Goal: Task Accomplishment & Management: Use online tool/utility

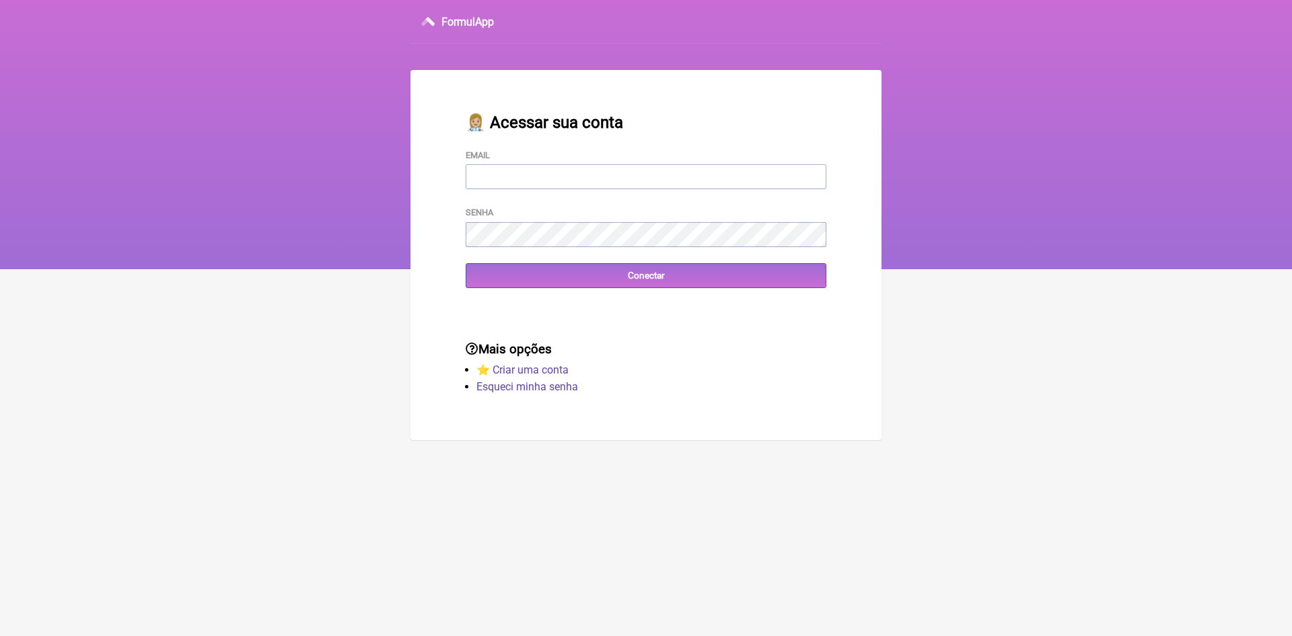
click at [557, 178] on input "Email" at bounding box center [646, 176] width 361 height 25
type input "vini_paschoal@yahoo.com.br"
click at [493, 288] on input "Conectar" at bounding box center [646, 275] width 361 height 25
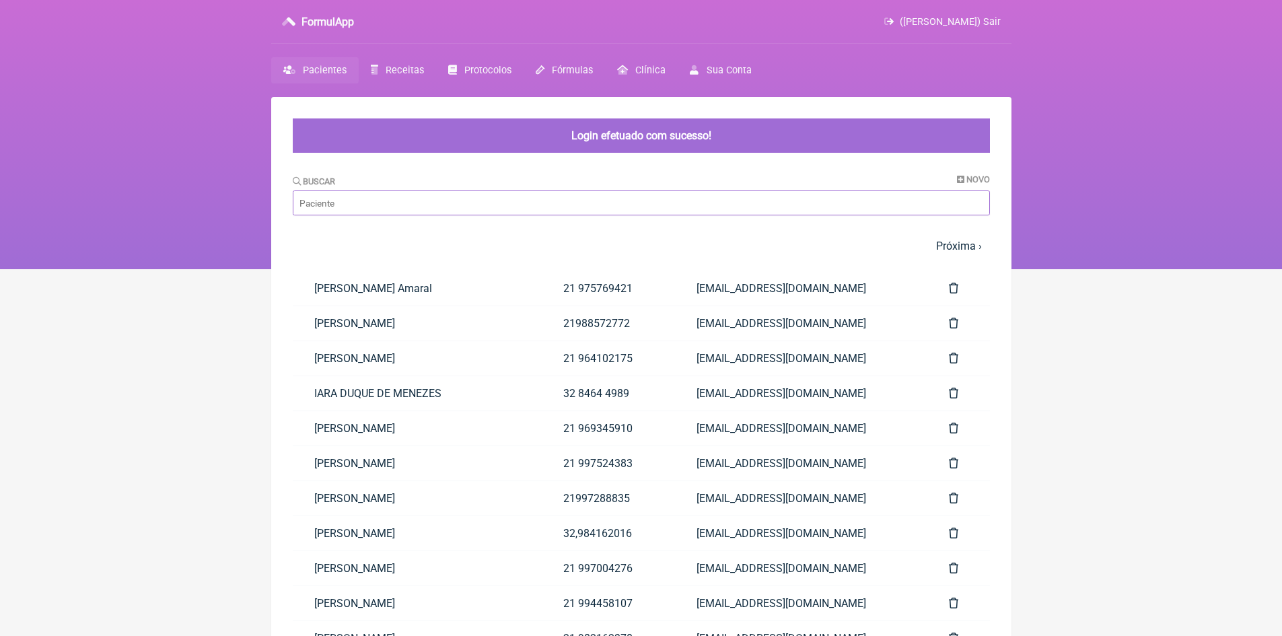
click at [382, 206] on input "Buscar" at bounding box center [641, 202] width 697 height 25
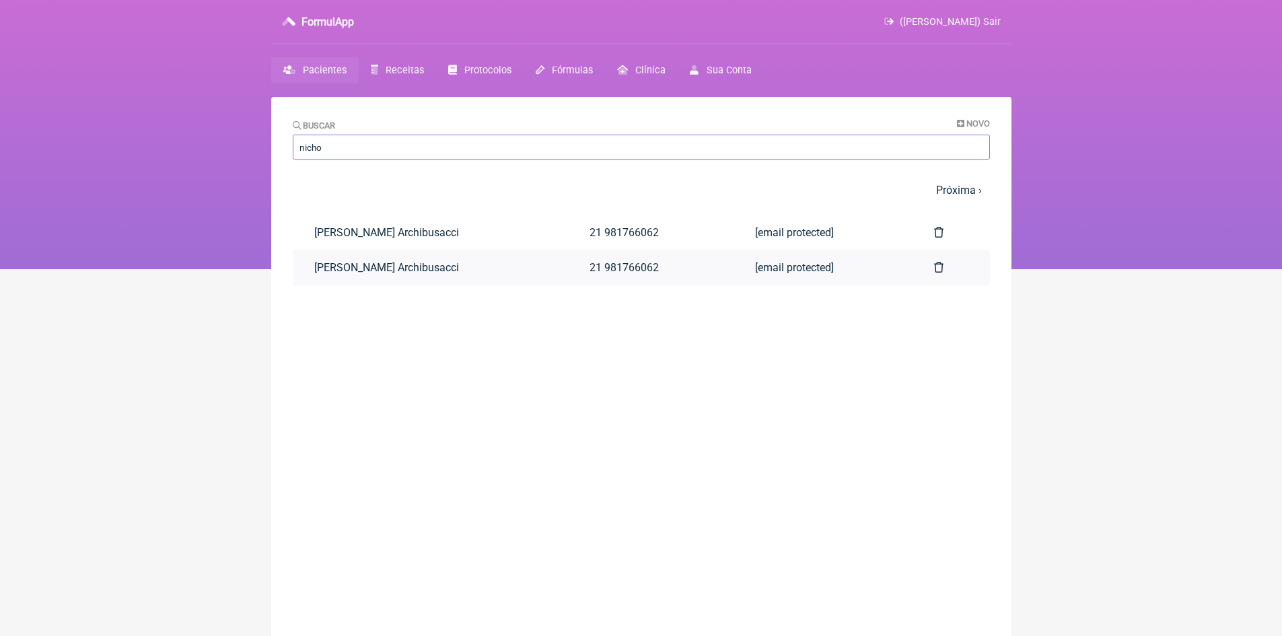
type input "nicho"
click at [419, 271] on link "Nicholas Rebousas Archibusacci" at bounding box center [431, 267] width 276 height 34
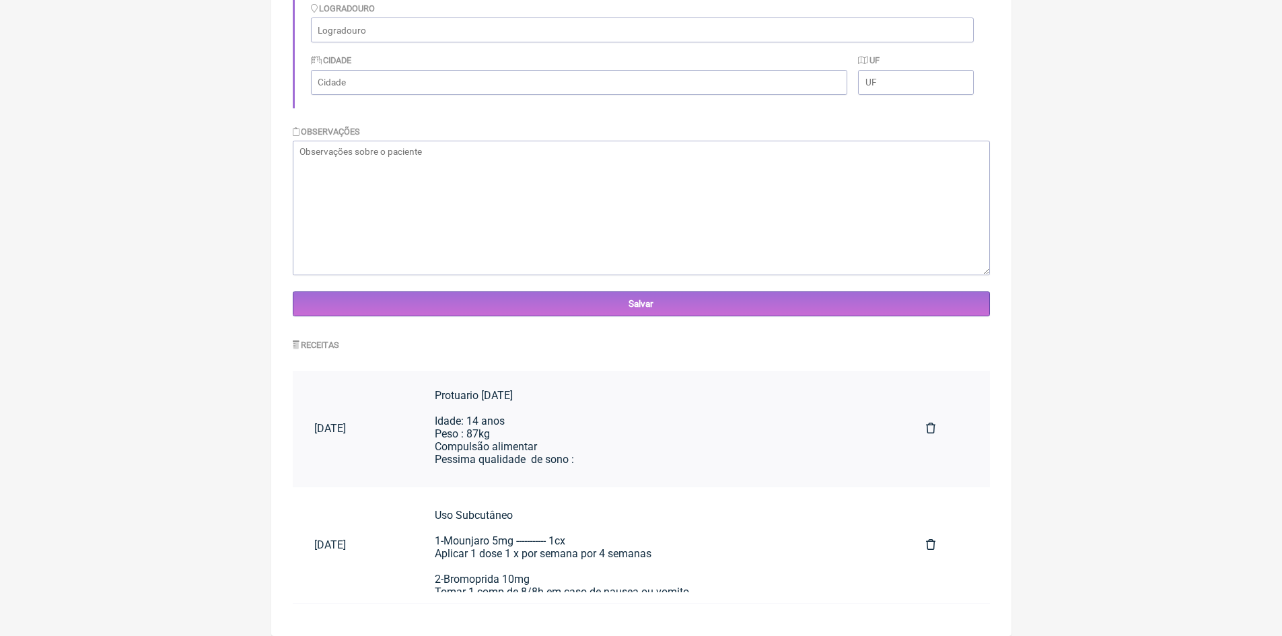
scroll to position [4, 0]
click at [619, 402] on div "Protuario [DATE] Idade: 14 anos Peso : 87kg Compulsão alimentar Pessima qualida…" at bounding box center [659, 426] width 448 height 77
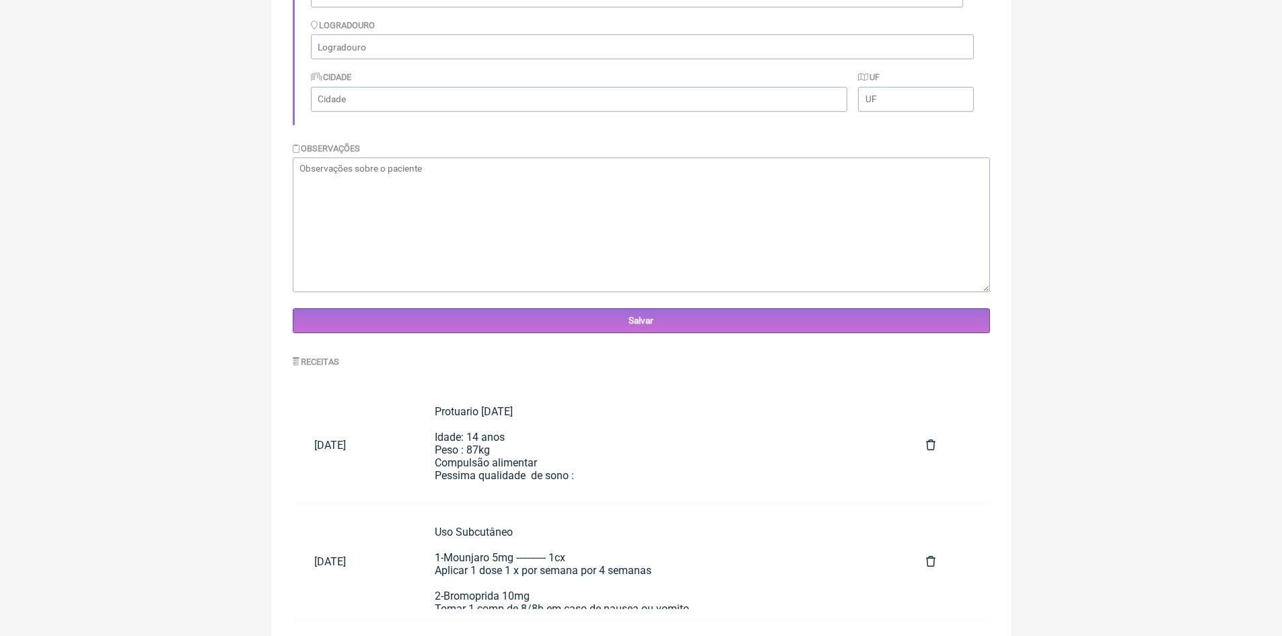
scroll to position [350, 0]
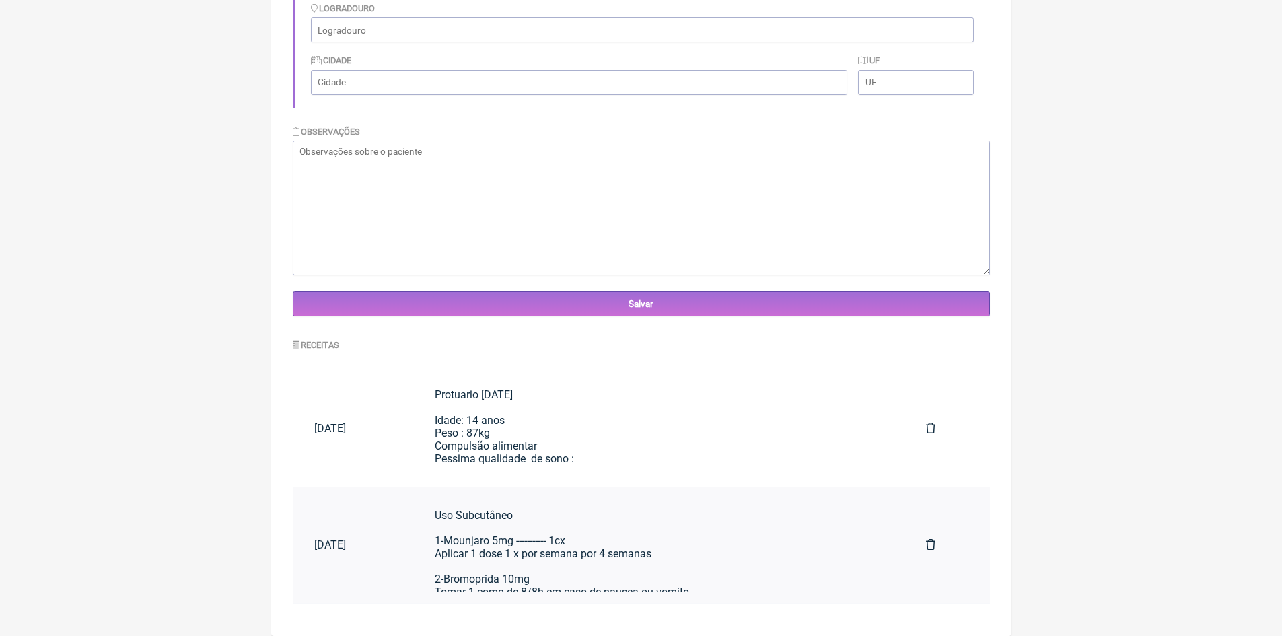
click at [653, 532] on div "Uso Subcutâneo 1-Mounjaro 5mg ----------- 1cx Aplicar 1 dose 1 x por semana por…" at bounding box center [659, 554] width 448 height 90
click at [587, 410] on div "Protuario 22/08/25 Idade: 14 anos Peso : 87kg Compulsão alimentar Pessima quali…" at bounding box center [659, 426] width 448 height 77
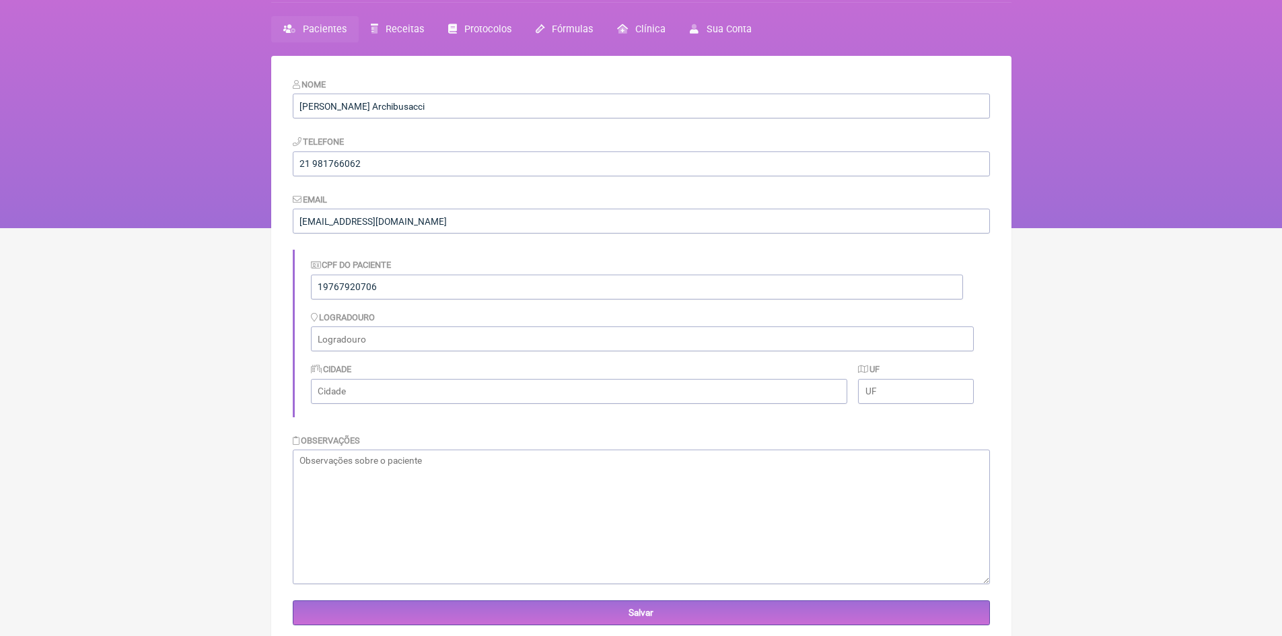
scroll to position [0, 0]
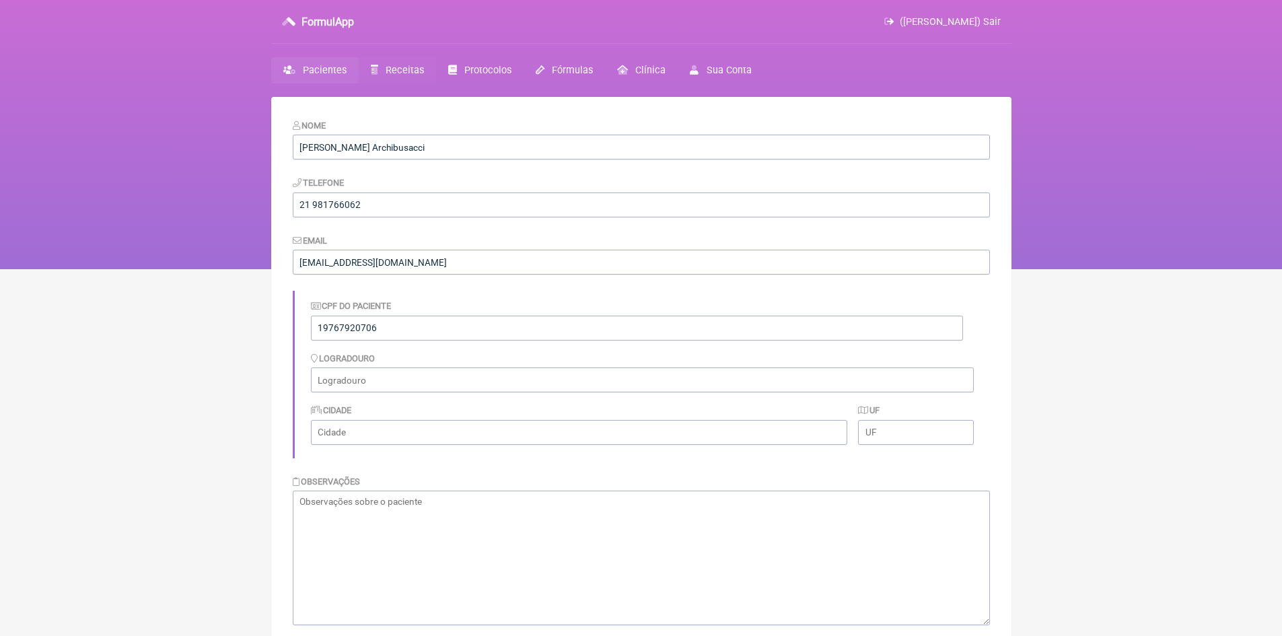
click at [391, 72] on span "Receitas" at bounding box center [405, 70] width 38 height 11
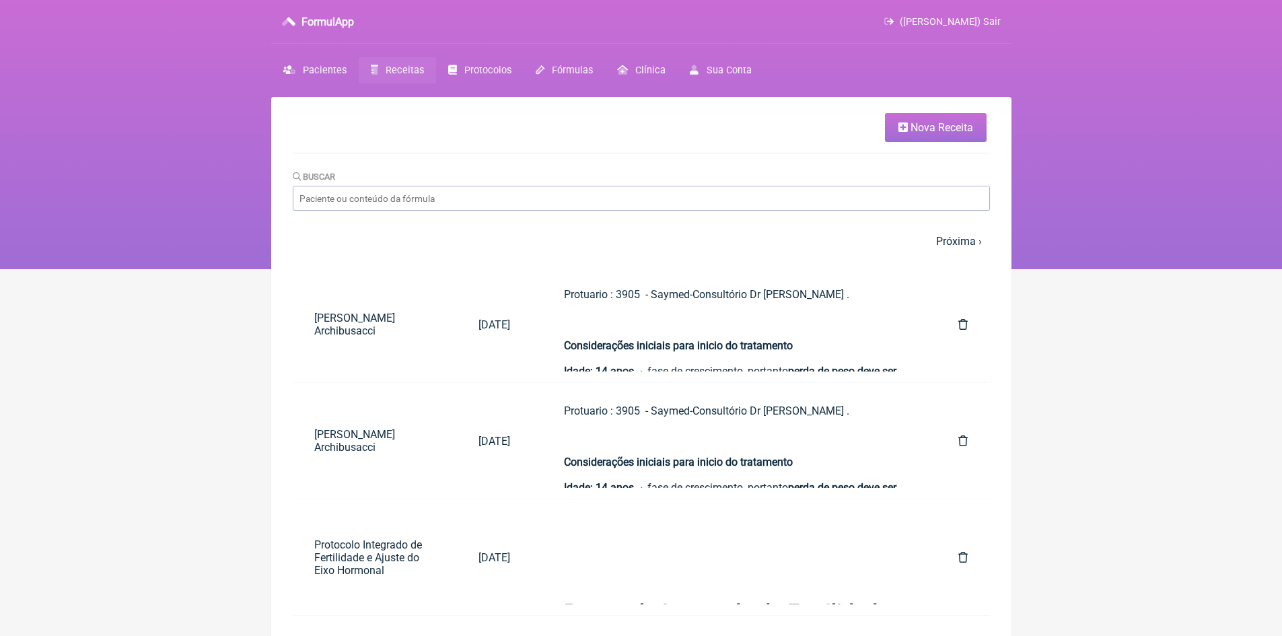
click at [949, 130] on span "Nova Receita" at bounding box center [942, 127] width 63 height 13
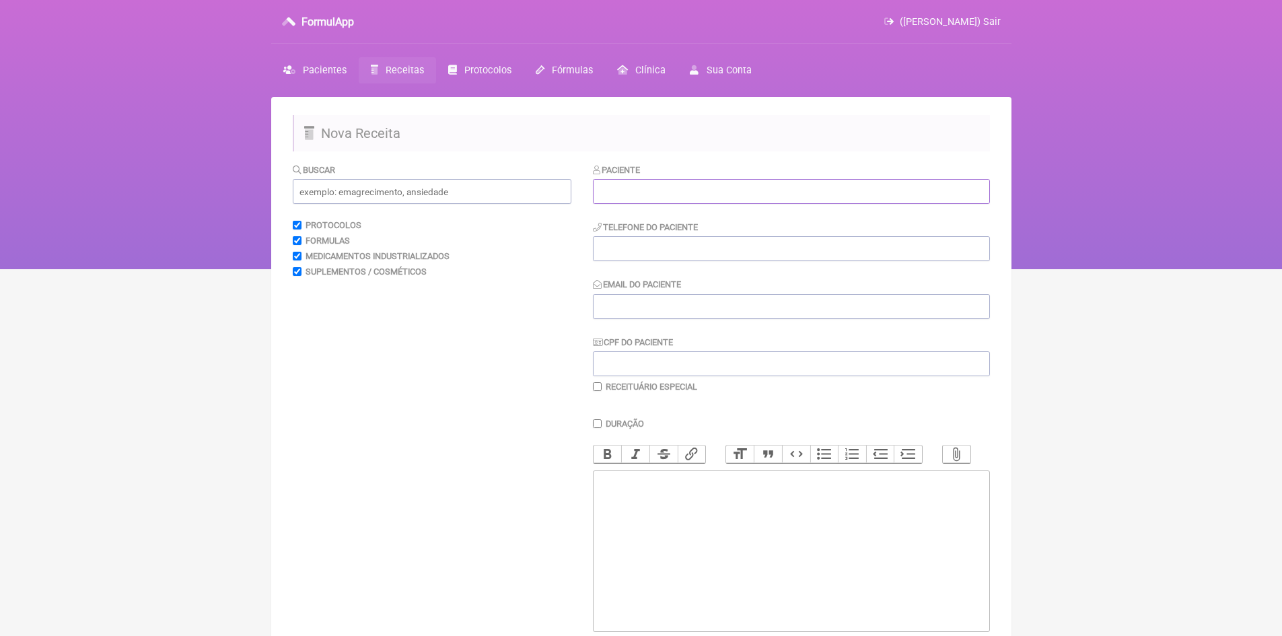
click at [686, 190] on input "text" at bounding box center [791, 191] width 397 height 25
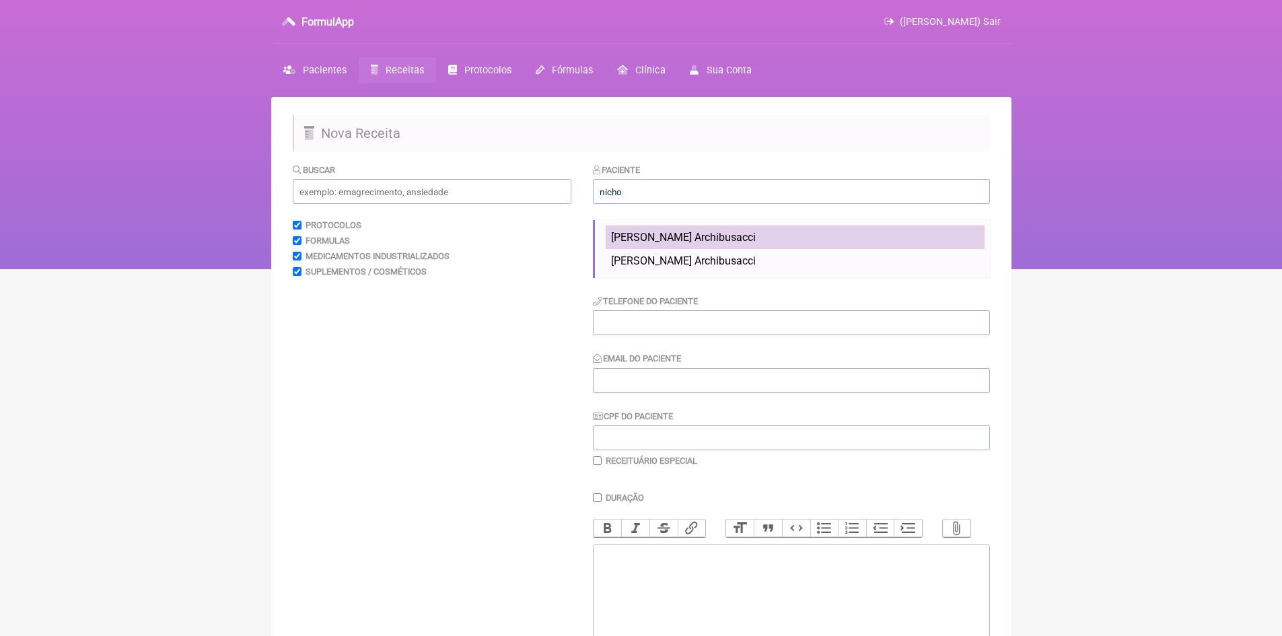
click at [674, 244] on li "Nicholas Rebouças Archibusacci" at bounding box center [795, 237] width 379 height 24
type input "Nicholas Rebouças Archibusacci"
type input "21 981766062"
type input "[EMAIL_ADDRESS][DOMAIN_NAME]"
type input "19767920706"
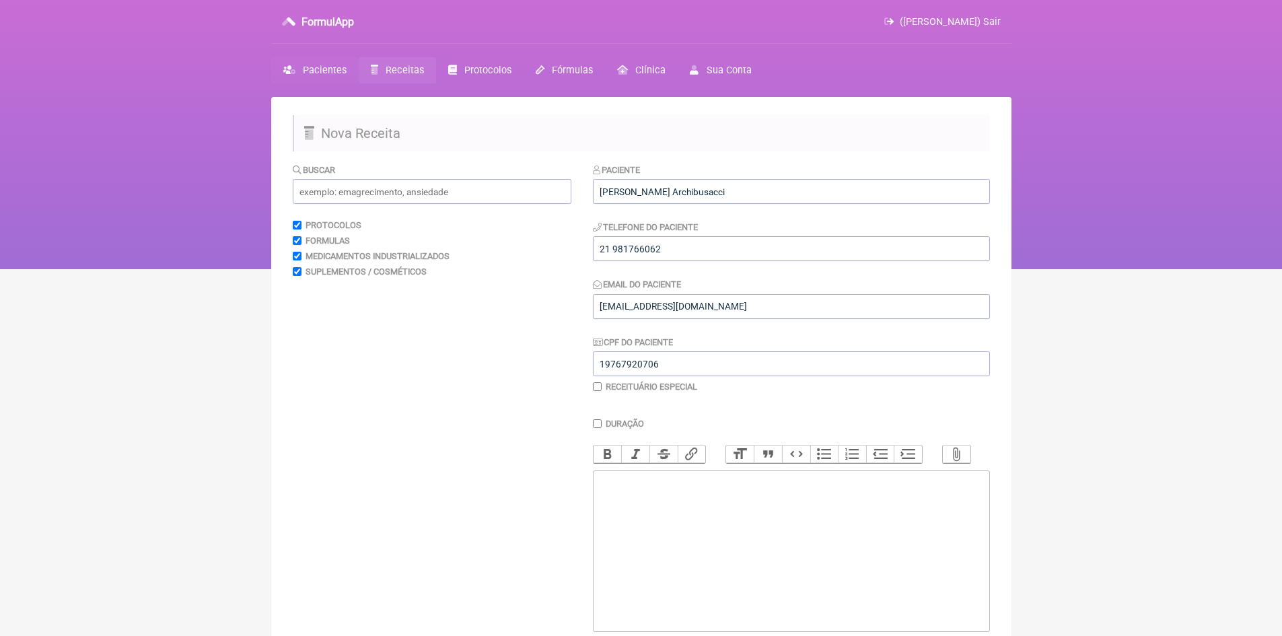
click at [334, 75] on span "Pacientes" at bounding box center [325, 70] width 44 height 11
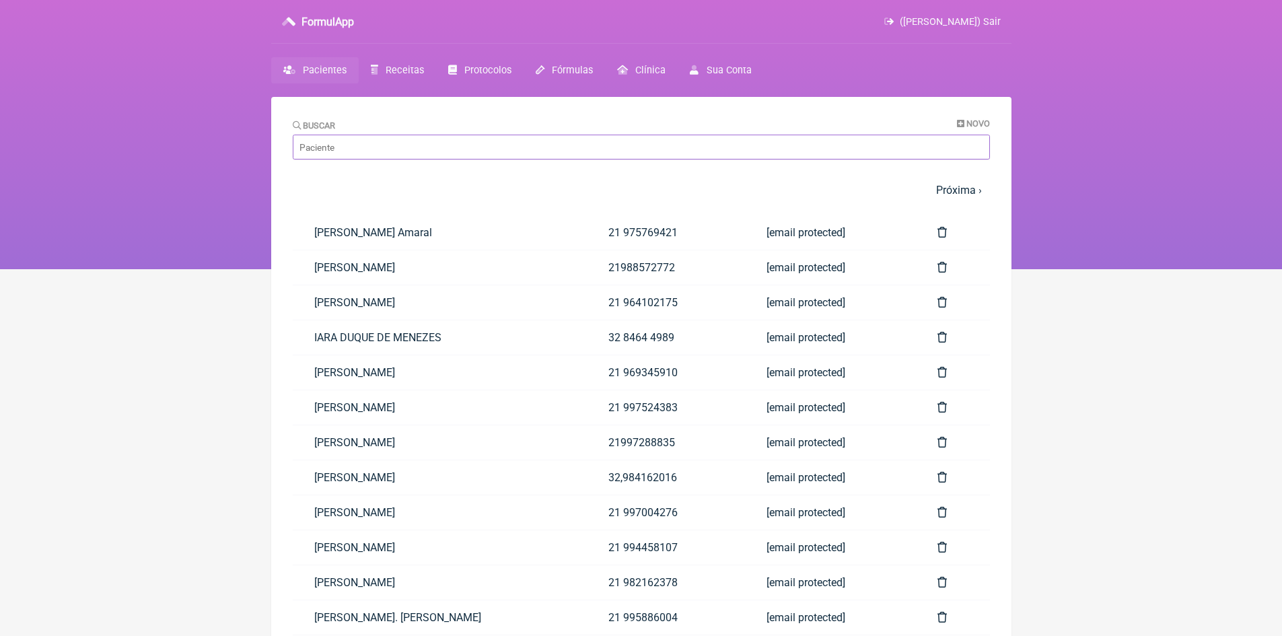
click at [404, 147] on input "Buscar" at bounding box center [641, 147] width 697 height 25
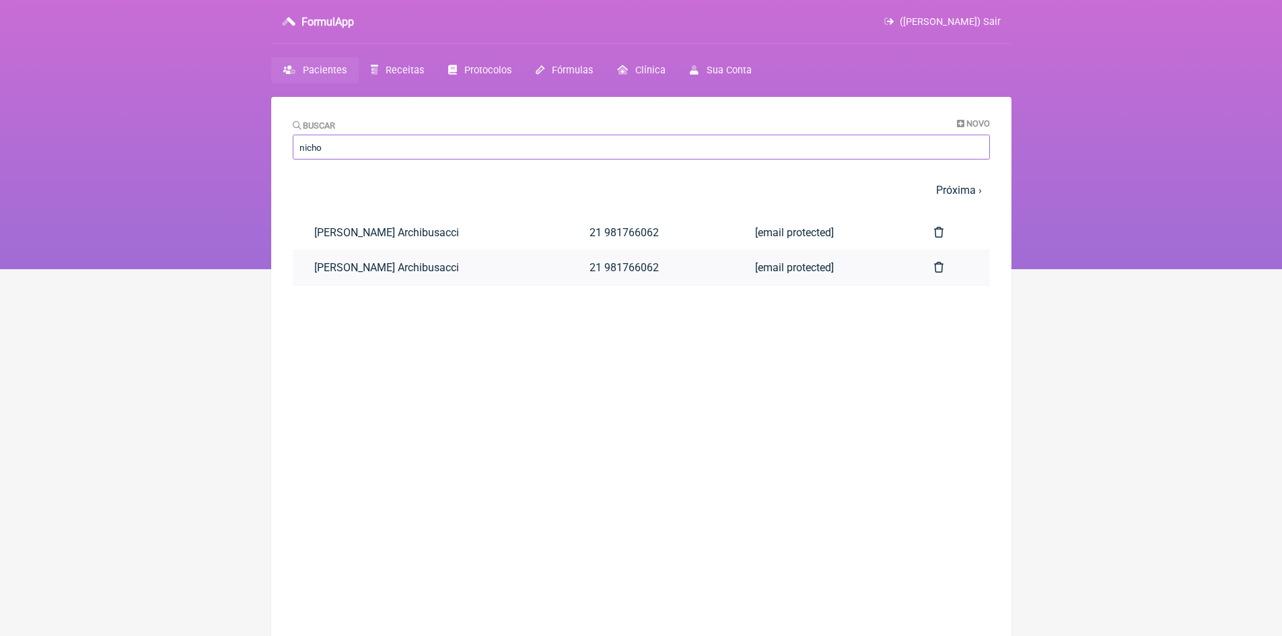
type input "nicho"
click at [457, 264] on link "Nicholas Rebousas Archibusacci" at bounding box center [431, 267] width 276 height 34
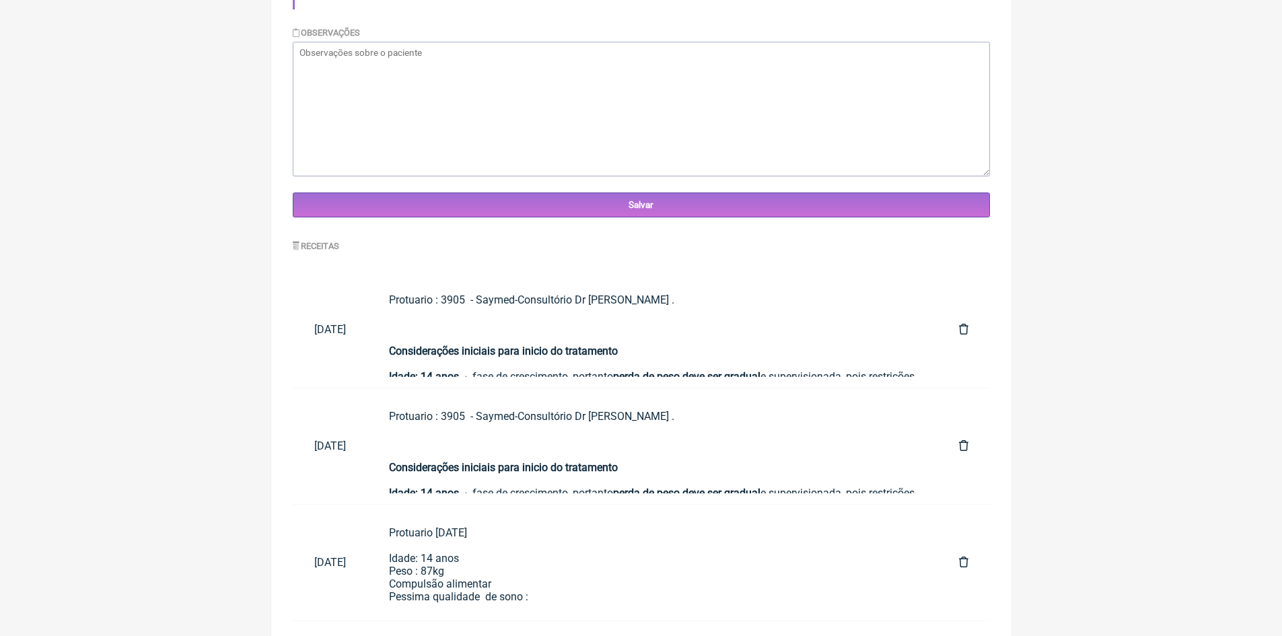
scroll to position [471, 0]
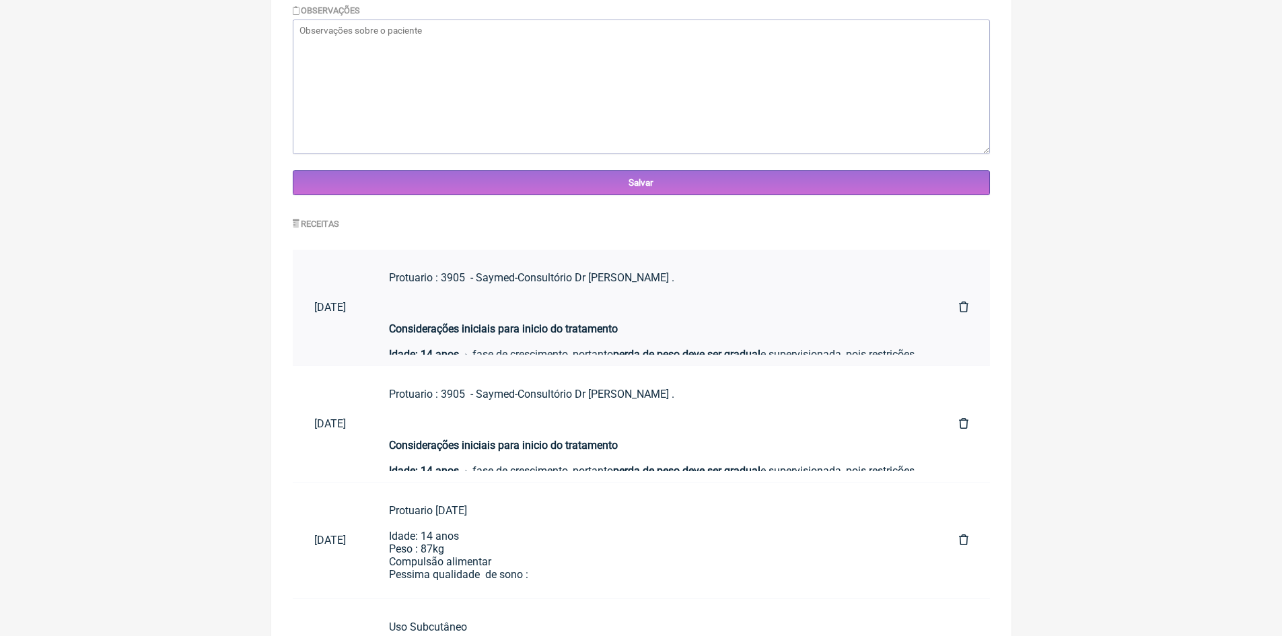
click at [519, 303] on div "Protuario : 3905 - Saymed-Consultório Dr Vinícius . Considerações iniciais para…" at bounding box center [652, 373] width 527 height 205
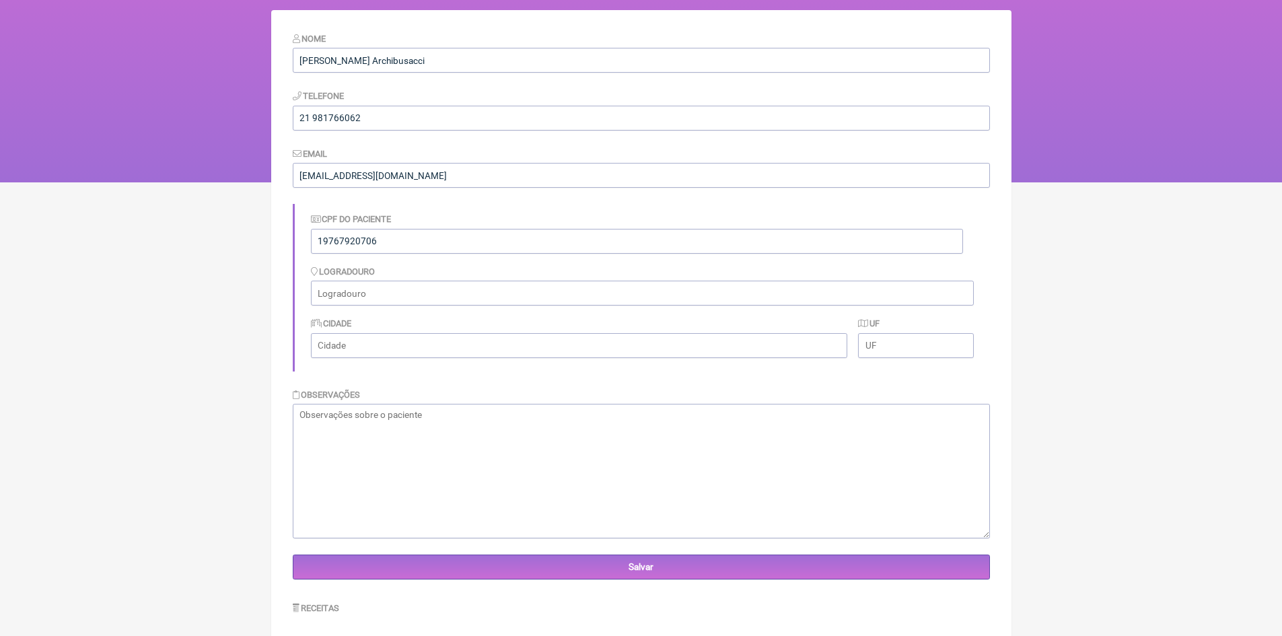
scroll to position [0, 0]
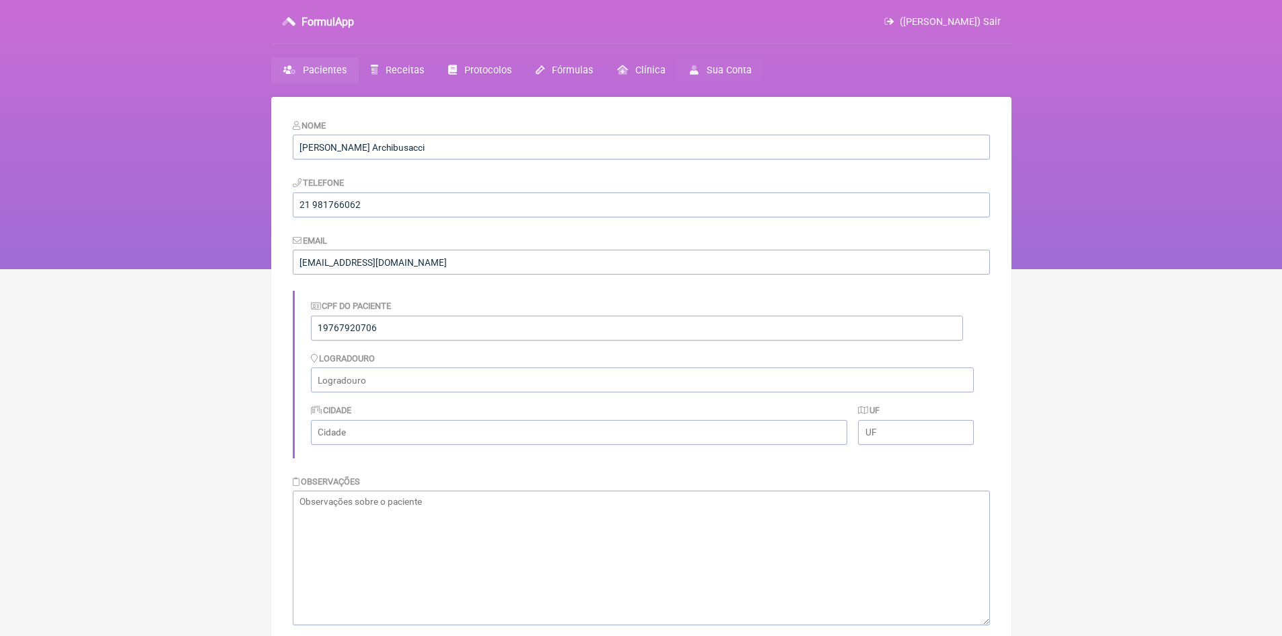
drag, startPoint x: 992, startPoint y: 19, endPoint x: 692, endPoint y: 73, distance: 304.9
click at [992, 19] on span "([PERSON_NAME]) Sair" at bounding box center [950, 21] width 101 height 11
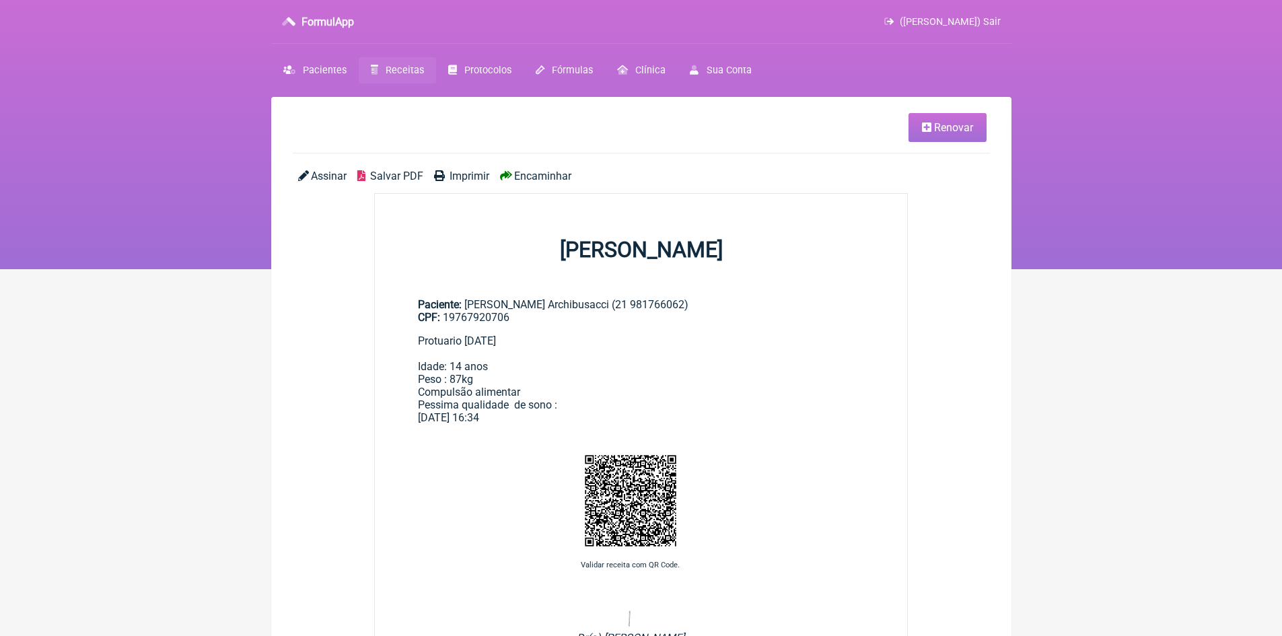
click at [936, 137] on link "Renovar" at bounding box center [948, 127] width 78 height 29
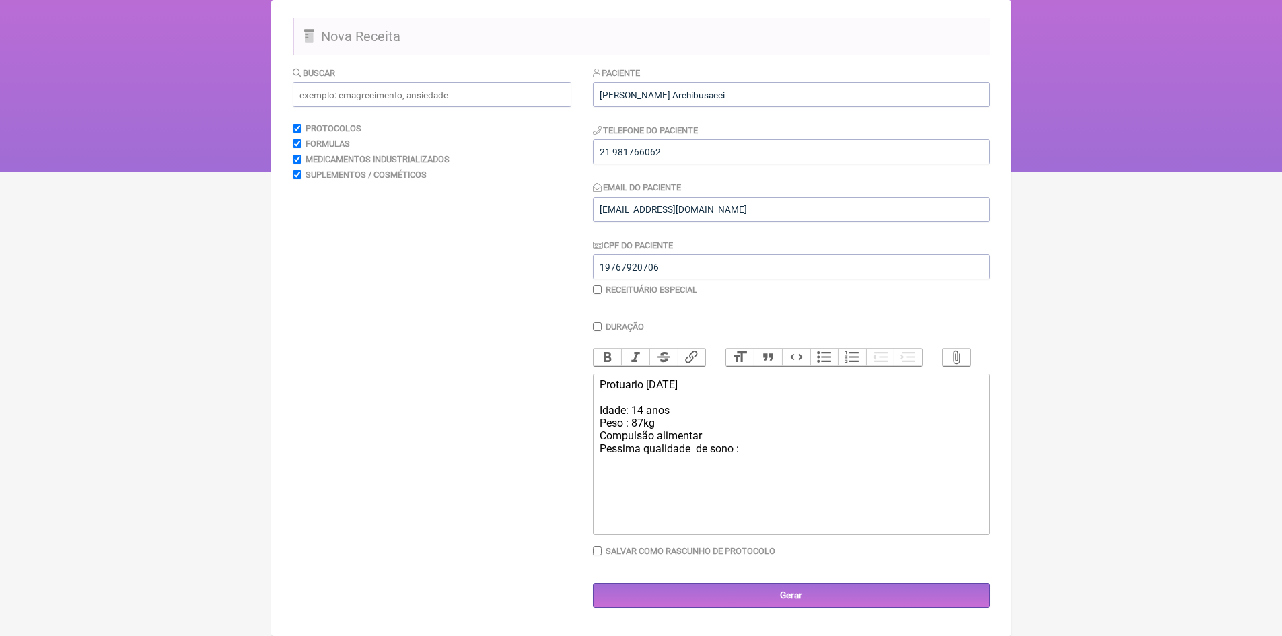
scroll to position [100, 0]
click at [600, 416] on div "Protuario 22/08/25 Idade: 14 anos Peso : 87kg Compulsão alimentar Pessima quali…" at bounding box center [791, 416] width 382 height 77
click at [644, 455] on div "Protuario 22/08/25 Idade: 14 anos Peso : 87kg Compulsão alimentar Pessima quali…" at bounding box center [791, 416] width 382 height 77
click at [606, 455] on div "Protuario 22/08/25 Idade: 14 anos Peso : 87kg Compulsão alimentar qualidade de …" at bounding box center [791, 416] width 382 height 77
click at [647, 455] on div "Protuario 22/08/25 Idade: 14 anos Peso : 87kg Compulsão alimentar Bualidade de …" at bounding box center [791, 416] width 382 height 77
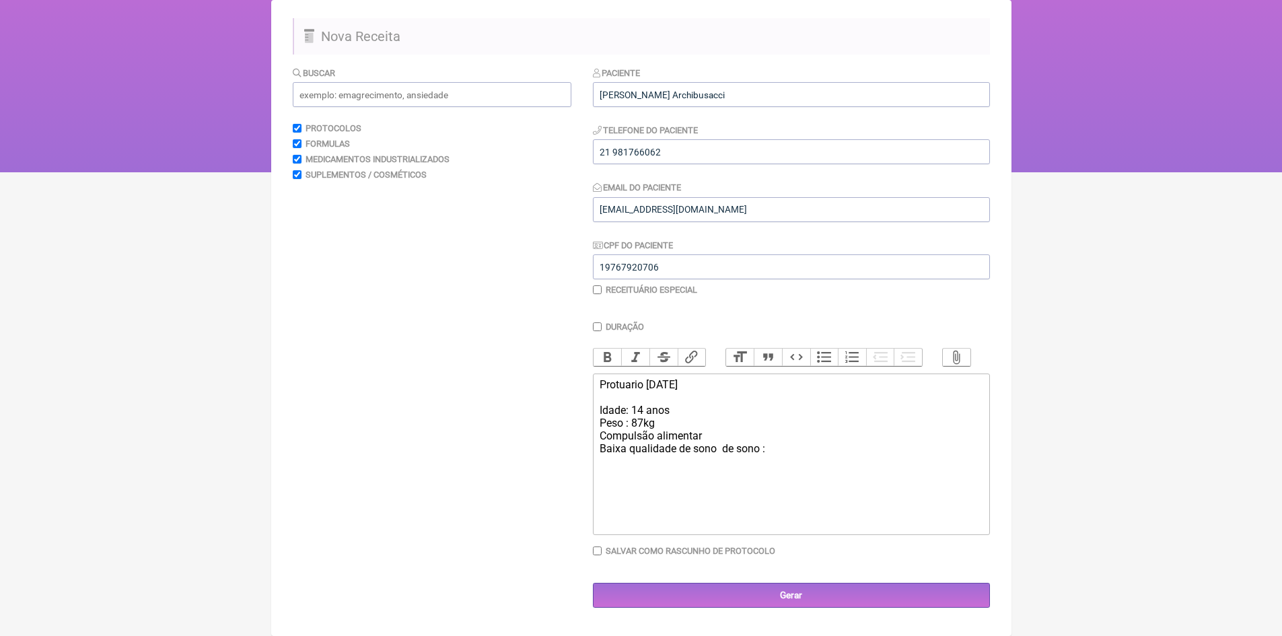
click at [759, 455] on div "Protuario 22/08/25 Idade: 14 anos Peso : 87kg Compulsão alimentar Baixa qualida…" at bounding box center [791, 416] width 382 height 77
click at [728, 455] on div "Protuario 22/08/25 Idade: 14 anos Peso : 87kg Compulsão alimentar Baixa qualida…" at bounding box center [791, 416] width 382 height 77
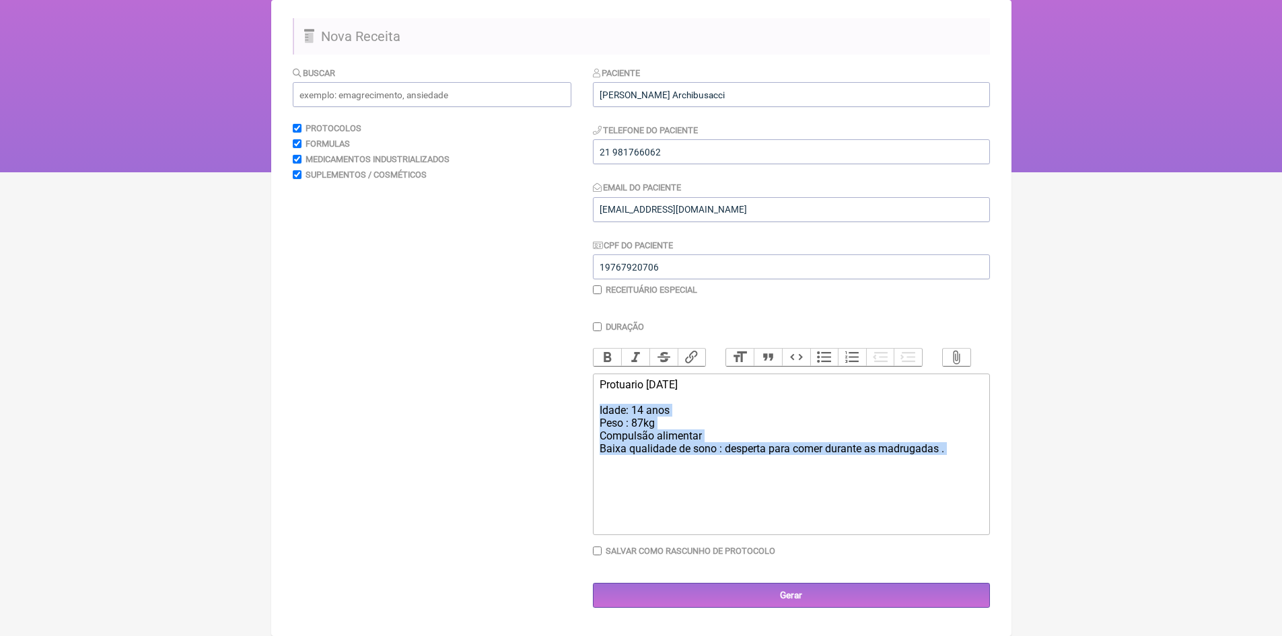
drag, startPoint x: 601, startPoint y: 413, endPoint x: 960, endPoint y: 471, distance: 364.0
click at [960, 471] on div "Protuario 22/08/25 Idade: 14 anos Peso : 87kg Compulsão alimentar Baixa qualida…" at bounding box center [791, 429] width 382 height 102
copy div "Idade: 14 anos Peso : 87kg Compulsão alimentar Baixa qualidade de sono : desper…"
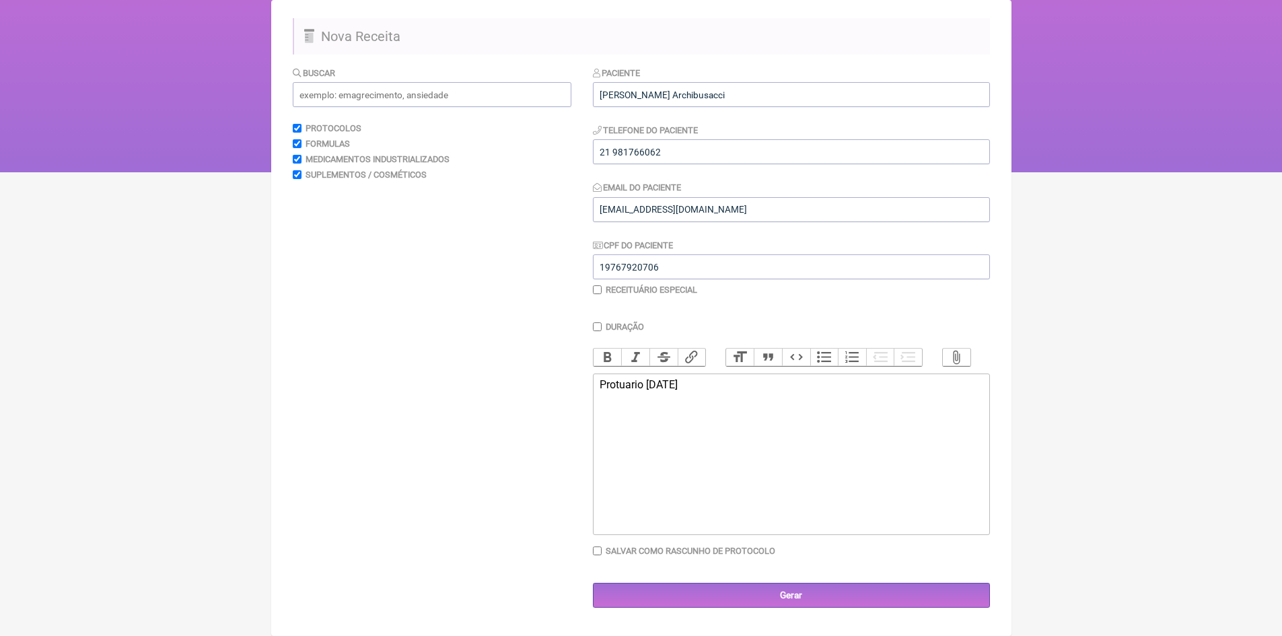
click at [659, 391] on div "Protuario 22/08/25" at bounding box center [791, 403] width 382 height 51
click at [702, 389] on div "Protuario 25/08/25" at bounding box center [791, 403] width 382 height 51
click at [646, 390] on div "Protuario 3905" at bounding box center [791, 403] width 382 height 51
click at [682, 394] on div "Protuario : 3905" at bounding box center [791, 403] width 382 height 51
paste trix-editor "strong><br>Considerações iniciais<br></strong><br></div><ul><li><strong><br>Ida…"
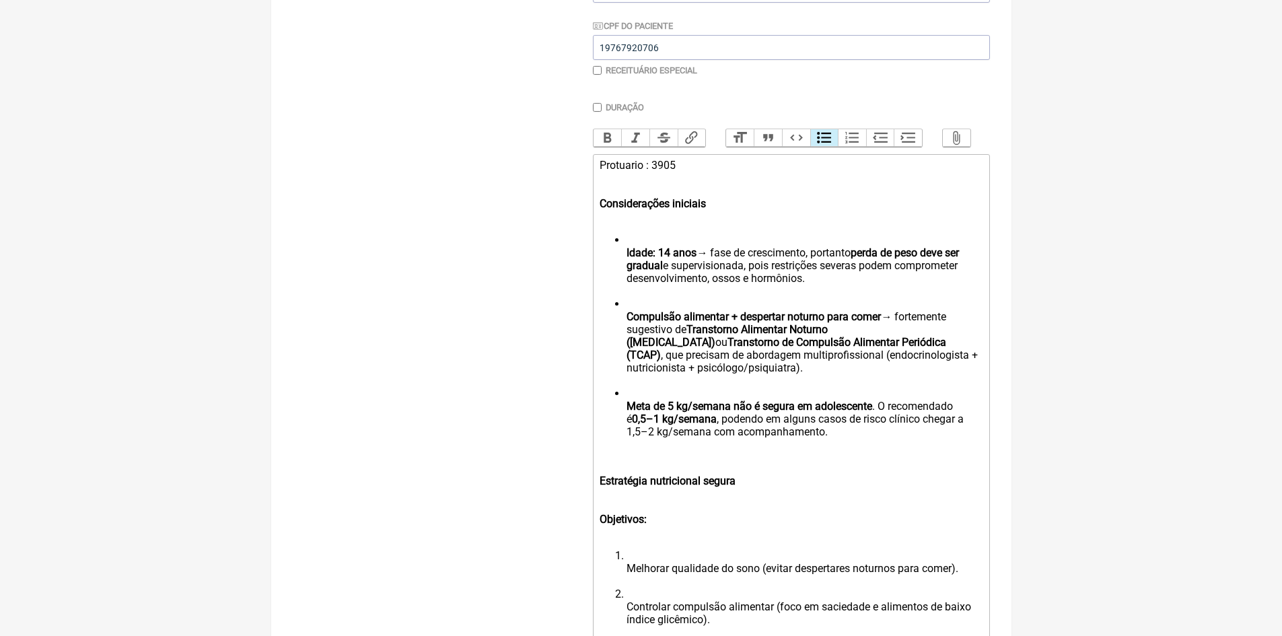
scroll to position [297, 0]
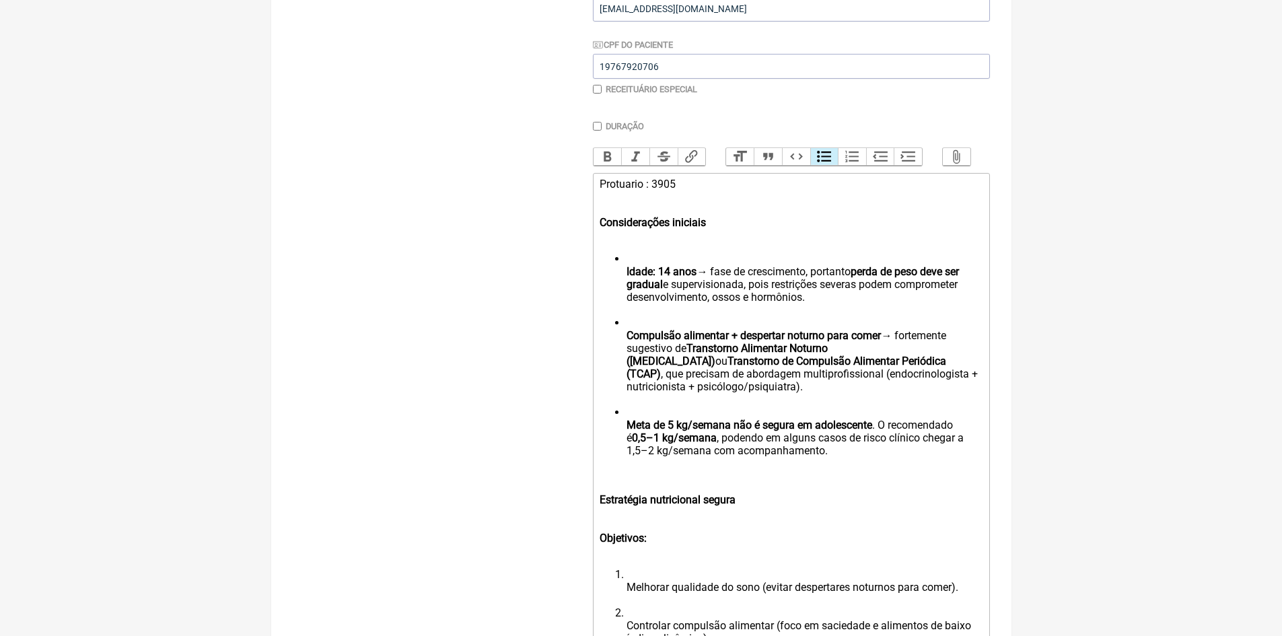
click at [625, 283] on ul "Idade: 14 anos → fase de crescimento, portanto perda de peso deve ser gradual e…" at bounding box center [791, 360] width 382 height 217
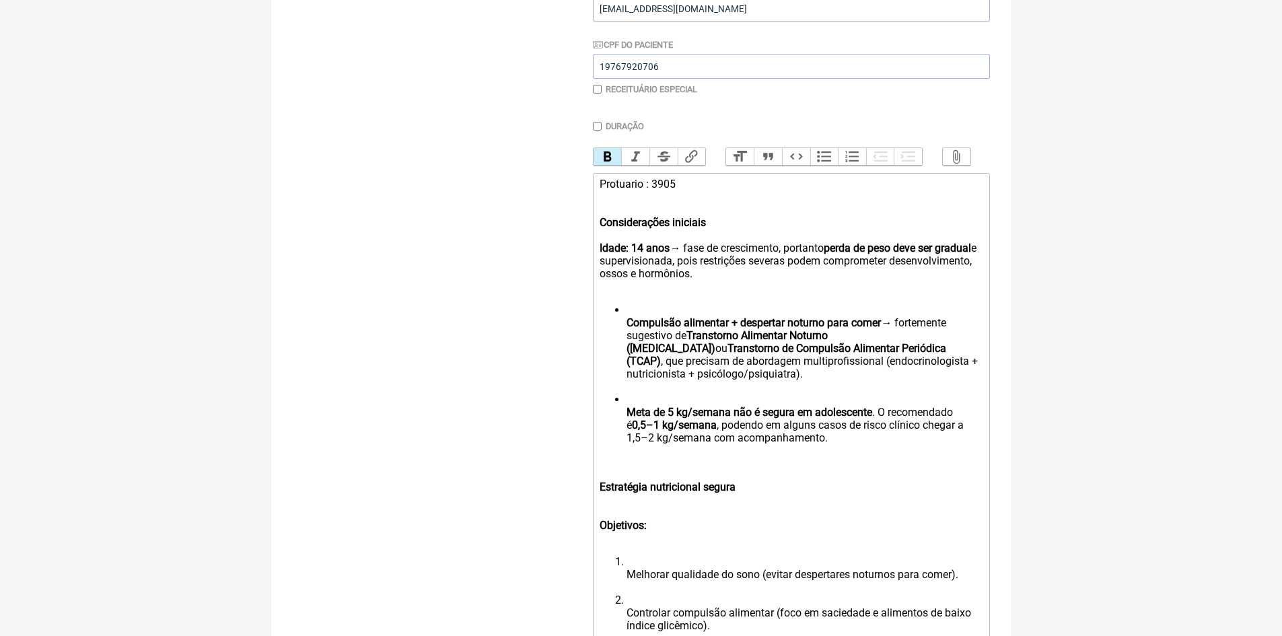
click at [623, 331] on ul "Compulsão alimentar + despertar noturno para comer → fortemente sugestivo de Tr…" at bounding box center [791, 380] width 382 height 153
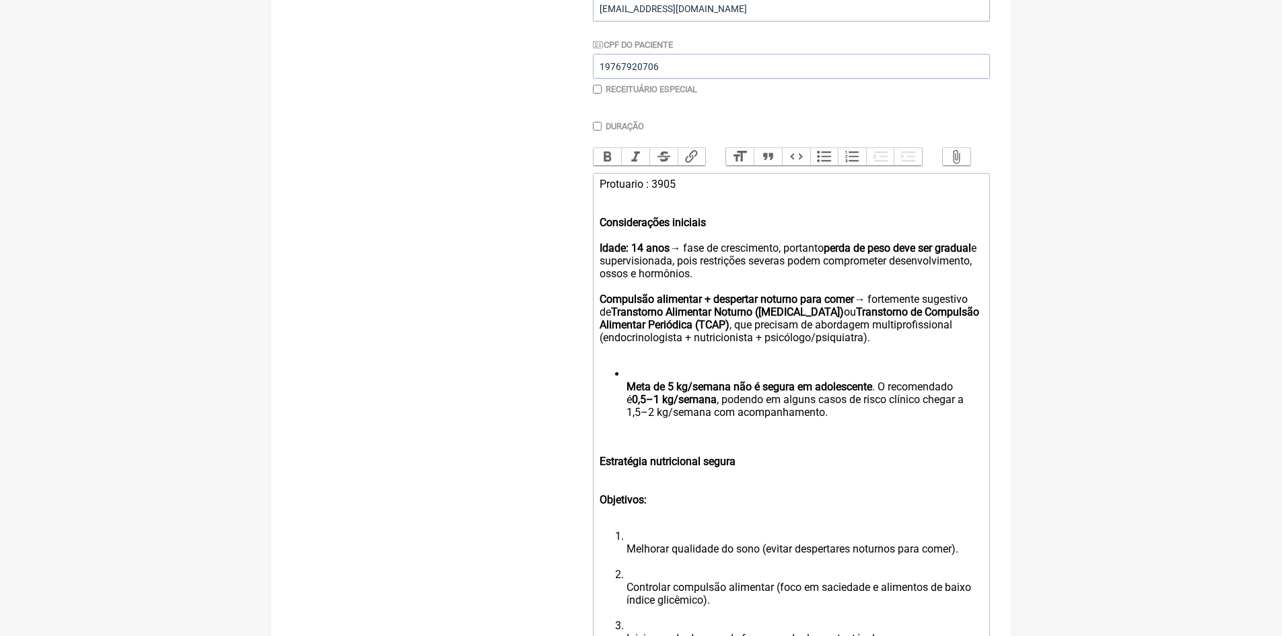
click at [625, 396] on ul "Meta de 5 kg/semana não é segura em adolescente . O recomendado é 0,5–1 kg/sema…" at bounding box center [791, 399] width 382 height 64
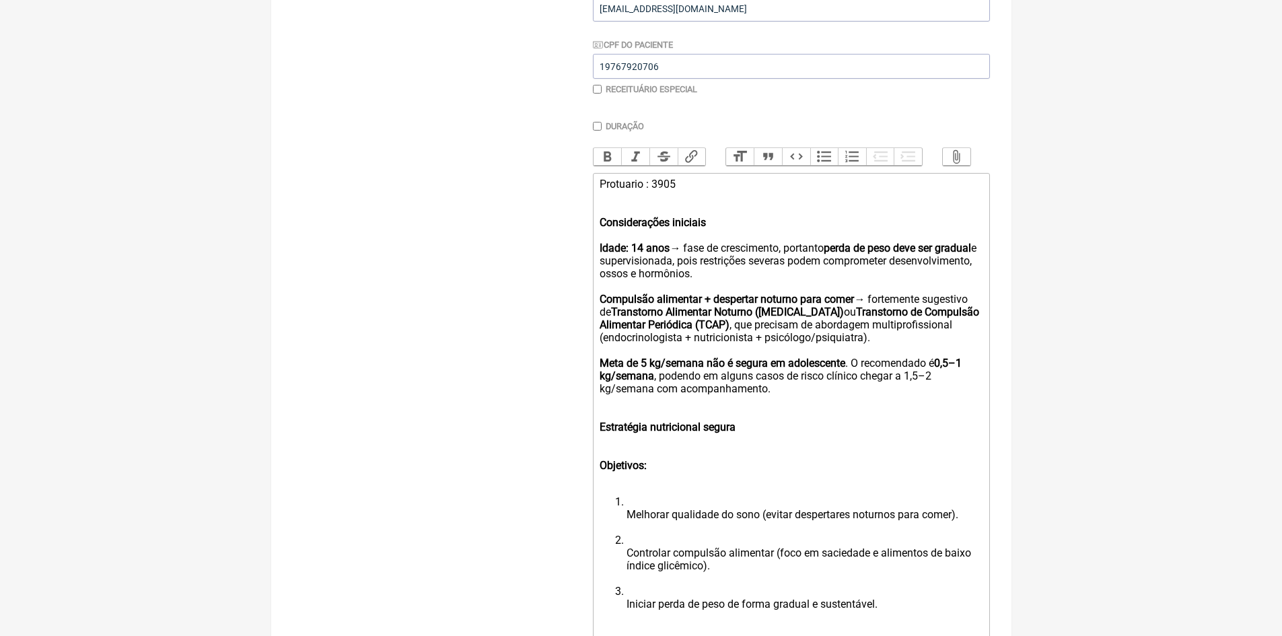
click at [960, 351] on div "Protuario : 3905 Considerações iniciais Idade: 14 anos → fase de crescimento, p…" at bounding box center [791, 293] width 382 height 230
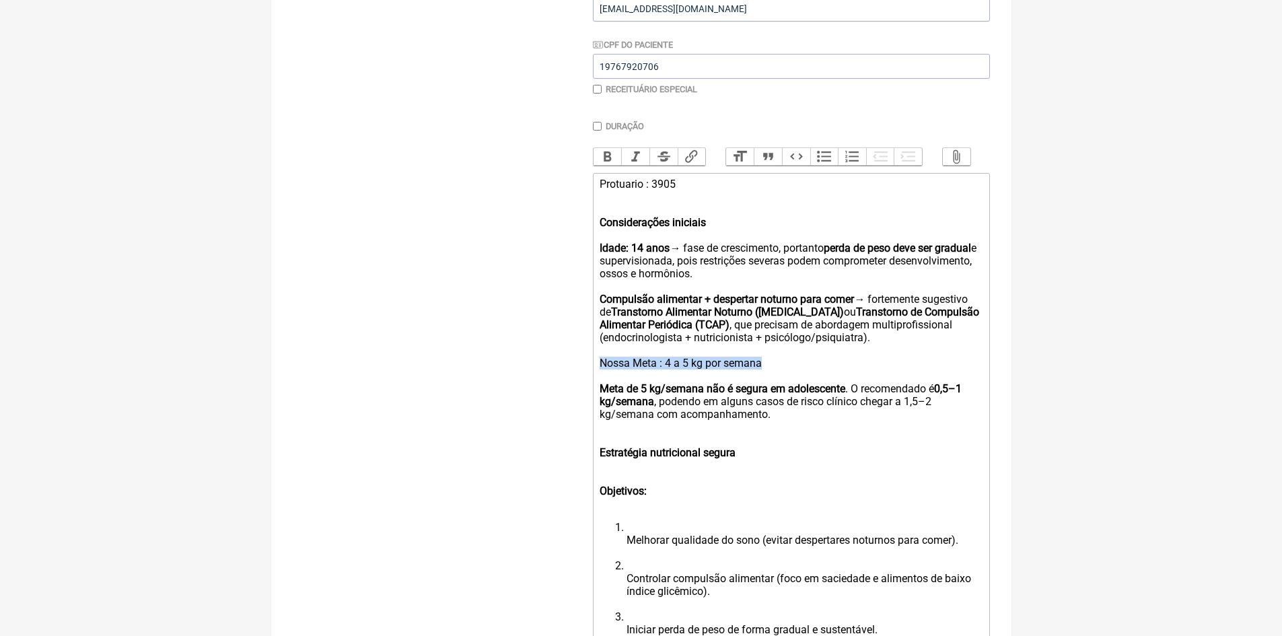
drag, startPoint x: 620, startPoint y: 372, endPoint x: 784, endPoint y: 375, distance: 164.2
click at [784, 375] on div "Protuario : 3905 Considerações iniciais Idade: 14 anos → fase de crescimento, p…" at bounding box center [791, 306] width 382 height 256
click at [600, 395] on strong "Meta de 5 kg/semana não é segura em adolescente" at bounding box center [723, 388] width 246 height 13
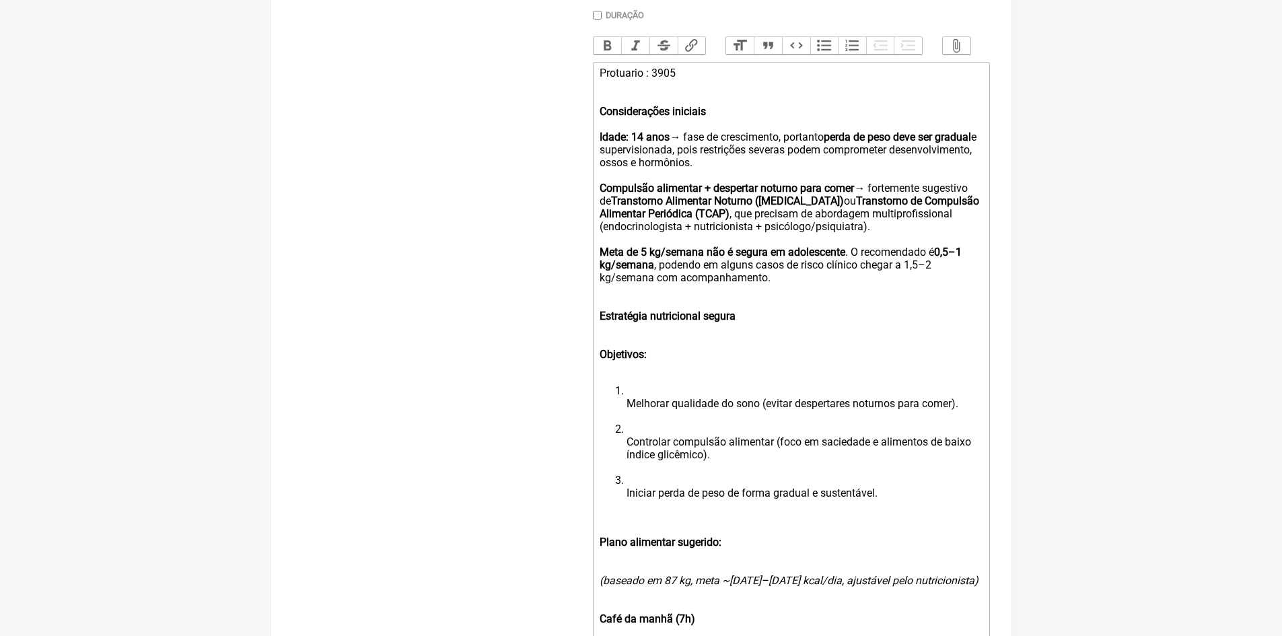
scroll to position [432, 0]
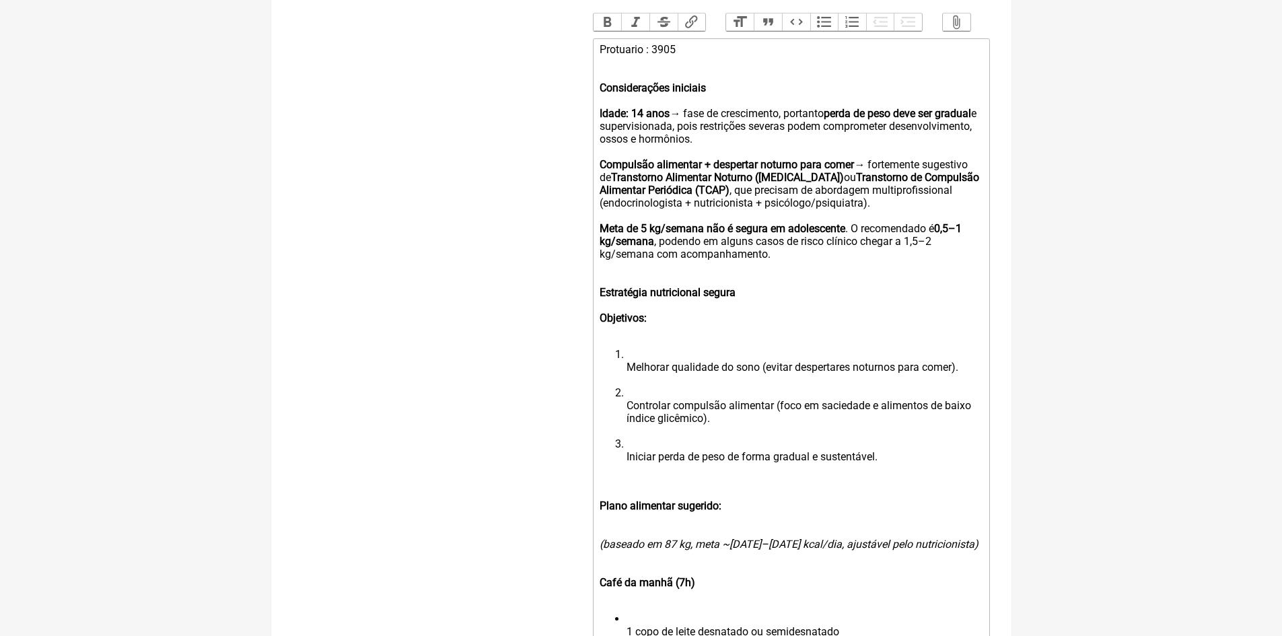
click at [625, 376] on ol "Melhorar qualidade do sono (evitar despertares noturnos para comer). Controlar …" at bounding box center [791, 412] width 382 height 128
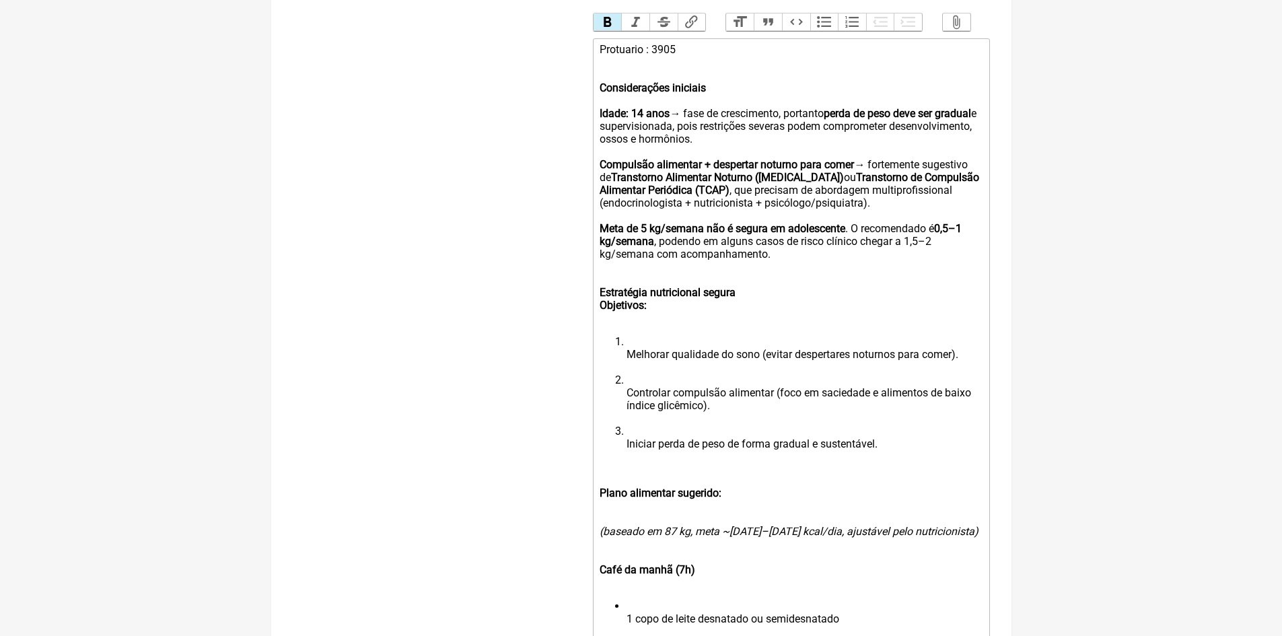
click at [624, 369] on ol "Melhorar qualidade do sono (evitar despertares noturnos para comer). Controlar …" at bounding box center [791, 399] width 382 height 128
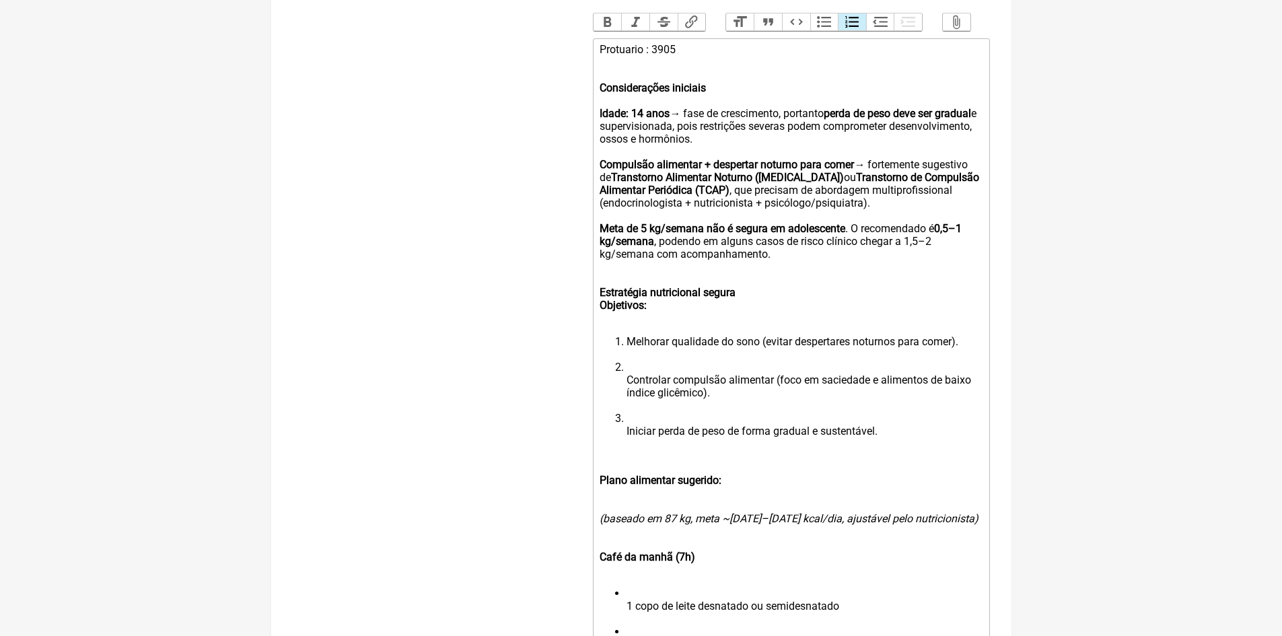
click at [613, 352] on ol "Melhorar qualidade do sono (evitar despertares noturnos para comer). Controlar …" at bounding box center [791, 392] width 382 height 115
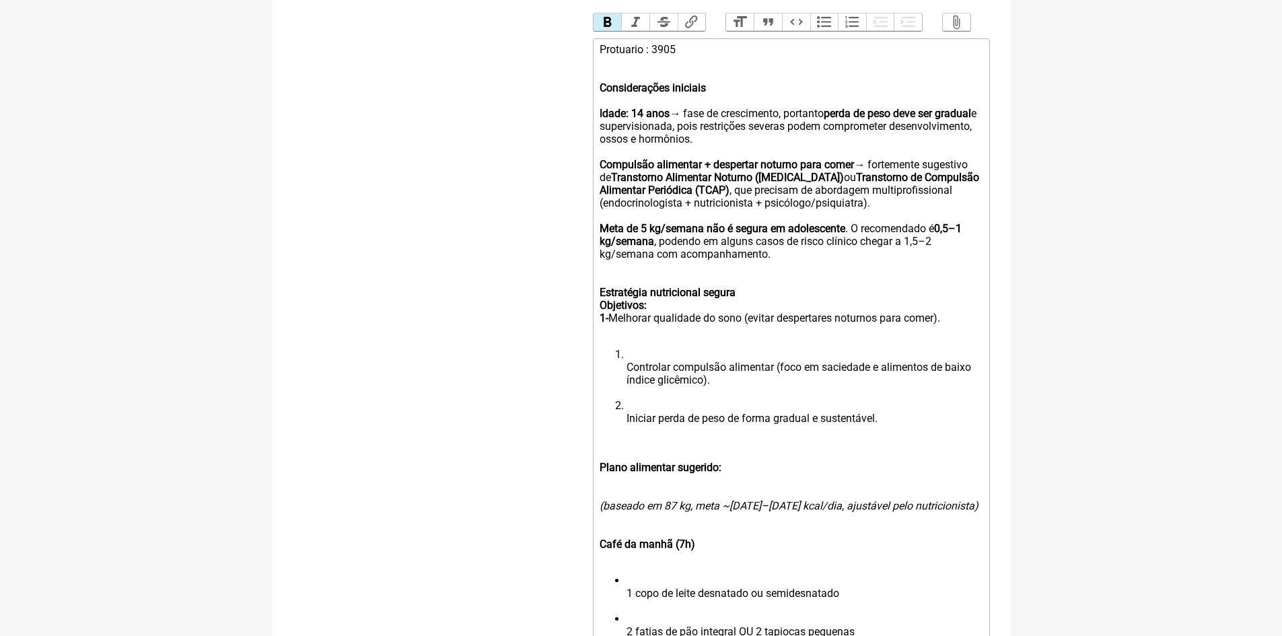
click at [653, 318] on div "Estratégia nutricional segura Objetivos: 1- Melhorar qualidade do sono (evitar …" at bounding box center [791, 305] width 382 height 64
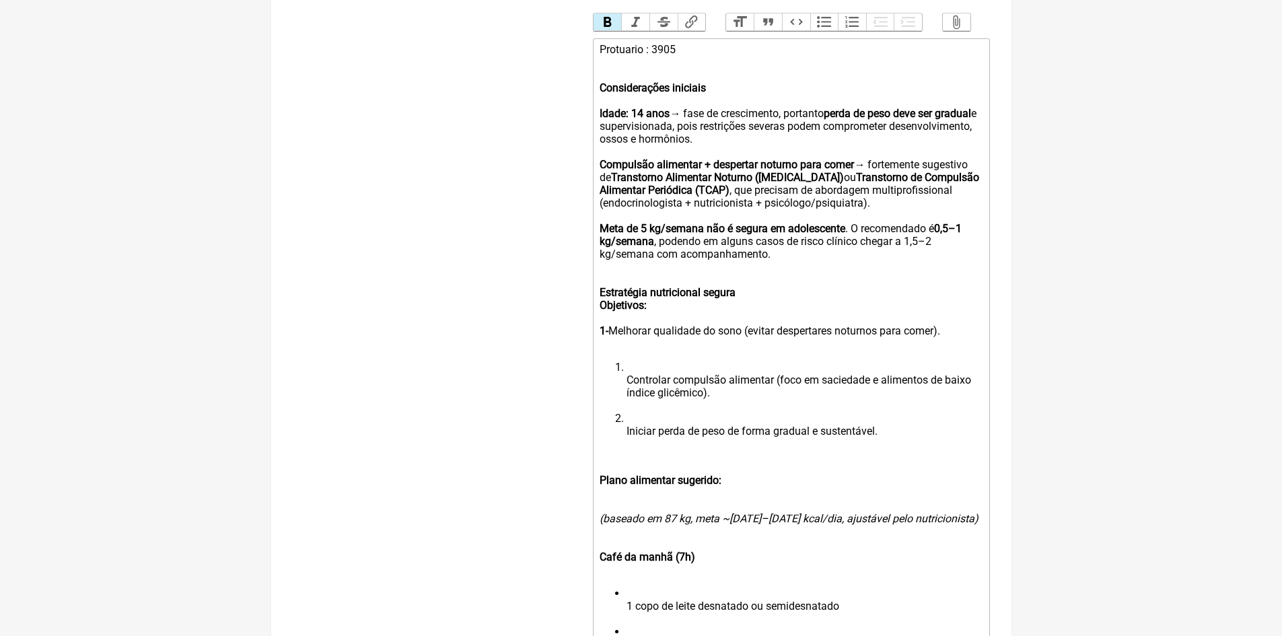
click at [625, 391] on ol "Controlar compulsão alimentar (foco em saciedade e alimentos de baixo índice gl…" at bounding box center [791, 406] width 382 height 90
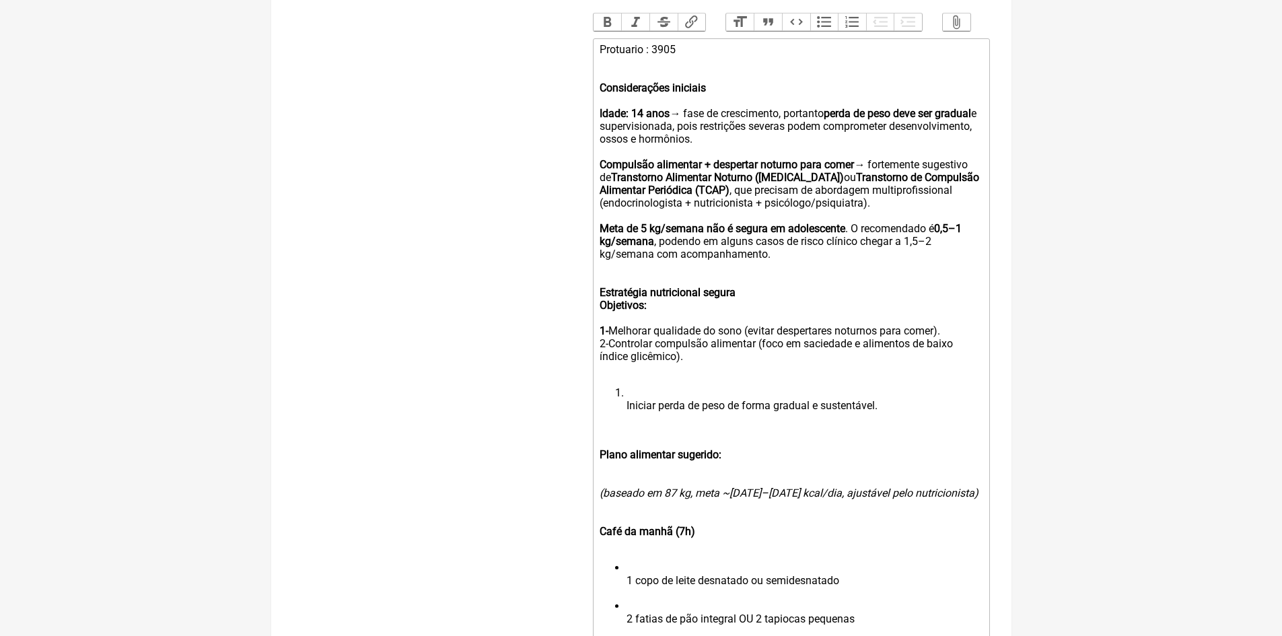
click at [948, 339] on div "Estratégia nutricional segura Objetivos: 1- Melhorar qualidade do sono (evitar …" at bounding box center [791, 324] width 382 height 102
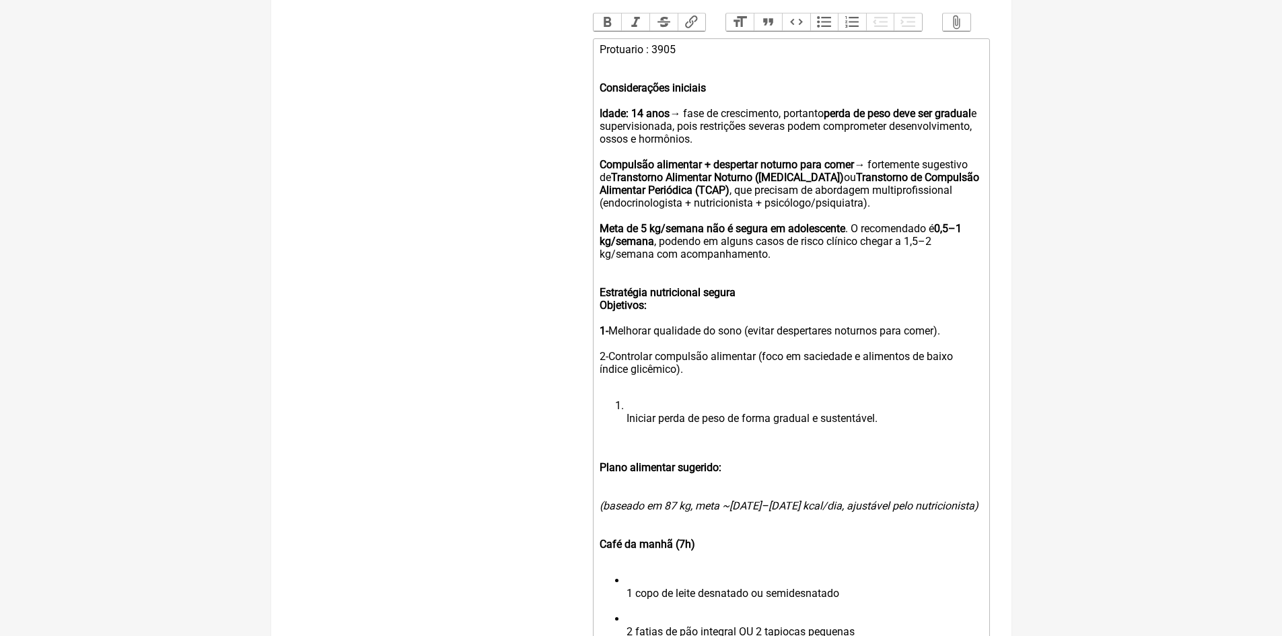
click at [624, 426] on ol "Iniciar perda de peso de forma gradual e sustentável." at bounding box center [791, 418] width 382 height 38
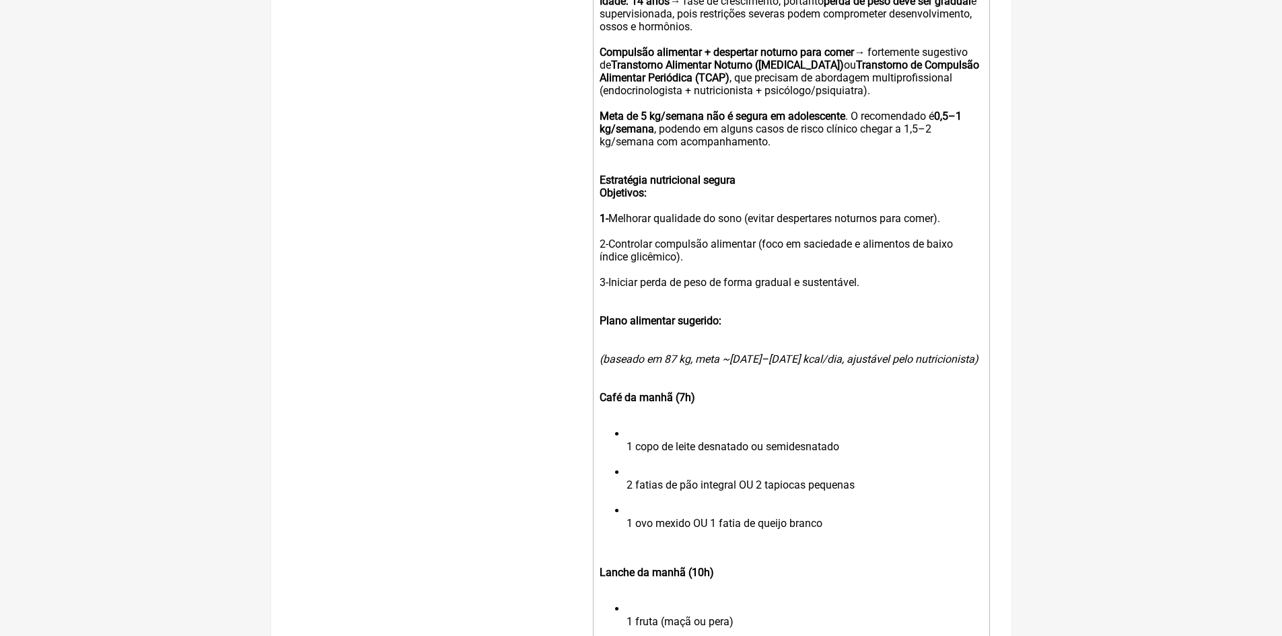
scroll to position [567, 0]
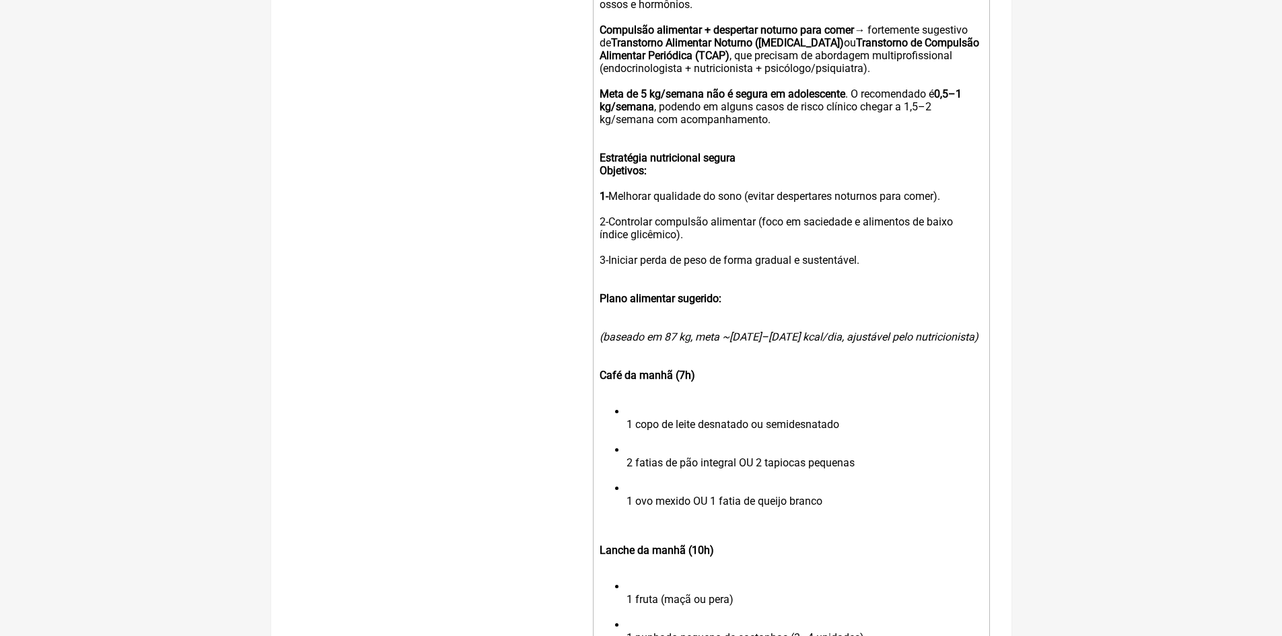
click at [733, 311] on div "Plano alimentar sugerido:" at bounding box center [791, 298] width 382 height 38
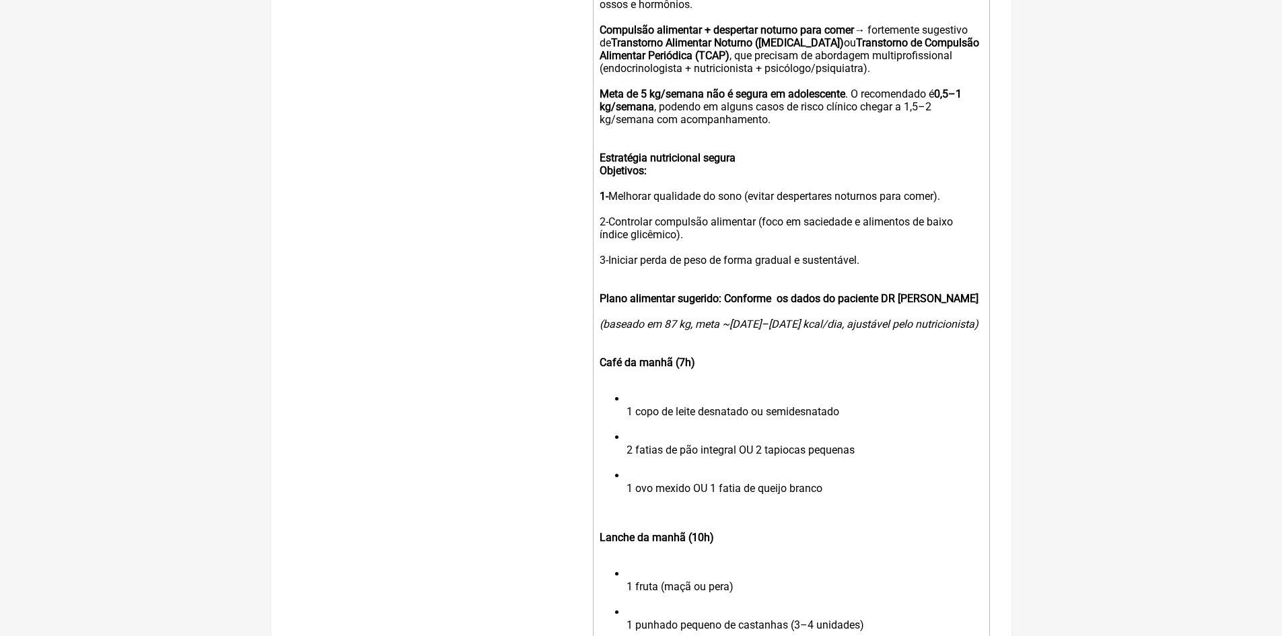
click at [625, 421] on ul "1 copo de leite desnatado ou semidesnatado 2 fatias de pão integral OU 2 tapioc…" at bounding box center [791, 449] width 382 height 115
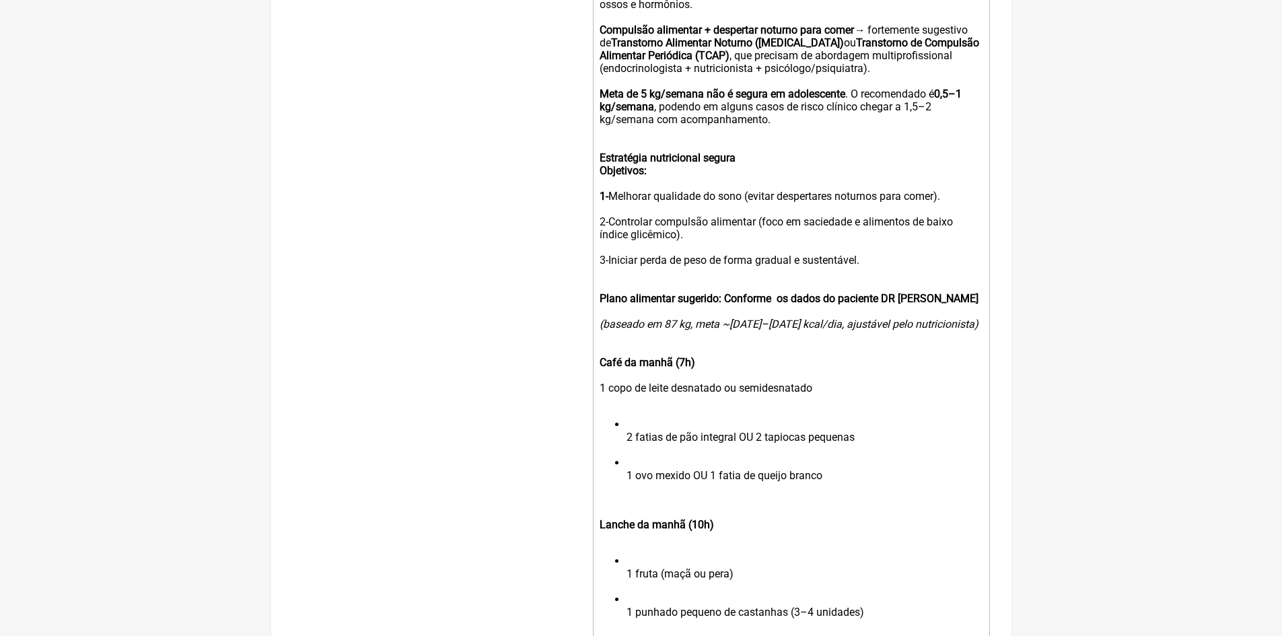
click at [622, 448] on ul "2 fatias de pão integral OU 2 tapiocas pequenas 1 ovo mexido OU 1 fatia de quei…" at bounding box center [791, 456] width 382 height 77
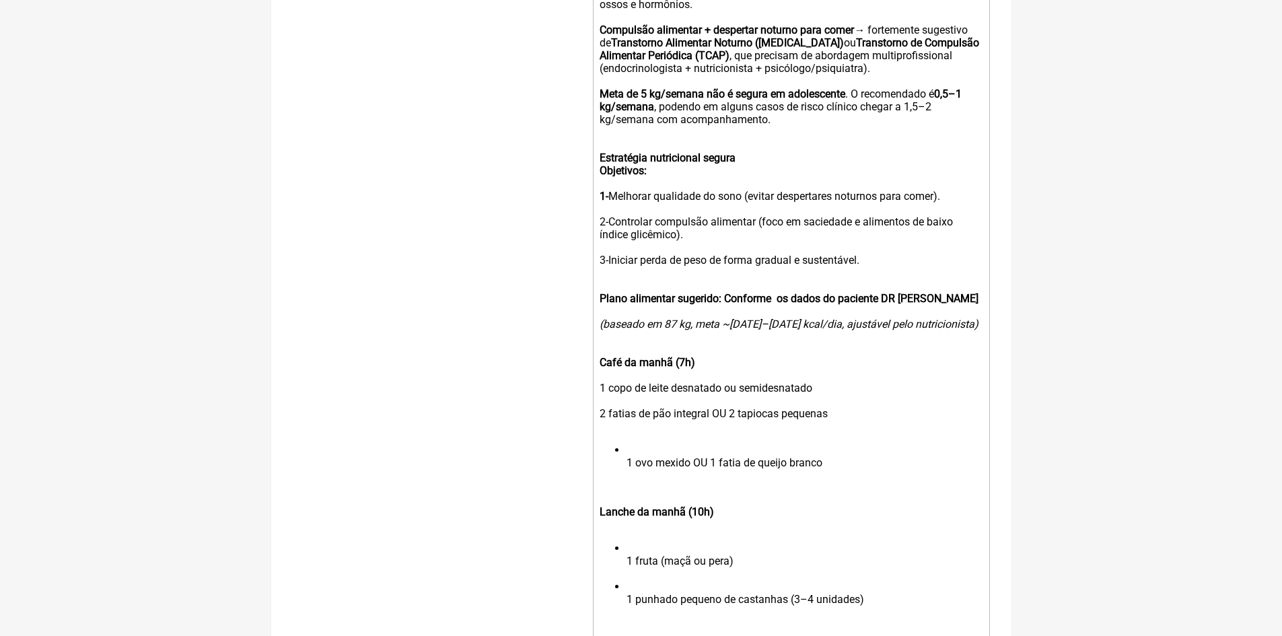
click at [621, 470] on ul "1 ovo mexido OU 1 fatia de queijo branco" at bounding box center [791, 463] width 382 height 38
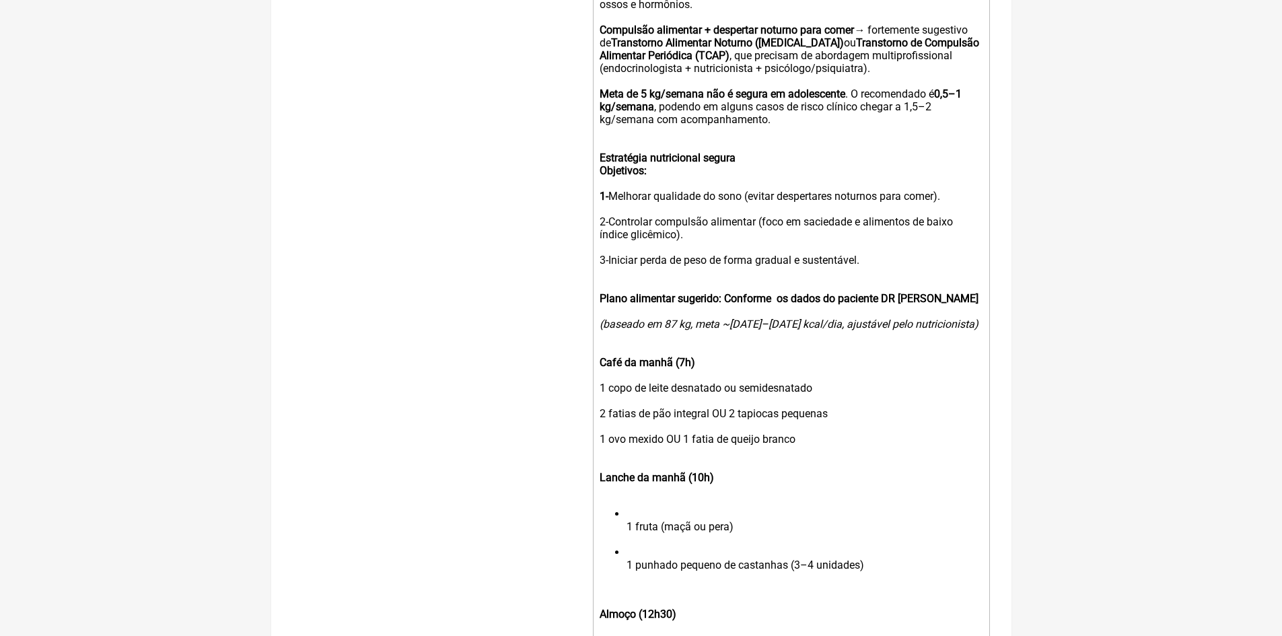
click at [802, 453] on div "Café da manhã (7h) 1 copo de leite desnatado ou semidesnatado 2 fatias de pão i…" at bounding box center [791, 400] width 382 height 115
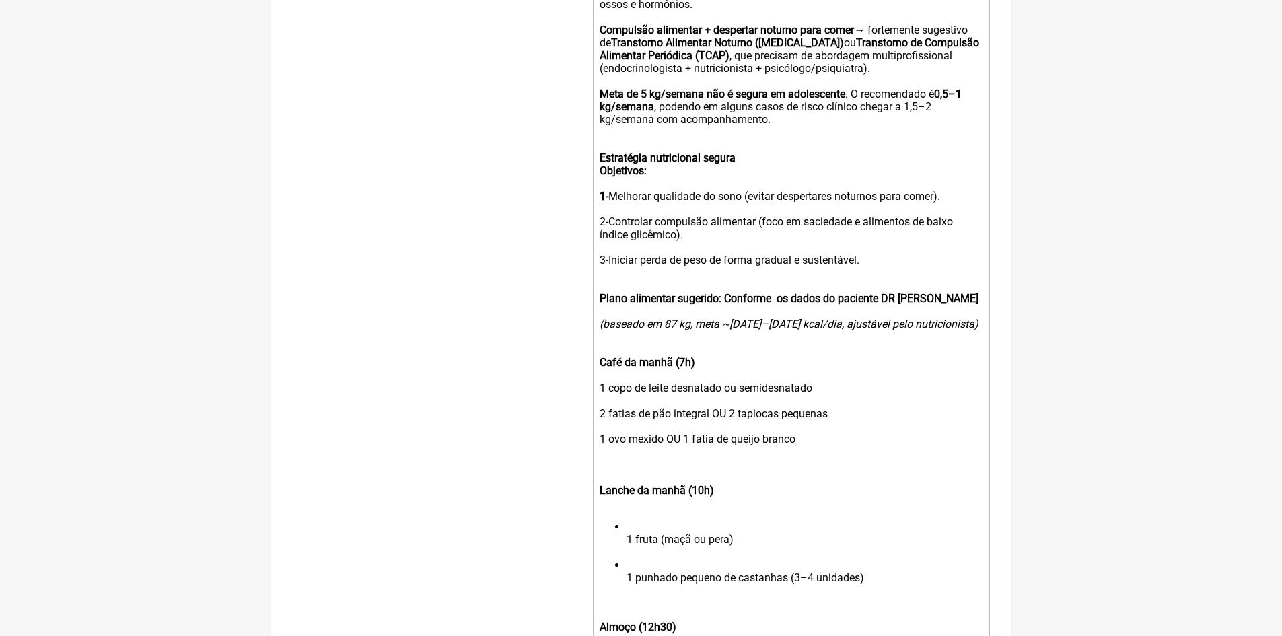
click at [607, 424] on div "Café da manhã (7h) 1 copo de leite desnatado ou semidesnatado 2 fatias de pão i…" at bounding box center [791, 407] width 382 height 128
click at [739, 424] on div "Café da manhã (7h) 1 copo de leite desnatado ou semidesnatado 1 fatias de pão i…" at bounding box center [791, 407] width 382 height 128
click at [610, 421] on div "Café da manhã (7h) 1 copo de leite desnatado ou semidesnatado 1 fatias de pão i…" at bounding box center [791, 407] width 382 height 128
click at [601, 418] on div "Café da manhã (7h) 1 copo de leite desnatado ou semidesnatado 2 fatias de pão i…" at bounding box center [791, 407] width 382 height 128
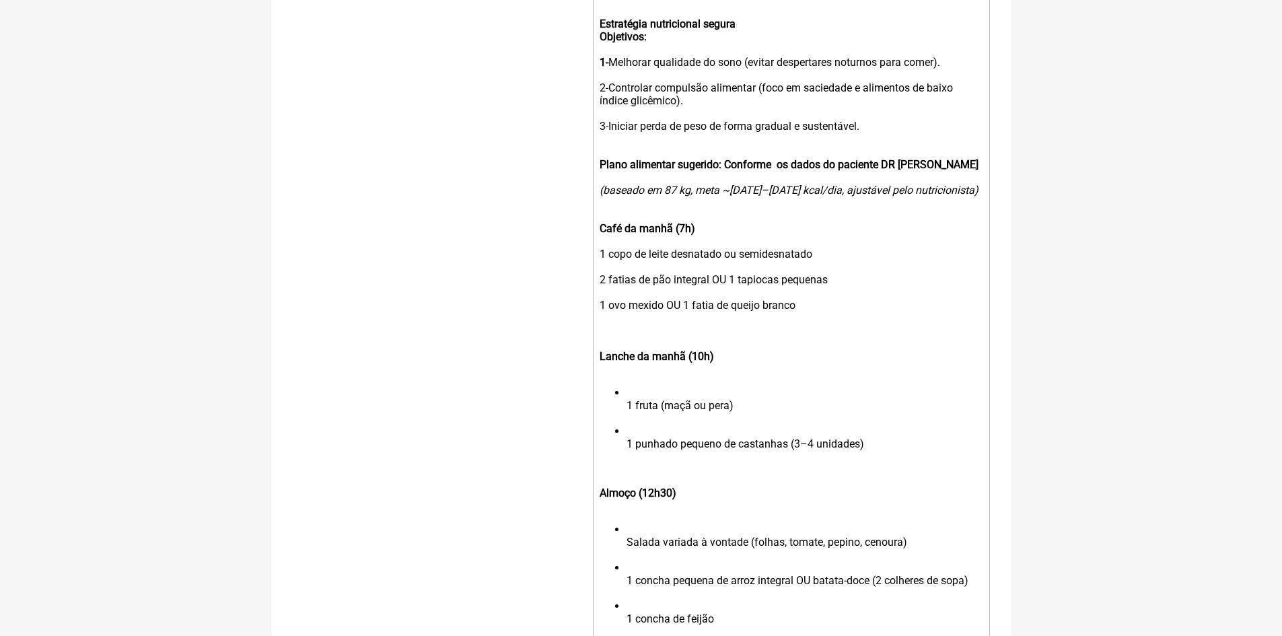
scroll to position [701, 0]
click at [627, 412] on li "1 fruta (maçã ou pera)" at bounding box center [804, 405] width 355 height 38
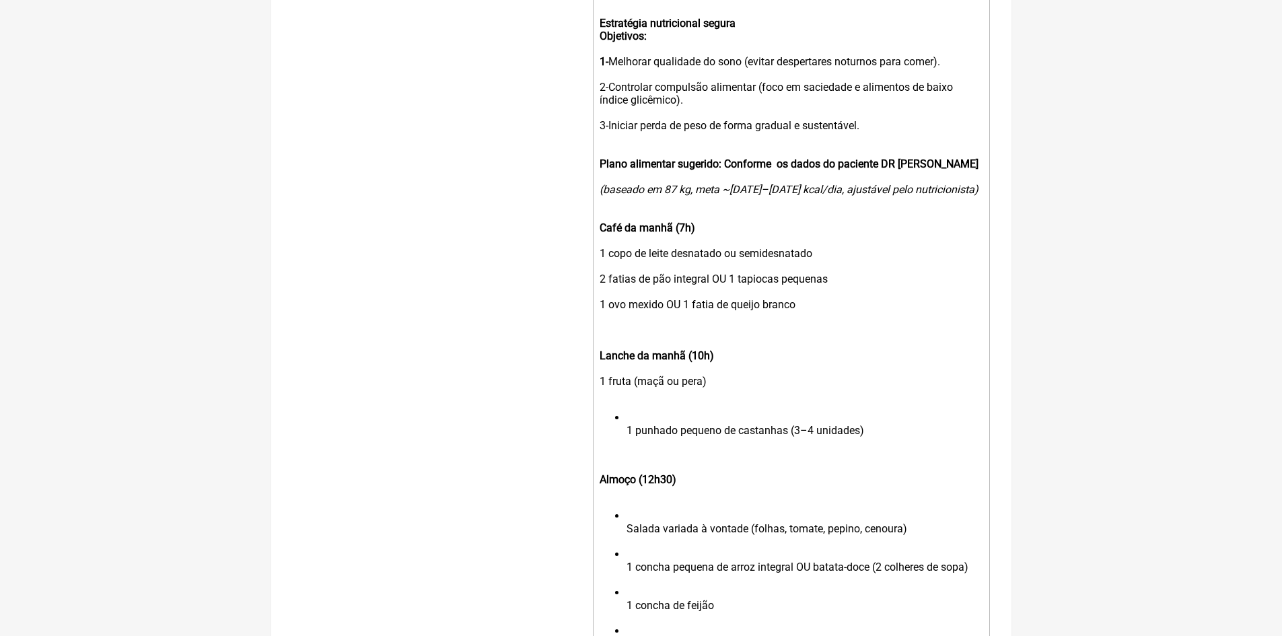
click at [623, 439] on ul "1 punhado pequeno de castanhas (3–4 unidades)" at bounding box center [791, 430] width 382 height 38
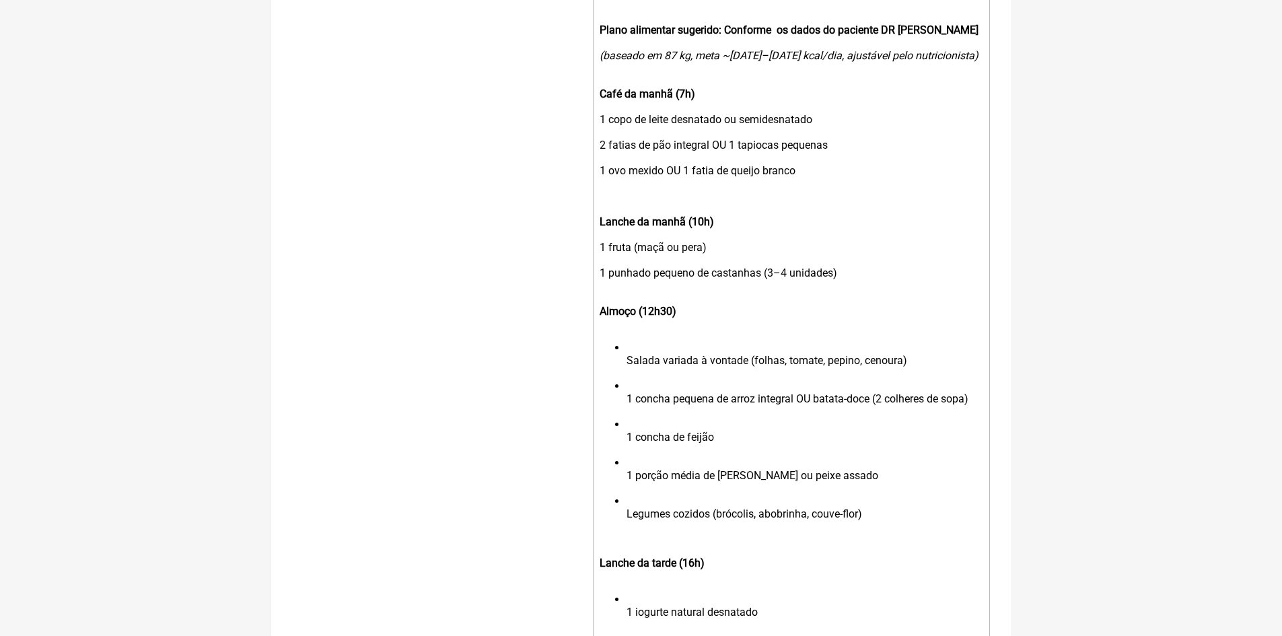
scroll to position [836, 0]
click at [625, 370] on ul "Salada variada à vontade (folhas, tomate, pepino, cenoura) 1 concha pequena de …" at bounding box center [791, 437] width 382 height 192
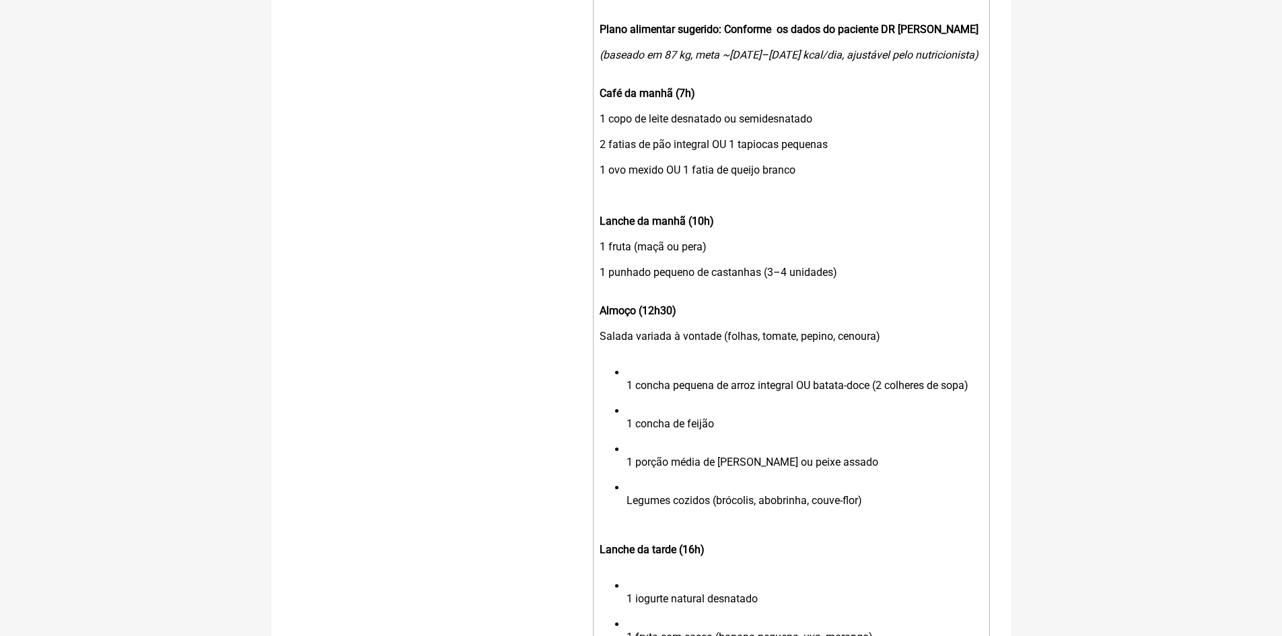
click at [626, 394] on ul "1 concha pequena de arroz integral OU batata-doce (2 colheres de sopa) 1 concha…" at bounding box center [791, 442] width 382 height 153
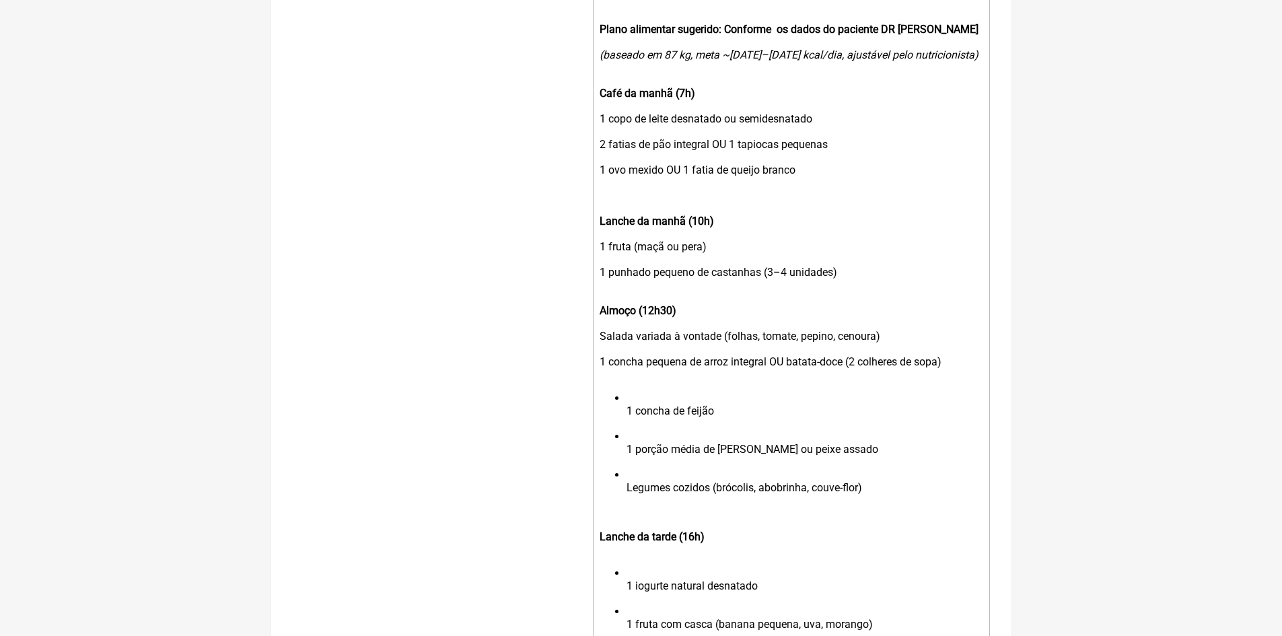
click at [621, 418] on ul "1 concha de feijão 1 porção média de frango grelhado ou peixe assado Legumes co…" at bounding box center [791, 449] width 382 height 115
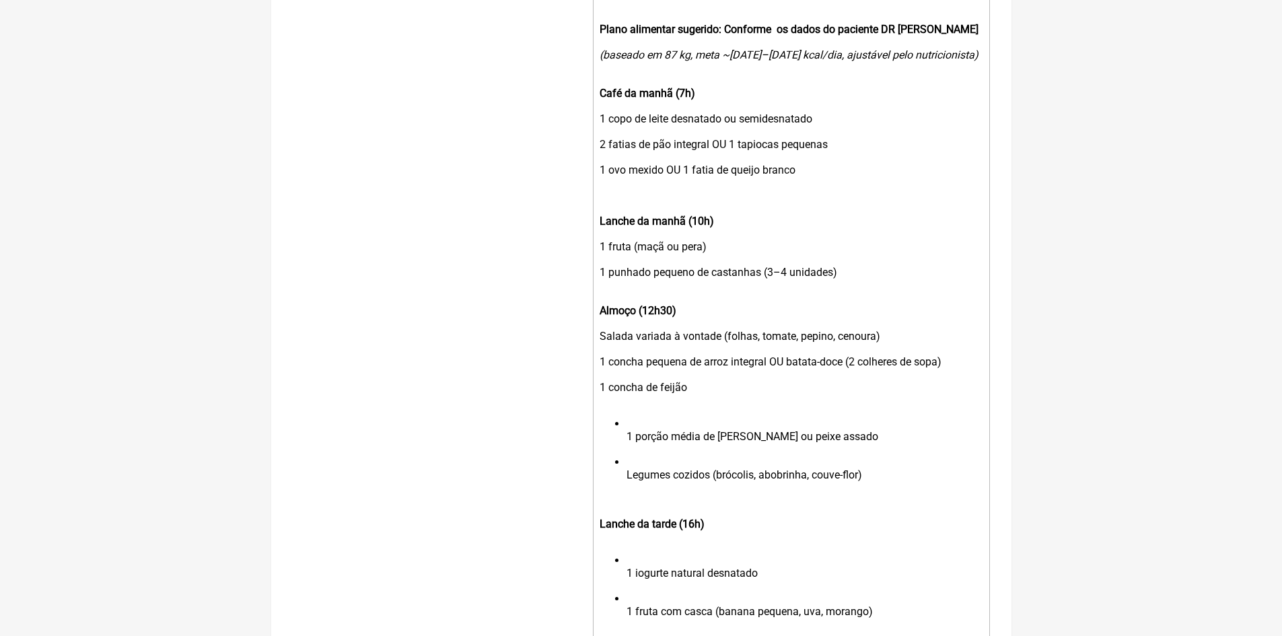
click at [626, 445] on ul "1 porção média de frango grelhado ou peixe assado Legumes cozidos (brócolis, ab…" at bounding box center [791, 455] width 382 height 77
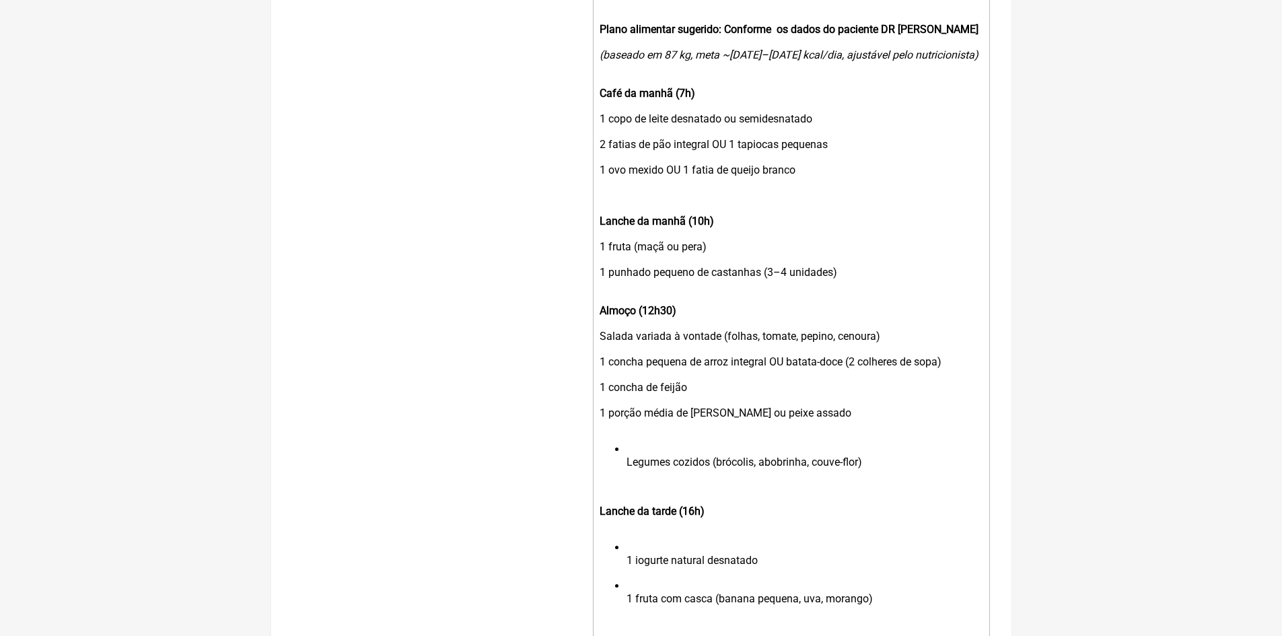
click at [627, 471] on li "Legumes cozidos (brócolis, abobrinha, couve-flor)" at bounding box center [804, 462] width 355 height 38
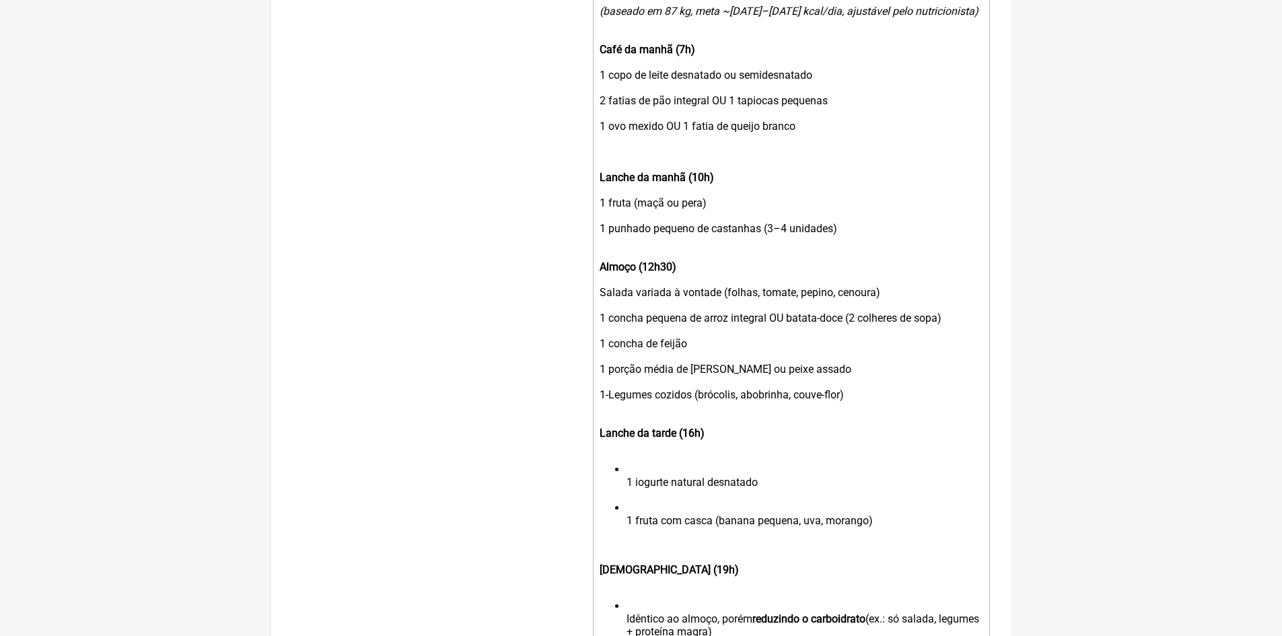
scroll to position [903, 0]
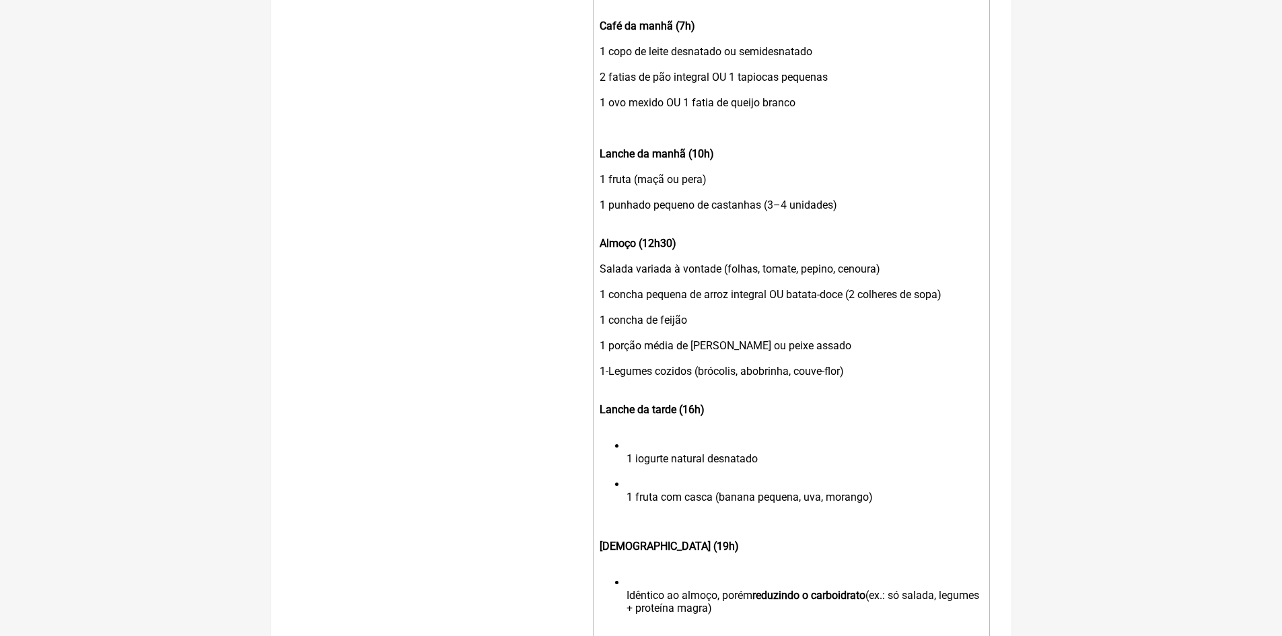
click at [627, 471] on li "1 iogurte natural desnatado" at bounding box center [804, 458] width 355 height 38
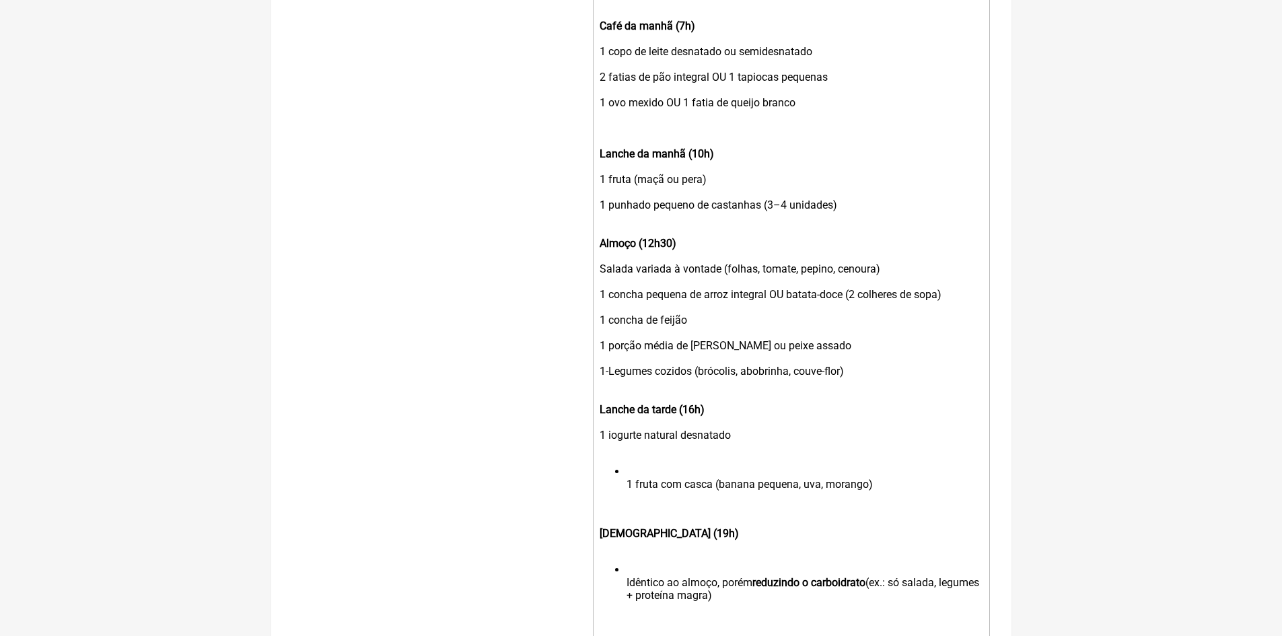
click at [623, 493] on ul "1 fruta com casca (banana pequena, uva, morango)" at bounding box center [791, 484] width 382 height 38
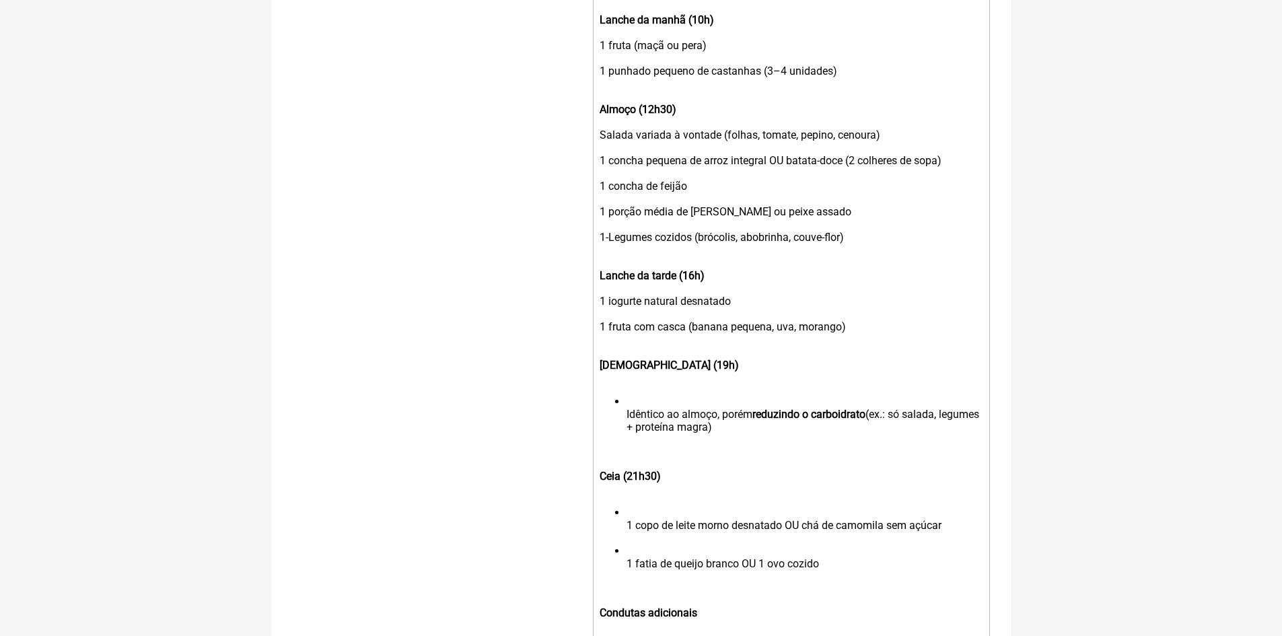
scroll to position [1038, 0]
click at [624, 422] on ul "Idêntico ao almoço, porém reduzindo o carboidrato (ex.: só salada, legumes + pr…" at bounding box center [791, 419] width 382 height 51
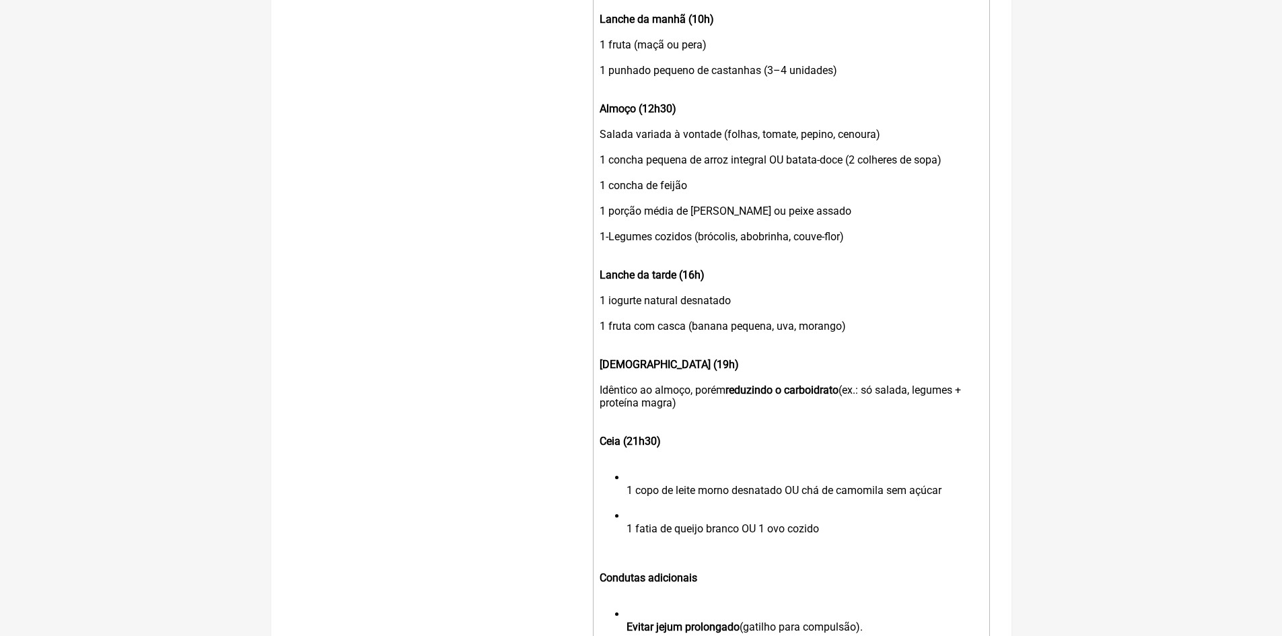
click at [625, 500] on ul "1 copo de leite morno desnatado OU chá de camomila sem açúcar 1 fatia de queijo…" at bounding box center [791, 509] width 382 height 77
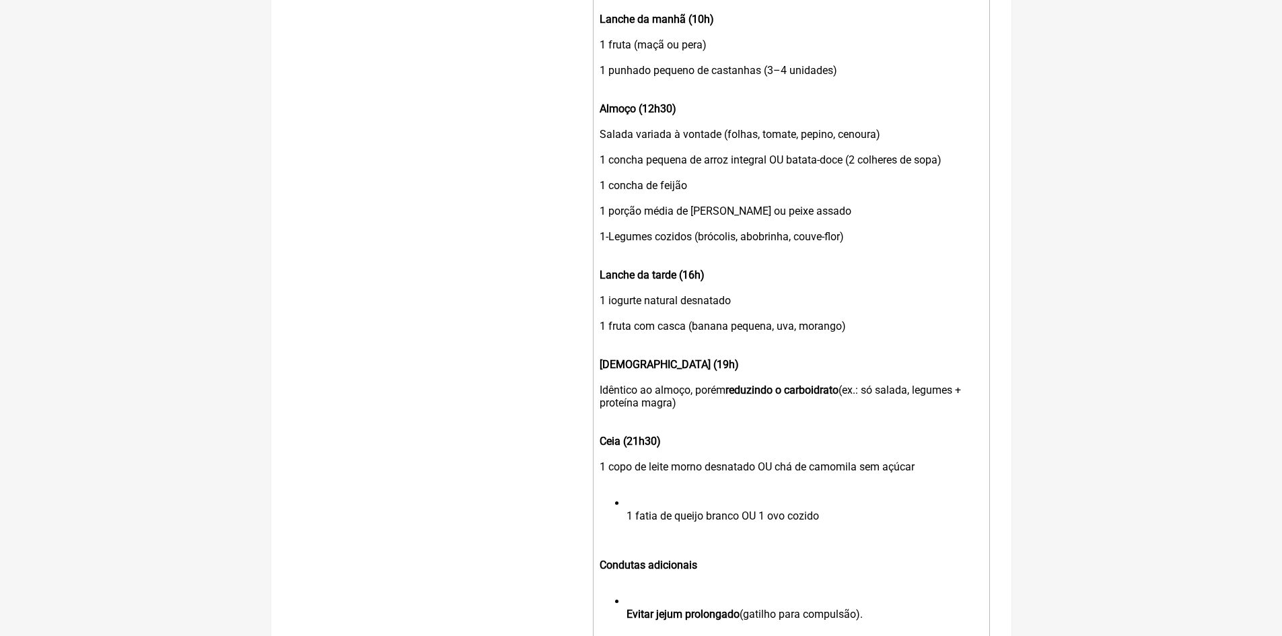
click at [627, 526] on li "1 fatia de queijo branco OU 1 ovo cozido" at bounding box center [804, 516] width 355 height 38
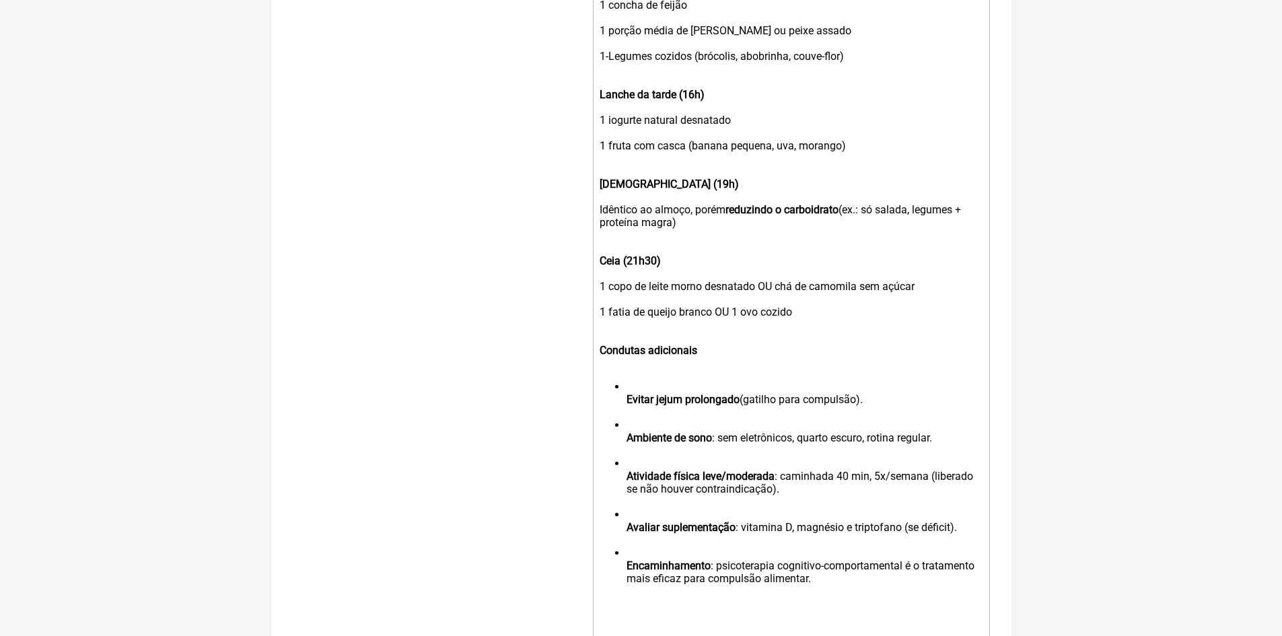
scroll to position [1240, 0]
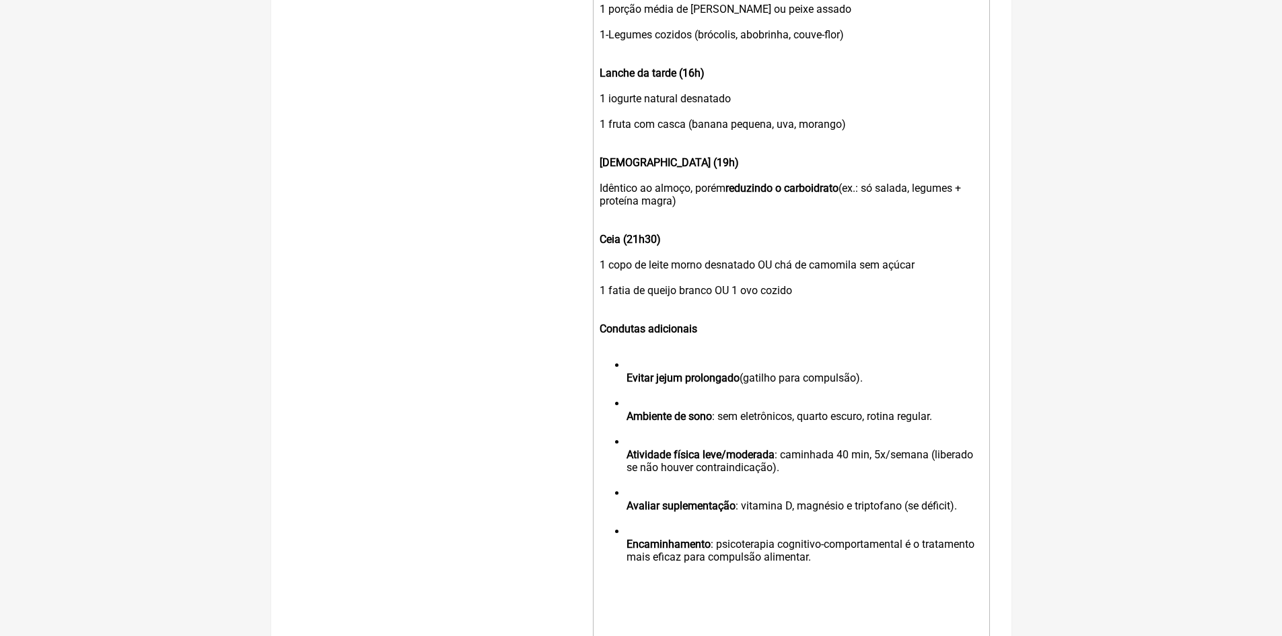
click at [626, 389] on ul "Evitar jejum prolongado (gatilho para compulsão). Ambiente de sono : sem eletrô…" at bounding box center [791, 467] width 382 height 217
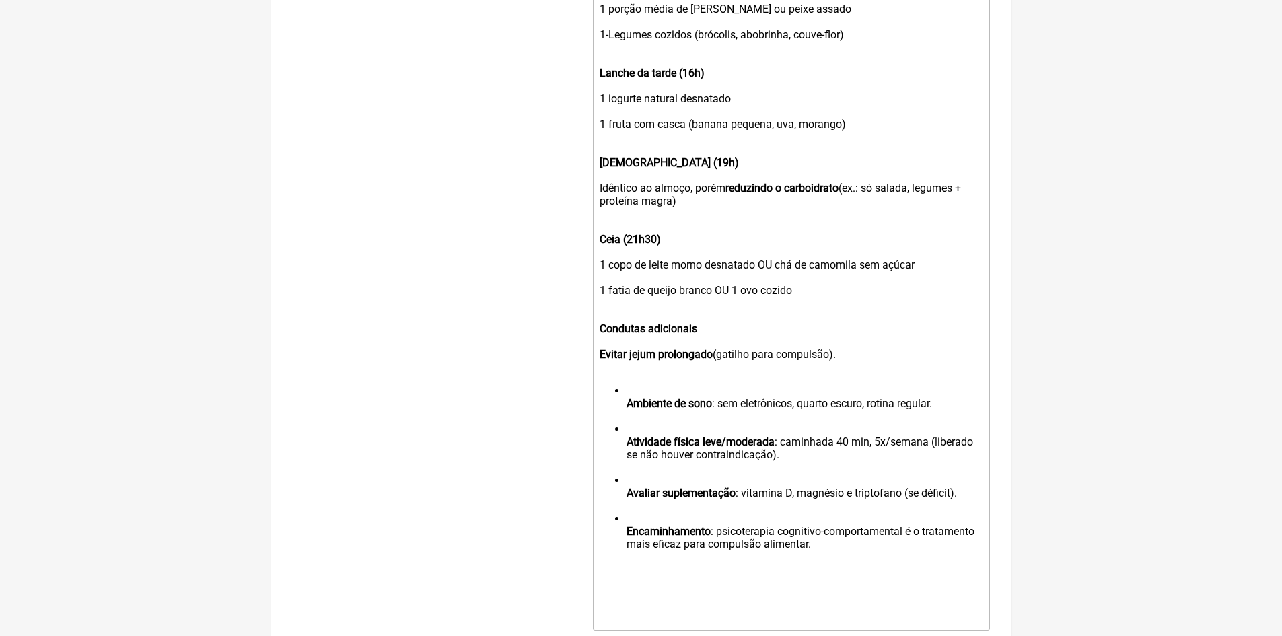
click at [707, 339] on div "Condutas adicionais Evitar jejum prolongado (gatilho para compulsão)." at bounding box center [791, 342] width 382 height 64
click at [627, 410] on strong "Ambiente de sono" at bounding box center [669, 403] width 85 height 13
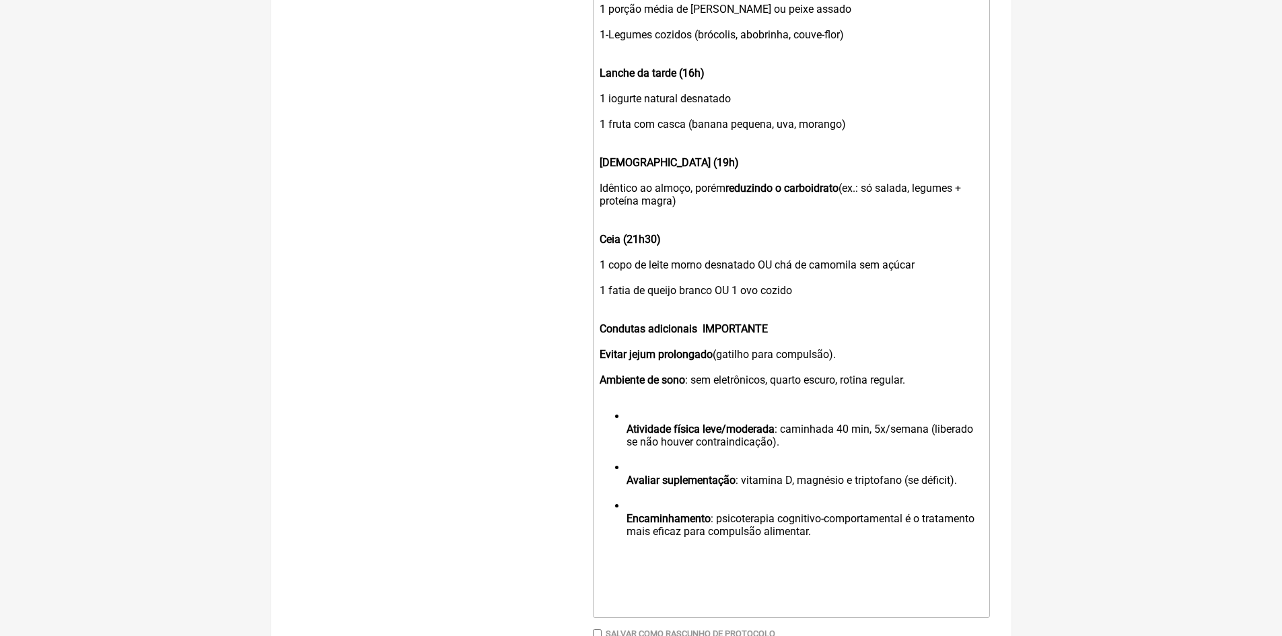
click at [625, 438] on ul "Atividade física leve/moderada : caminhada 40 min, 5x/semana (liberado se não h…" at bounding box center [791, 480] width 382 height 141
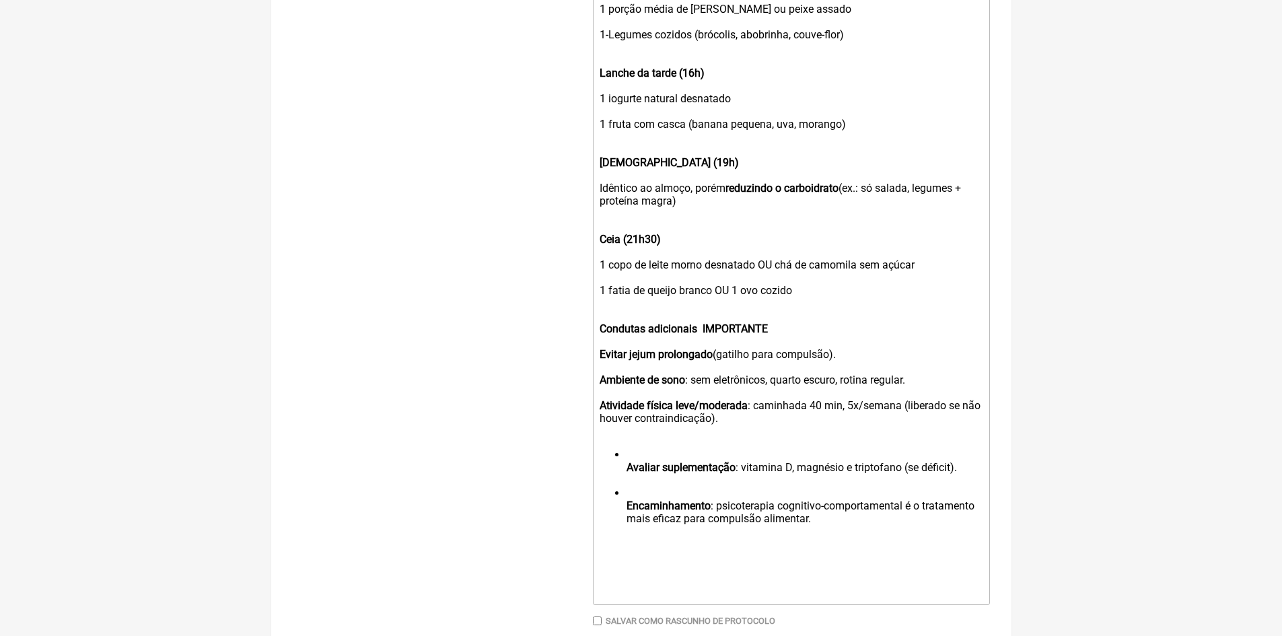
click at [626, 479] on ul "Avaliar suplementação : vitamina D, magnésio e triptofano (se déficit). Encamin…" at bounding box center [791, 493] width 382 height 90
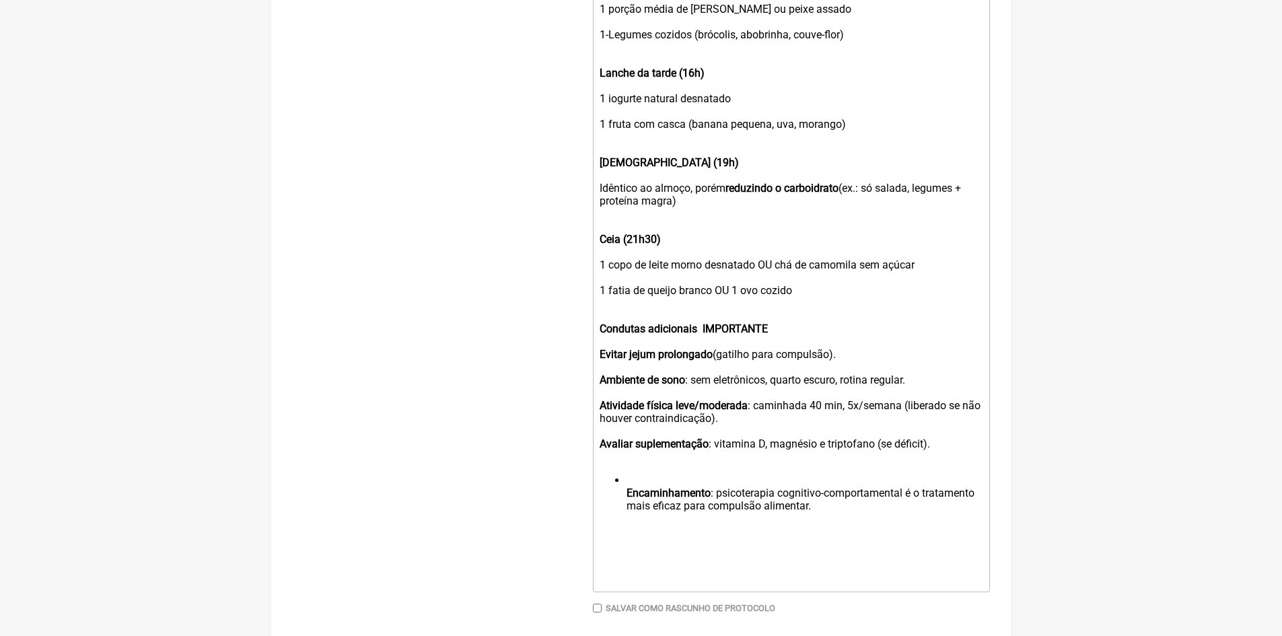
click at [626, 499] on ul "Encaminhamento : psicoterapia cognitivo-comportamental é o tratamento mais efic…" at bounding box center [791, 499] width 382 height 51
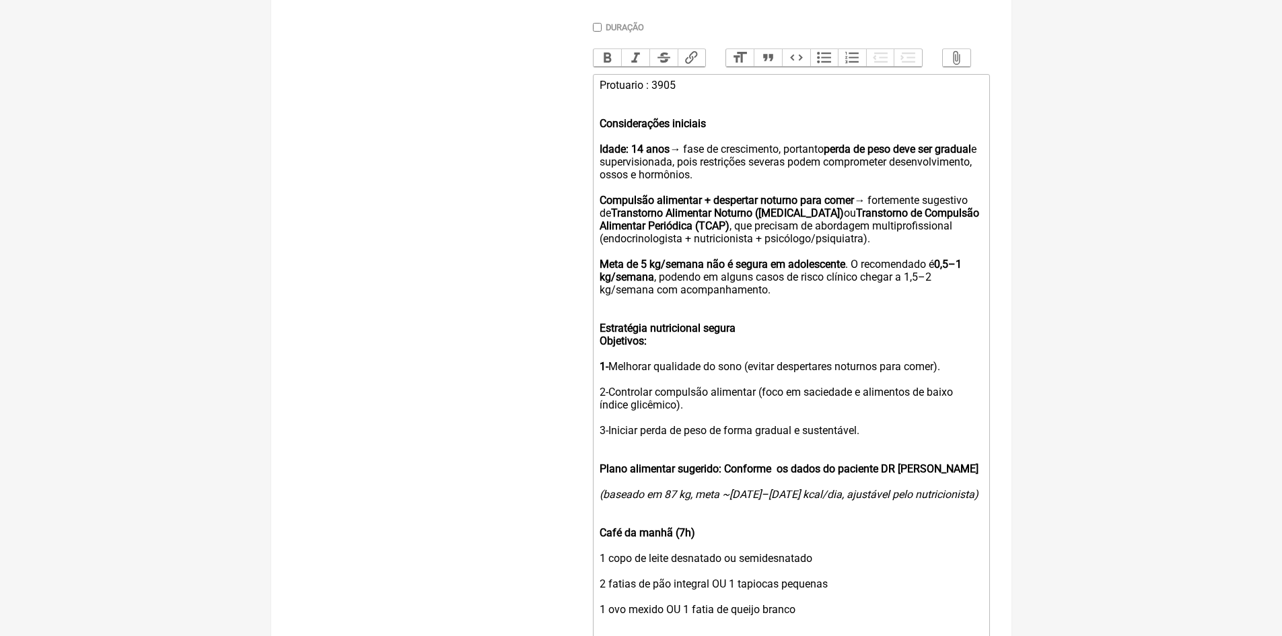
scroll to position [365, 0]
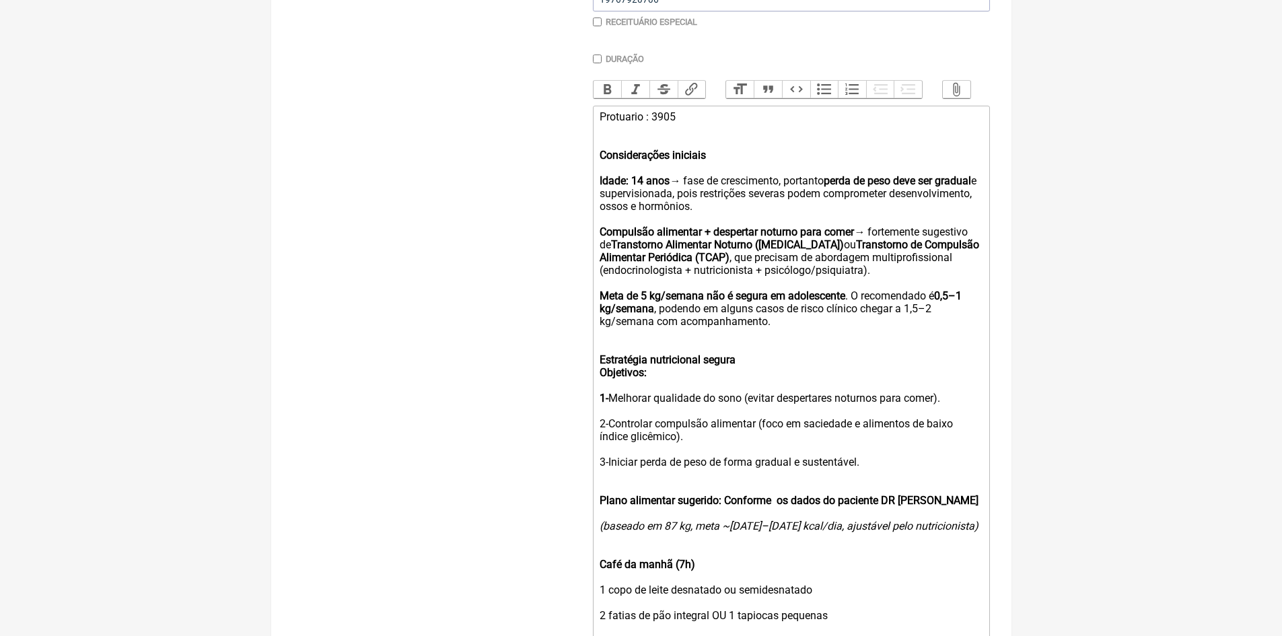
click at [688, 126] on div "Protuario : 3905 Considerações iniciais Idade: 14 anos → fase de crescimento, p…" at bounding box center [791, 225] width 382 height 230
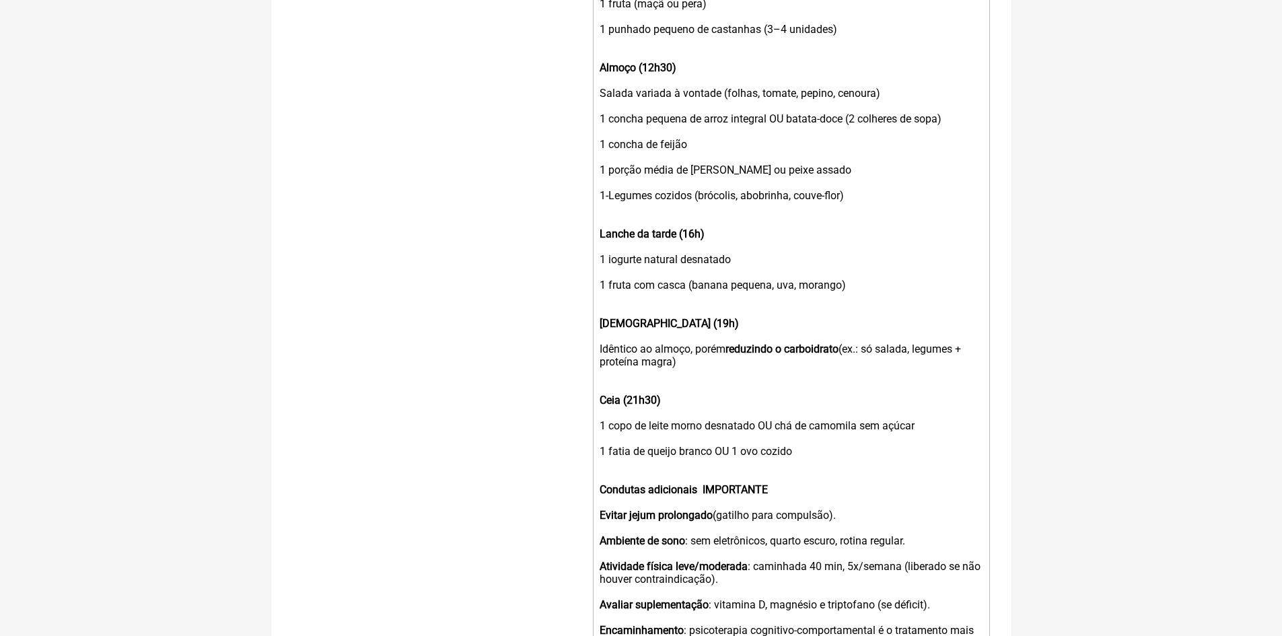
scroll to position [1279, 0]
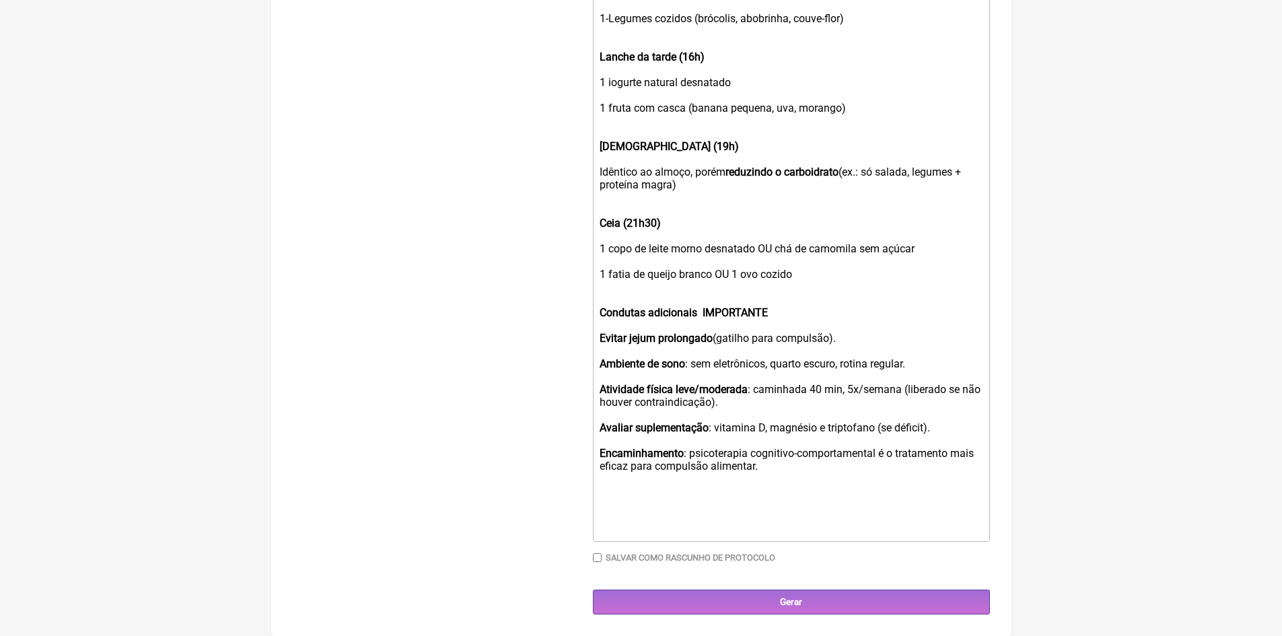
click at [766, 474] on div "Condutas adicionais IMPORTANTE Evitar jejum prolongado (gatilho para compulsão)…" at bounding box center [791, 389] width 382 height 192
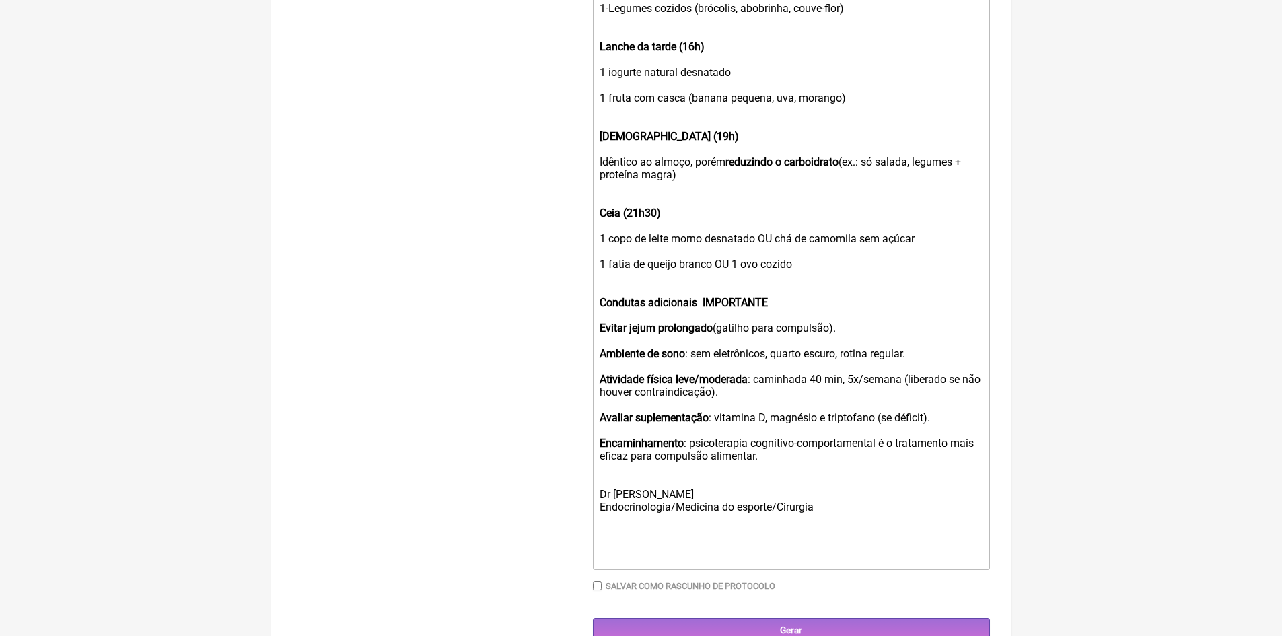
click at [711, 507] on div "Condutas adicionais IMPORTANTE Evitar jejum prolongado (gatilho para compulsão)…" at bounding box center [791, 398] width 382 height 230
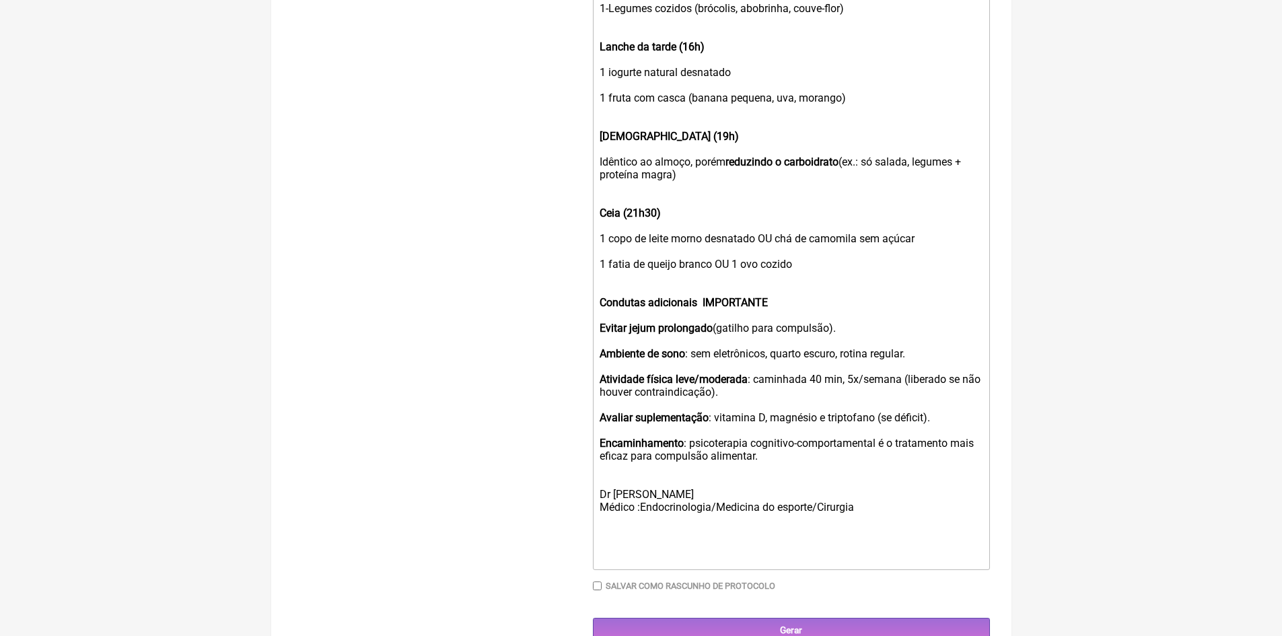
click at [659, 503] on div "Condutas adicionais IMPORTANTE Evitar jejum prolongado (gatilho para compulsão)…" at bounding box center [791, 398] width 382 height 230
click at [859, 513] on div "Condutas adicionais IMPORTANTE Evitar jejum prolongado (gatilho para compulsão)…" at bounding box center [791, 398] width 382 height 230
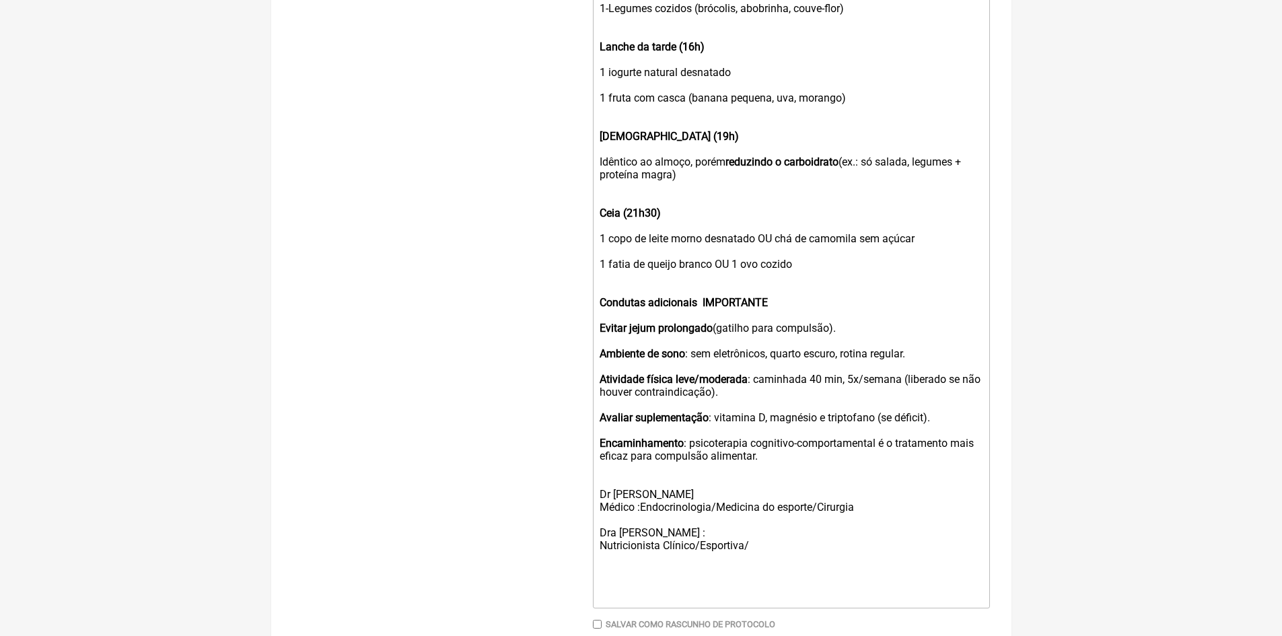
click at [658, 542] on div "Condutas adicionais IMPORTANTE Evitar jejum prolongado (gatilho para compulsão)…" at bounding box center [791, 417] width 382 height 269
click at [662, 552] on div "Condutas adicionais IMPORTANTE Evitar jejum prolongado (gatilho para compulsão)…" at bounding box center [791, 417] width 382 height 269
click at [760, 552] on div "Condutas adicionais IMPORTANTE Evitar jejum prolongado (gatilho para compulsão)…" at bounding box center [791, 417] width 382 height 269
drag, startPoint x: 876, startPoint y: 426, endPoint x: 942, endPoint y: 427, distance: 66.0
click at [942, 427] on div "Condutas adicionais IMPORTANTE Evitar jejum prolongado (gatilho para compulsão)…" at bounding box center [791, 417] width 382 height 269
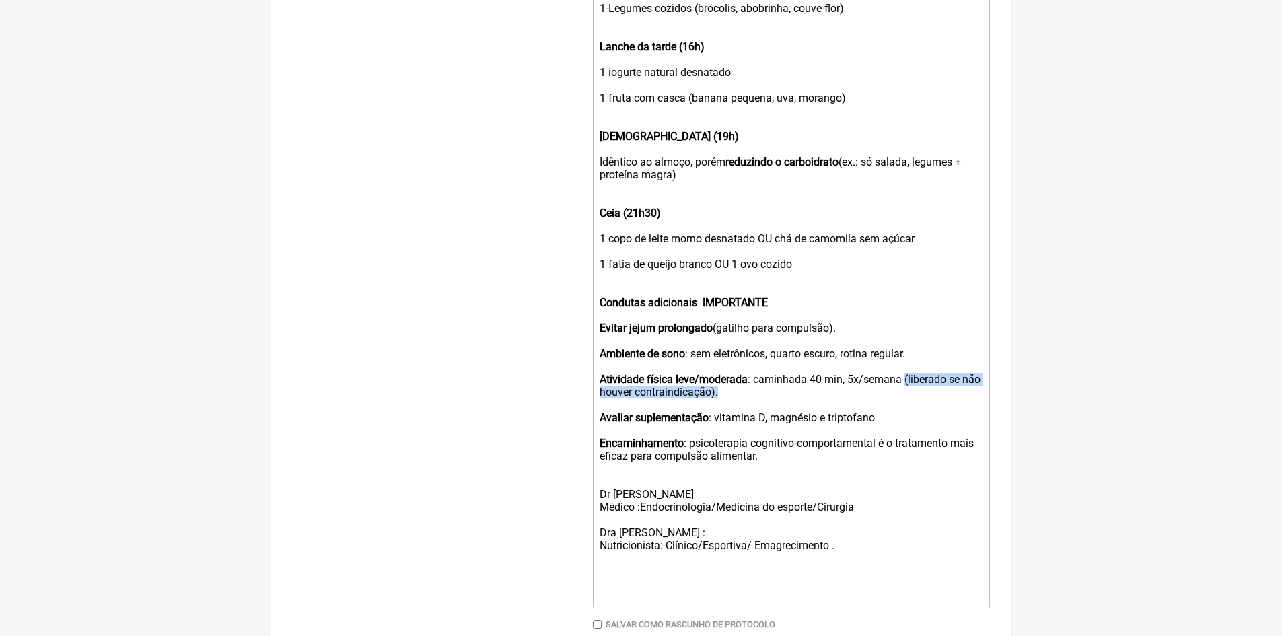
drag, startPoint x: 905, startPoint y: 388, endPoint x: 969, endPoint y: 406, distance: 67.1
click at [969, 406] on div "Condutas adicionais IMPORTANTE Evitar jejum prolongado (gatilho para compulsão)…" at bounding box center [791, 417] width 382 height 269
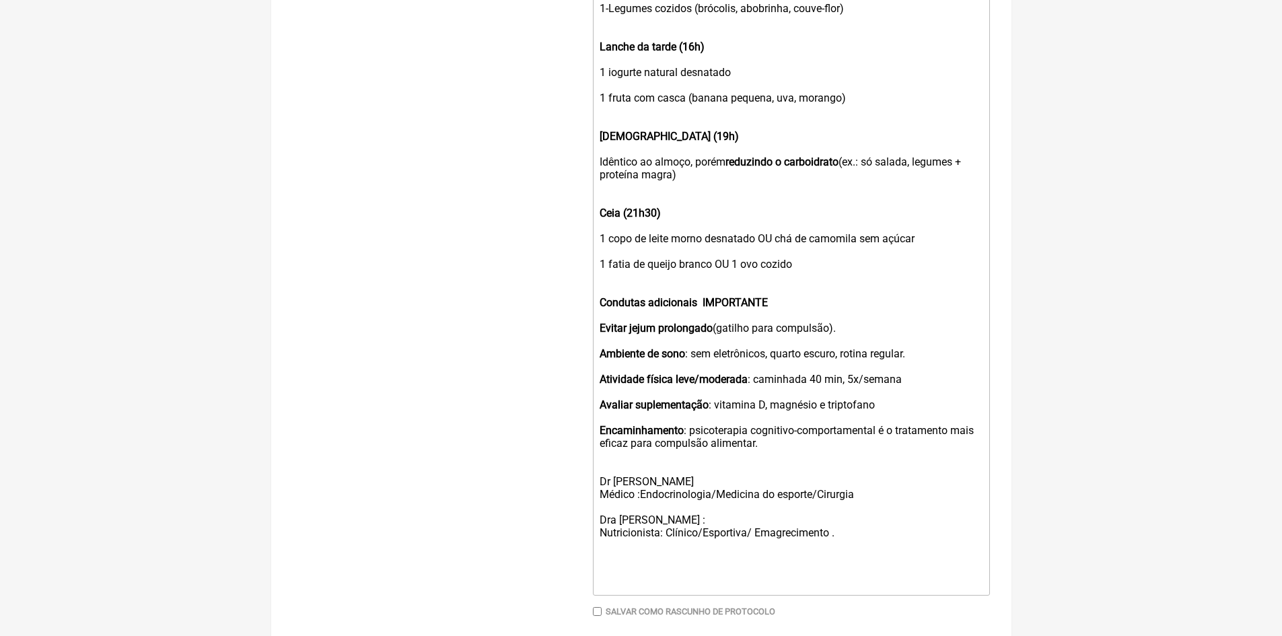
click at [878, 416] on div "Condutas adicionais IMPORTANTE Evitar jejum prolongado (gatilho para compulsão)…" at bounding box center [791, 411] width 382 height 256
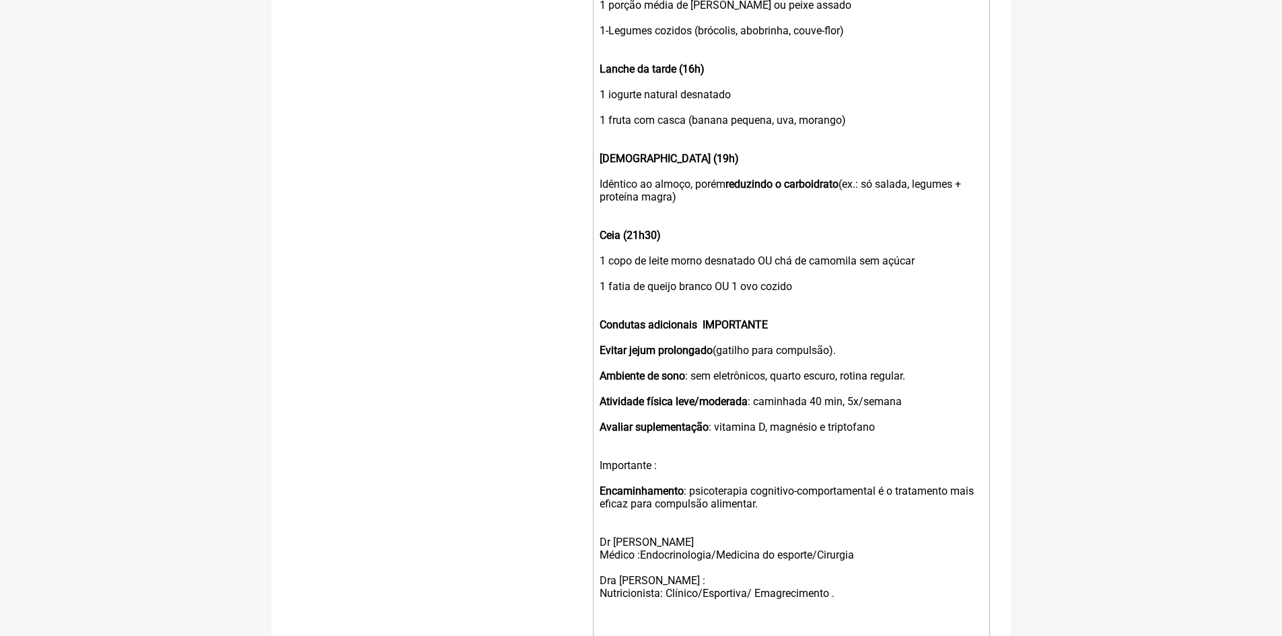
scroll to position [1246, 0]
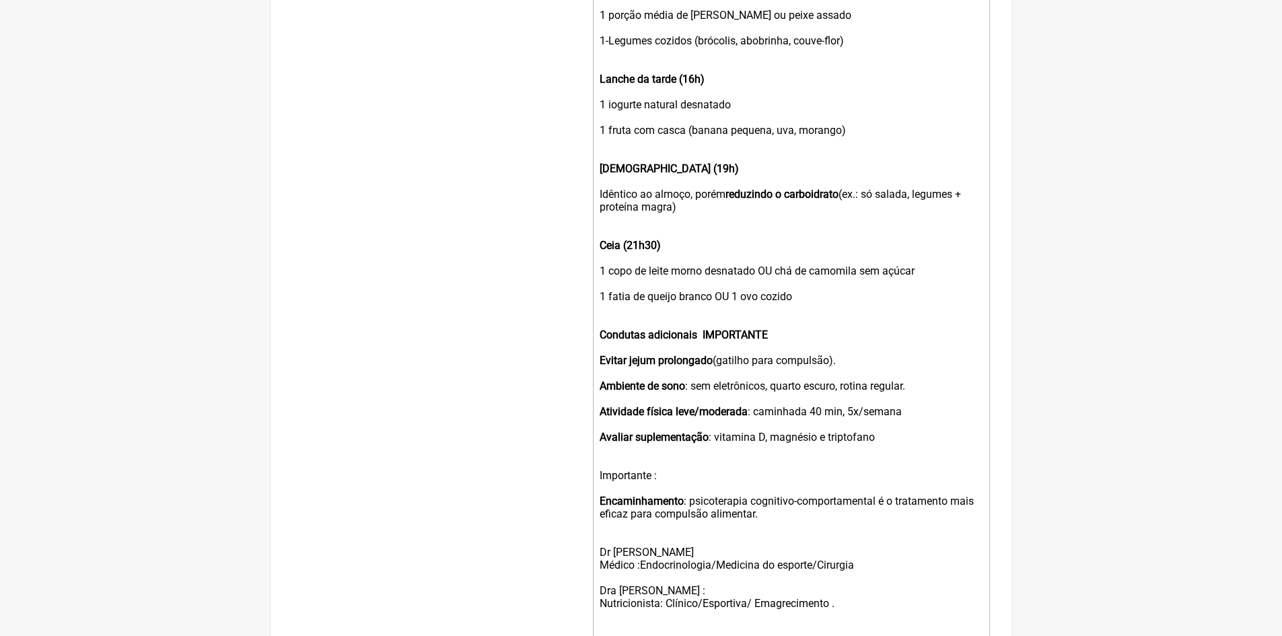
click at [772, 281] on div "Ceia (21h30) 1 copo de leite morno desnatado OU chá de camomila sem açúcar 1 fa…" at bounding box center [791, 271] width 382 height 90
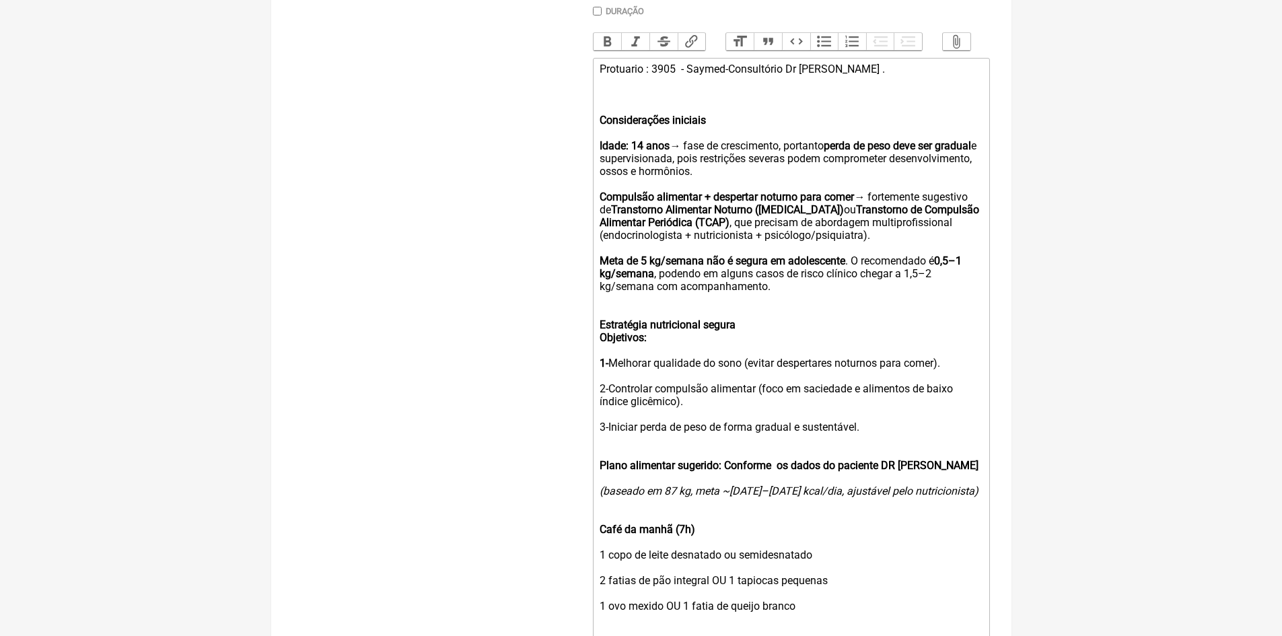
scroll to position [237, 0]
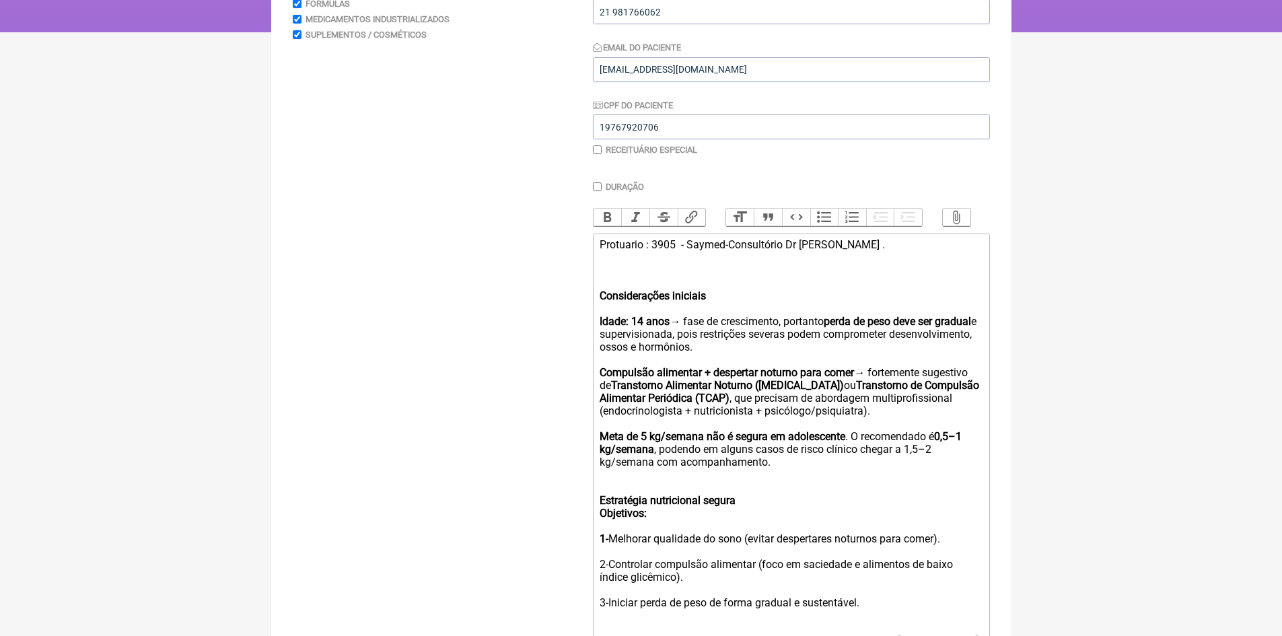
click at [728, 303] on div "Protuario : 3905 - Saymed-Consultório Dr Vinícius . Considerações iniciais Idad…" at bounding box center [791, 359] width 382 height 243
type trix-editor "<div>Protuario : 3905&nbsp; - Saymed-Consultório Dr Vinícius .<br><br><br><stro…"
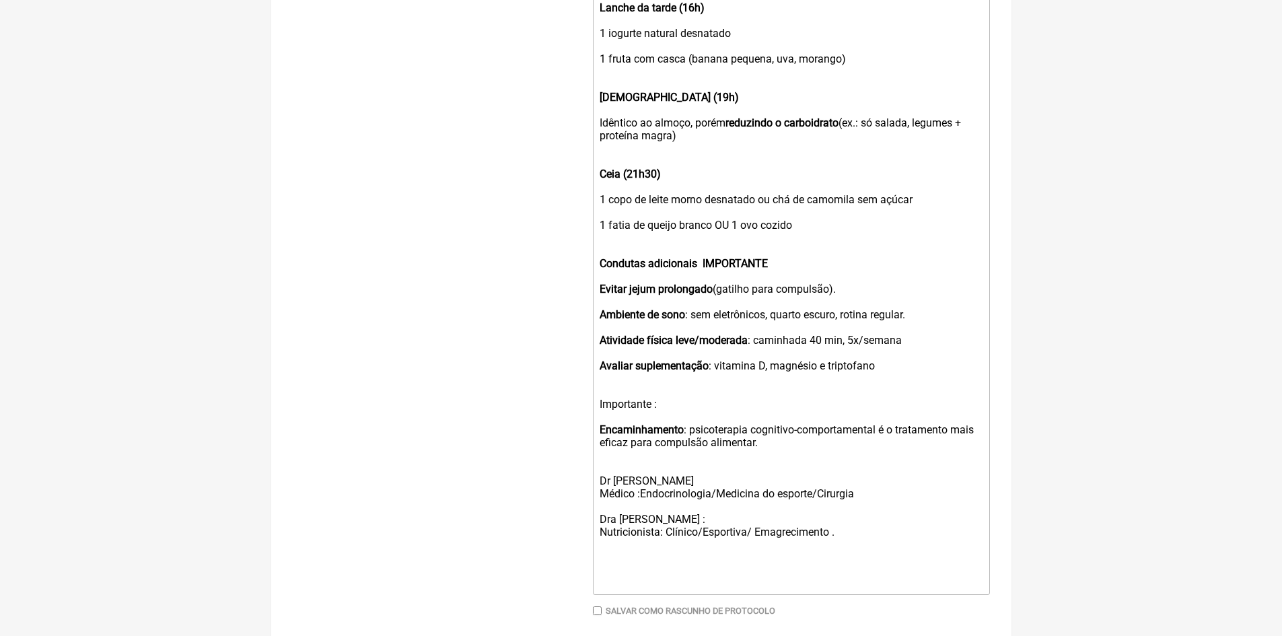
scroll to position [1381, 0]
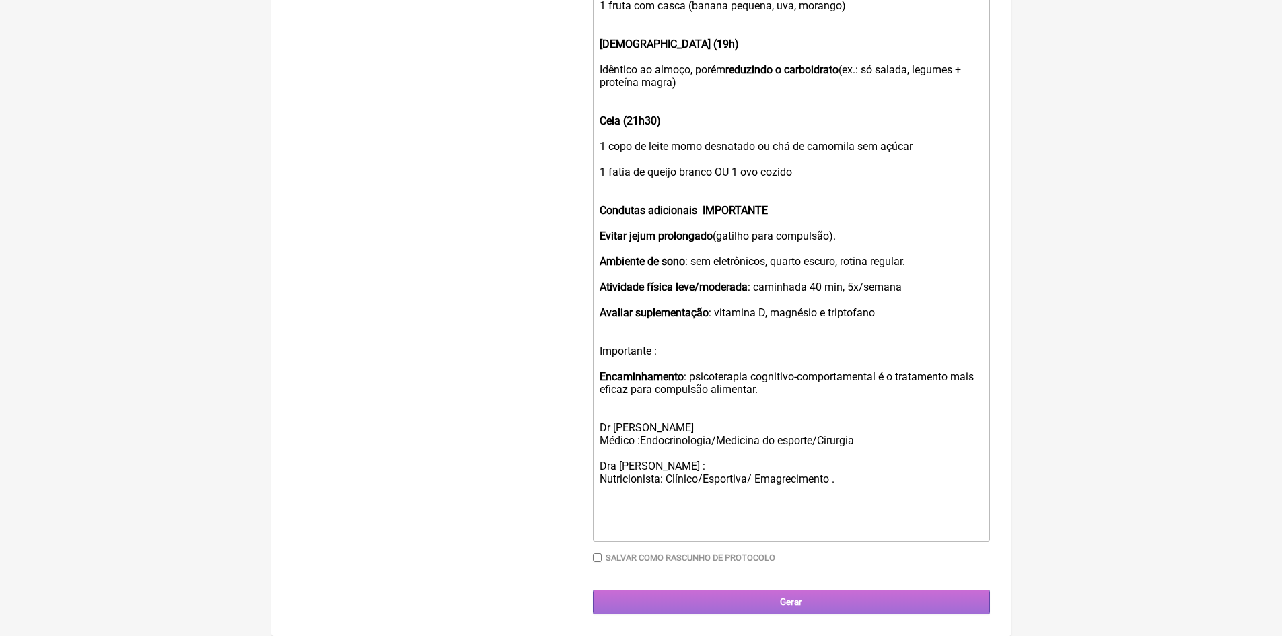
click at [805, 600] on input "Gerar" at bounding box center [791, 602] width 397 height 25
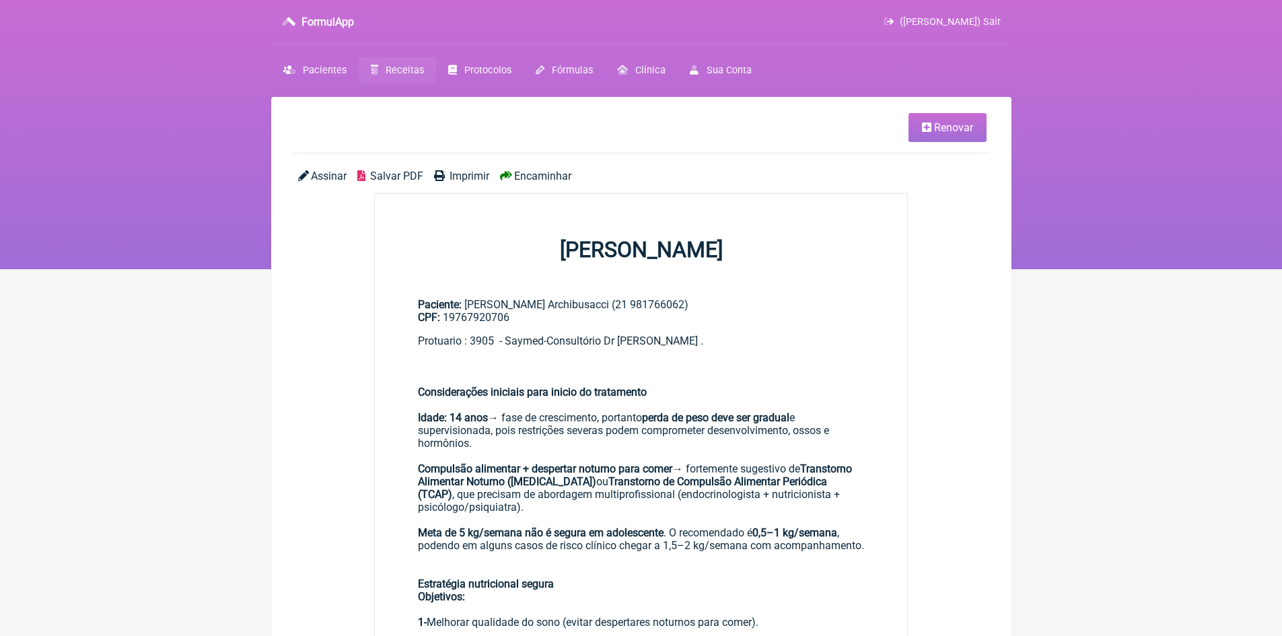
click at [462, 176] on span "Imprimir" at bounding box center [470, 176] width 40 height 13
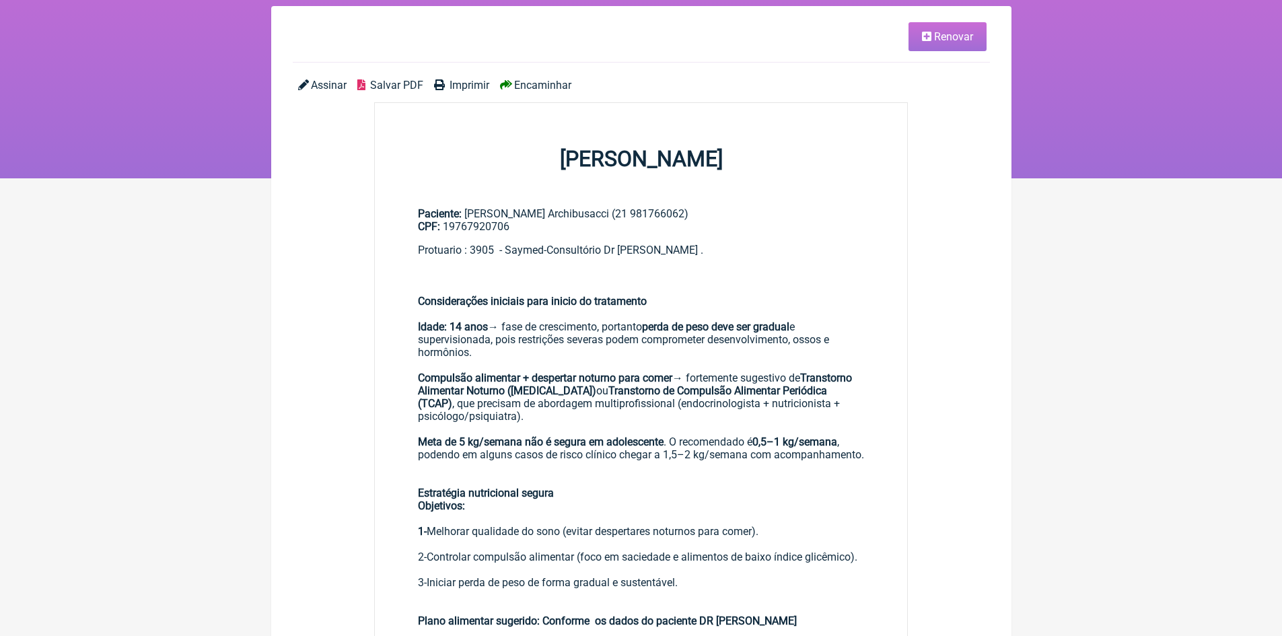
scroll to position [67, 0]
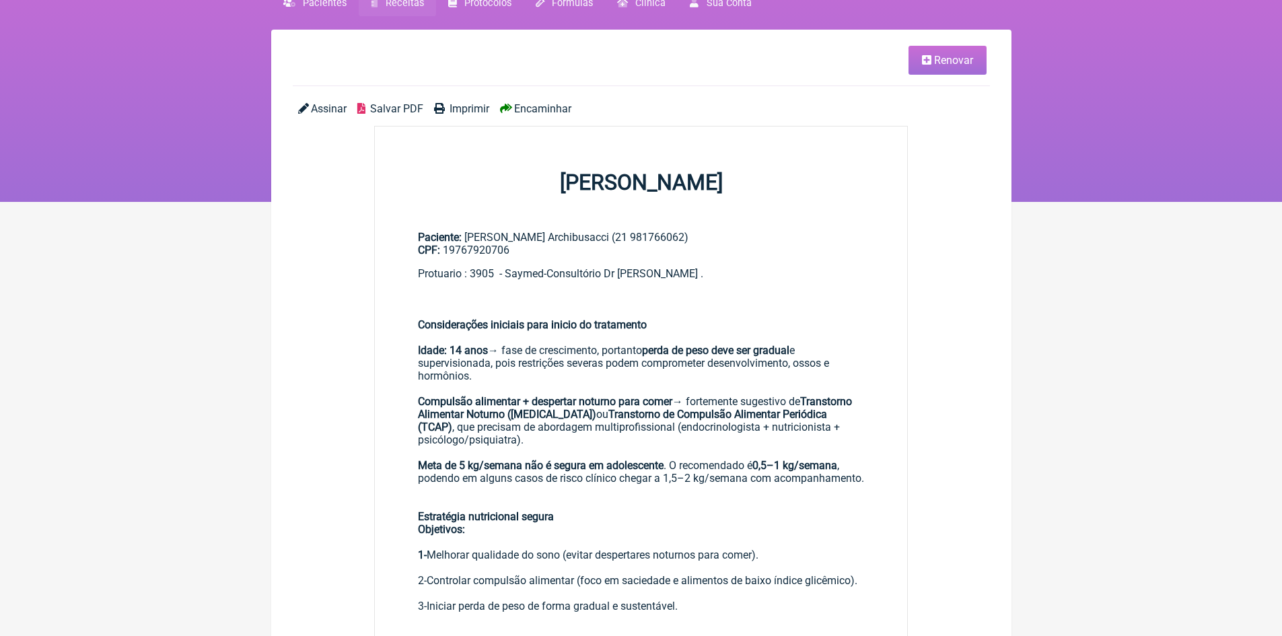
click at [942, 65] on span "Renovar" at bounding box center [953, 60] width 39 height 13
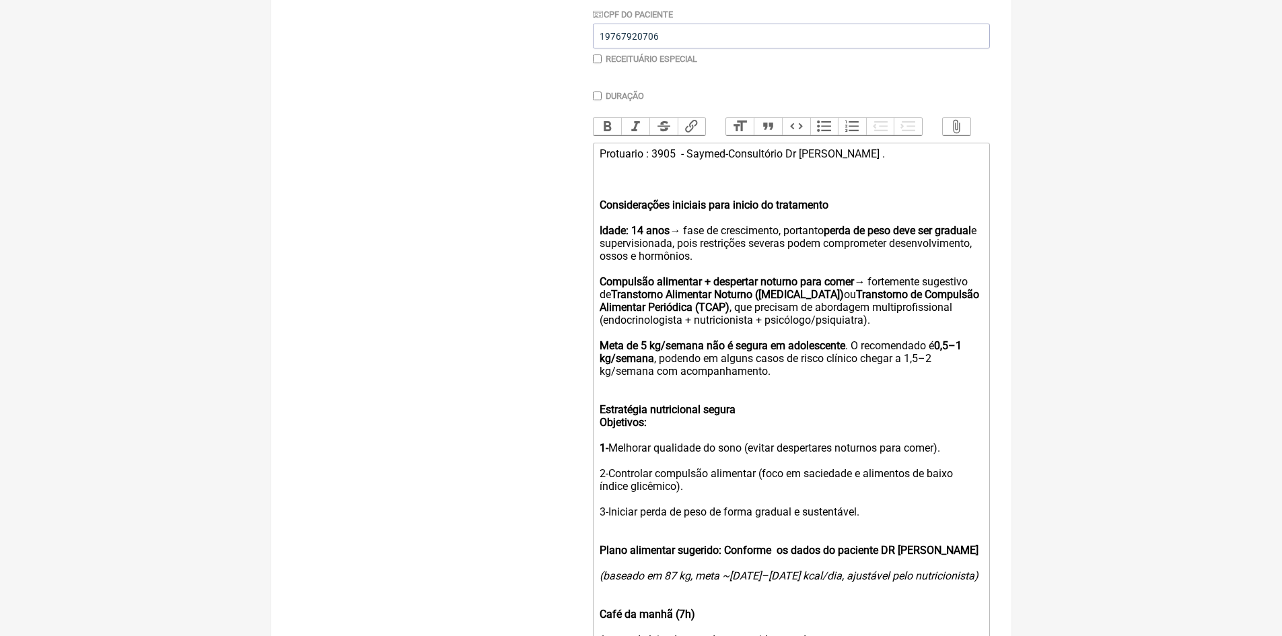
scroll to position [336, 0]
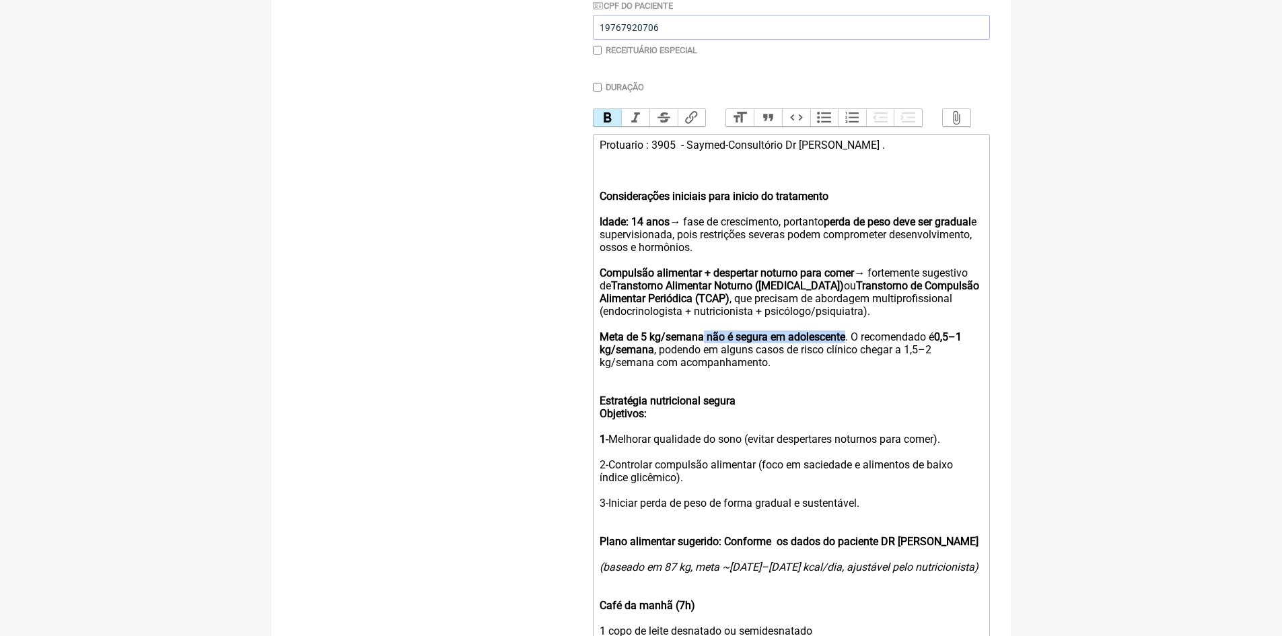
drag, startPoint x: 847, startPoint y: 345, endPoint x: 705, endPoint y: 343, distance: 142.7
click at [705, 343] on div "Protuario : 3905 - Saymed-Consultório Dr Vinícius . Considerações iniciais para…" at bounding box center [791, 260] width 382 height 243
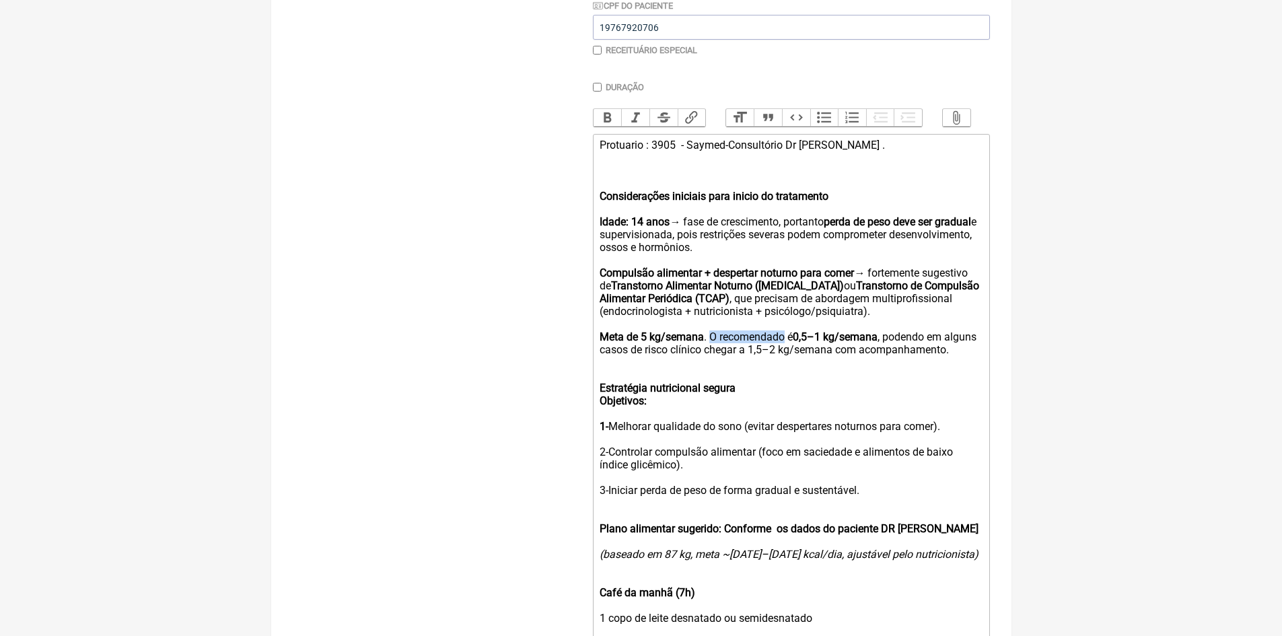
drag, startPoint x: 786, startPoint y: 347, endPoint x: 711, endPoint y: 343, distance: 75.5
click at [711, 343] on div "Protuario : 3905 - Saymed-Consultório Dr Vinícius . Considerações iniciais para…" at bounding box center [791, 254] width 382 height 230
click at [717, 347] on div "Protuario : 3905 - Saymed-Consultório Dr Vinícius . Considerações iniciais para…" at bounding box center [791, 254] width 382 height 230
click at [961, 346] on div "Protuario : 3905 - Saymed-Consultório Dr Vinícius . Considerações iniciais para…" at bounding box center [791, 254] width 382 height 230
click at [979, 349] on div "Protuario : 3905 - Saymed-Consultório Dr Vinícius . Considerações iniciais para…" at bounding box center [791, 254] width 382 height 230
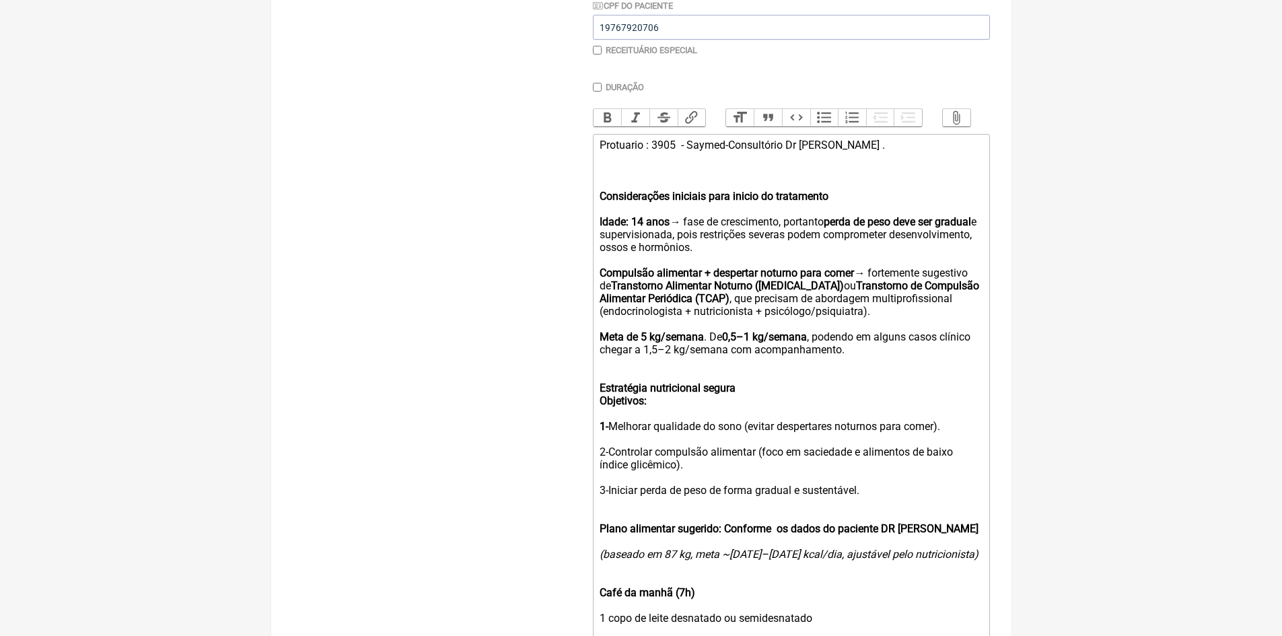
type trix-editor "<div>Protuario : 3905&nbsp; - Saymed-Consultório Dr Vinícius .<br><br><br><stro…"
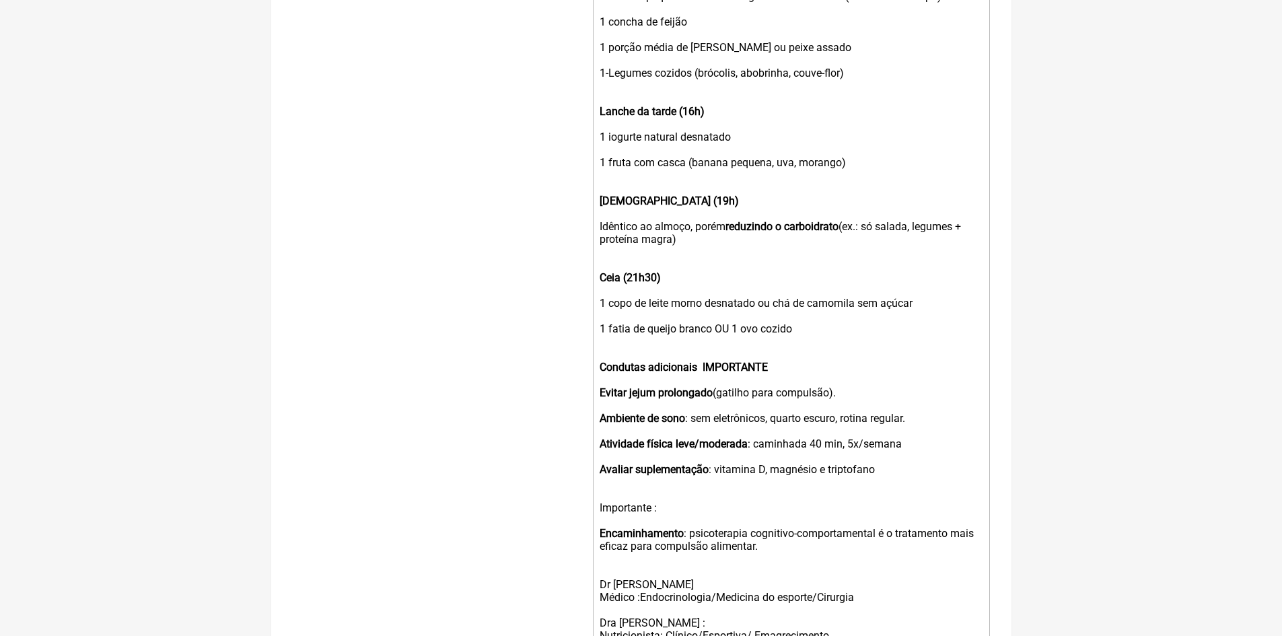
scroll to position [1368, 0]
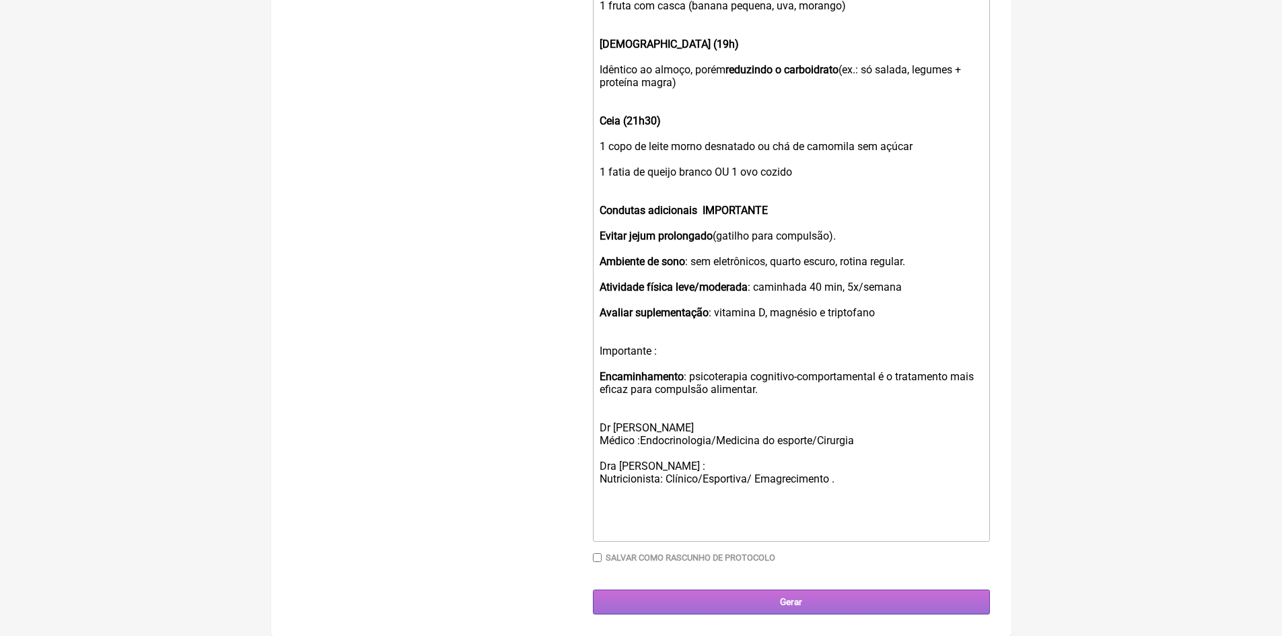
click at [781, 597] on input "Gerar" at bounding box center [791, 602] width 397 height 25
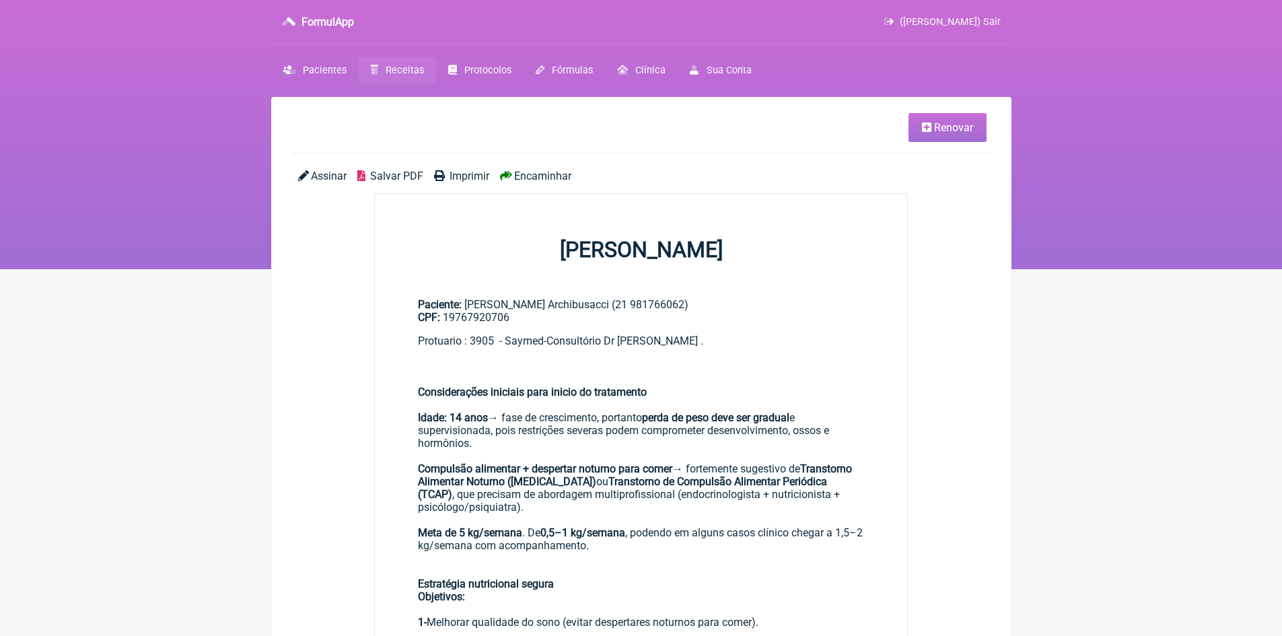
click at [460, 176] on span "Imprimir" at bounding box center [470, 176] width 40 height 13
click at [530, 178] on span "Encaminhar" at bounding box center [542, 176] width 57 height 13
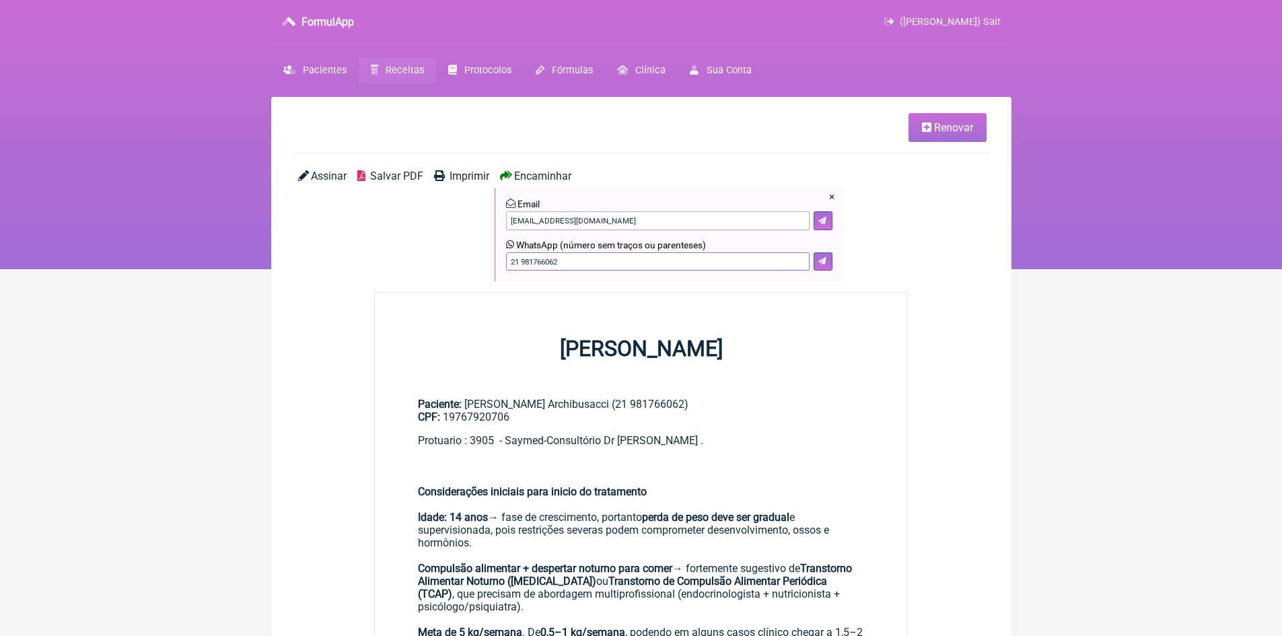
click at [573, 262] on input "21 981766062" at bounding box center [658, 261] width 304 height 19
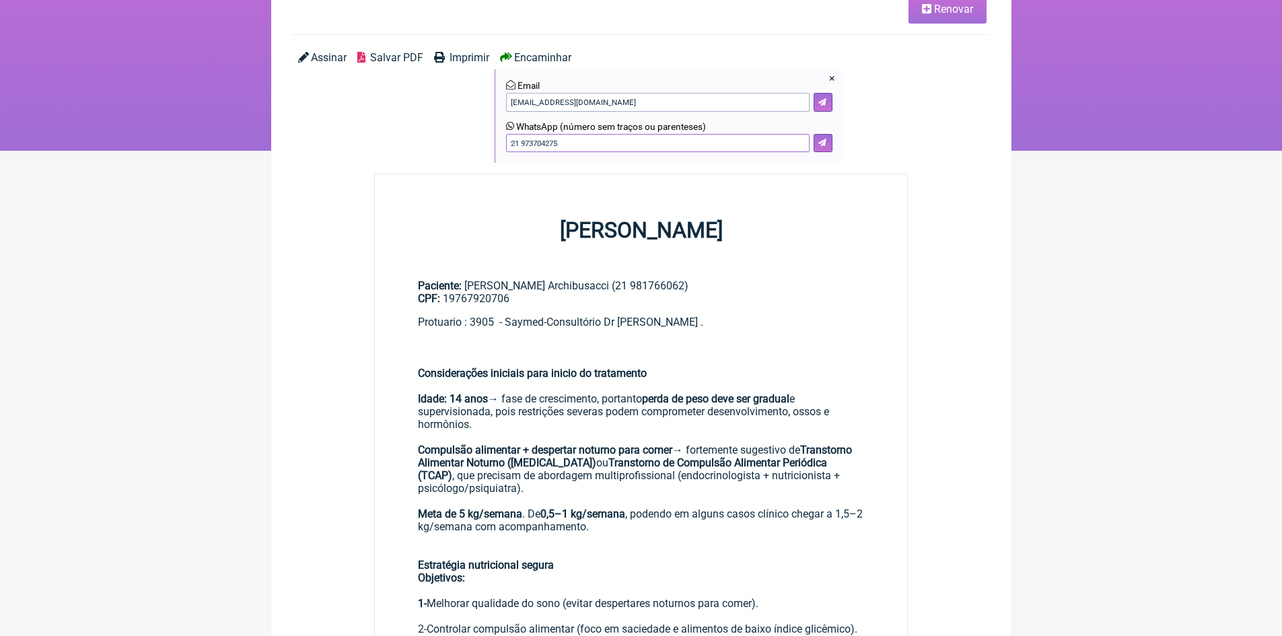
scroll to position [67, 0]
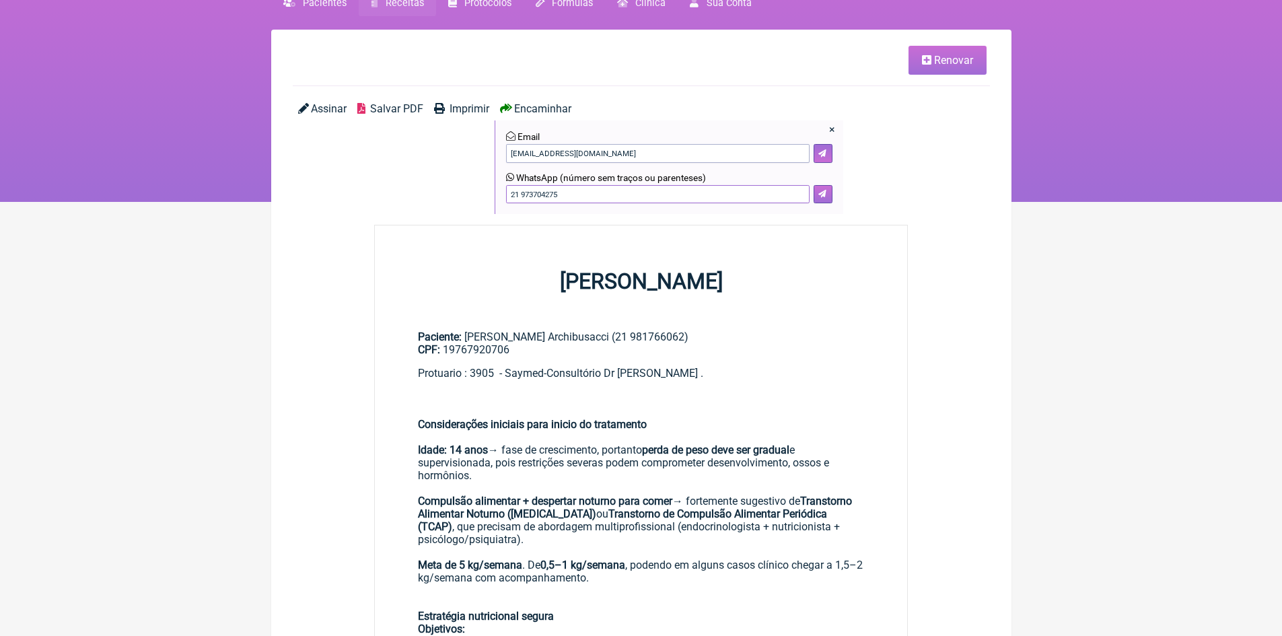
type input "21 973704275"
click at [826, 194] on icon at bounding box center [822, 194] width 8 height 8
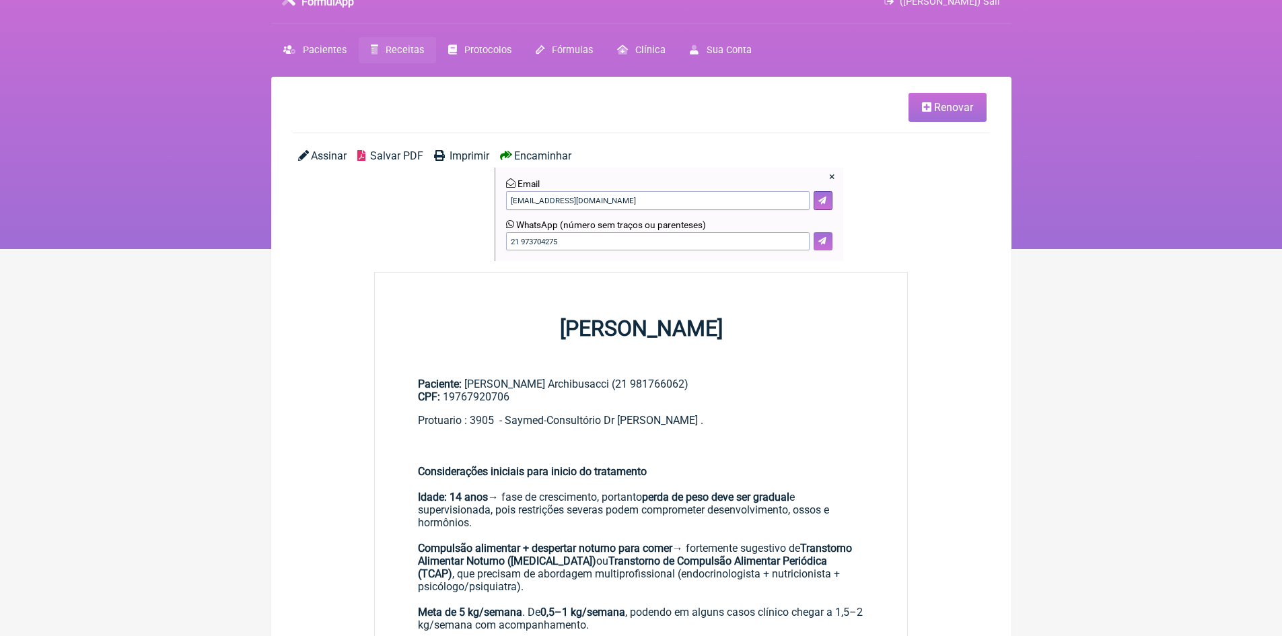
scroll to position [0, 0]
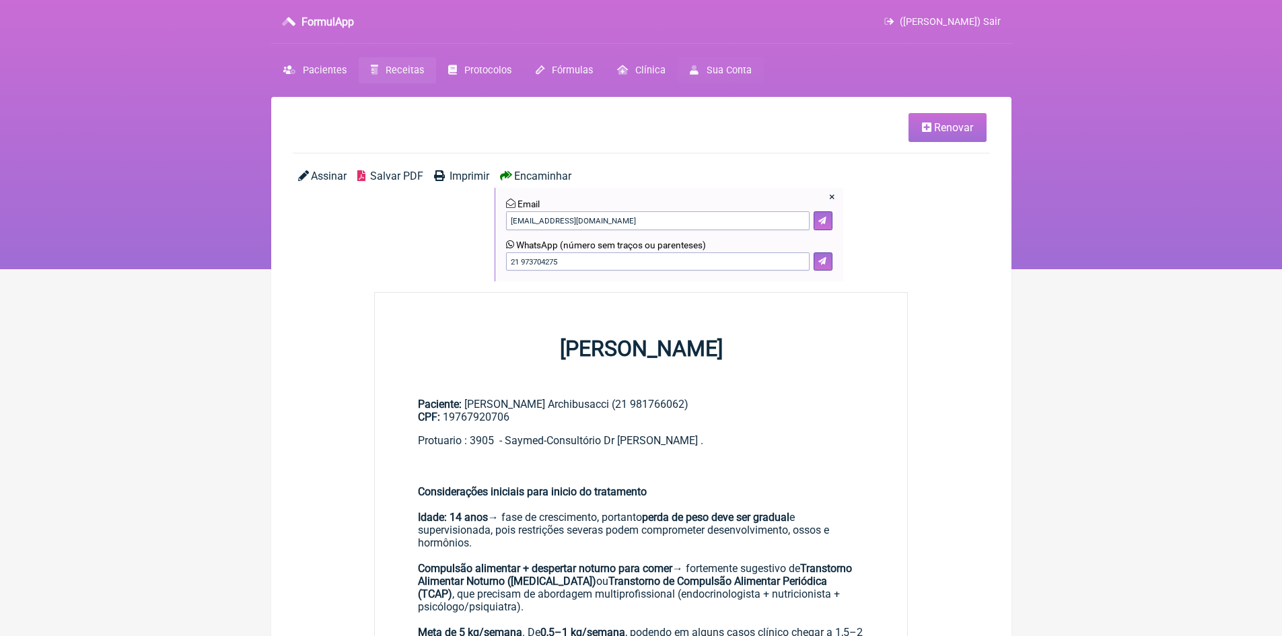
drag, startPoint x: 995, startPoint y: 20, endPoint x: 686, endPoint y: 64, distance: 311.4
click at [995, 20] on span "(VINICIUS VIEIRA PASCHOAL) Sair" at bounding box center [950, 21] width 101 height 11
